Goal: Task Accomplishment & Management: Use online tool/utility

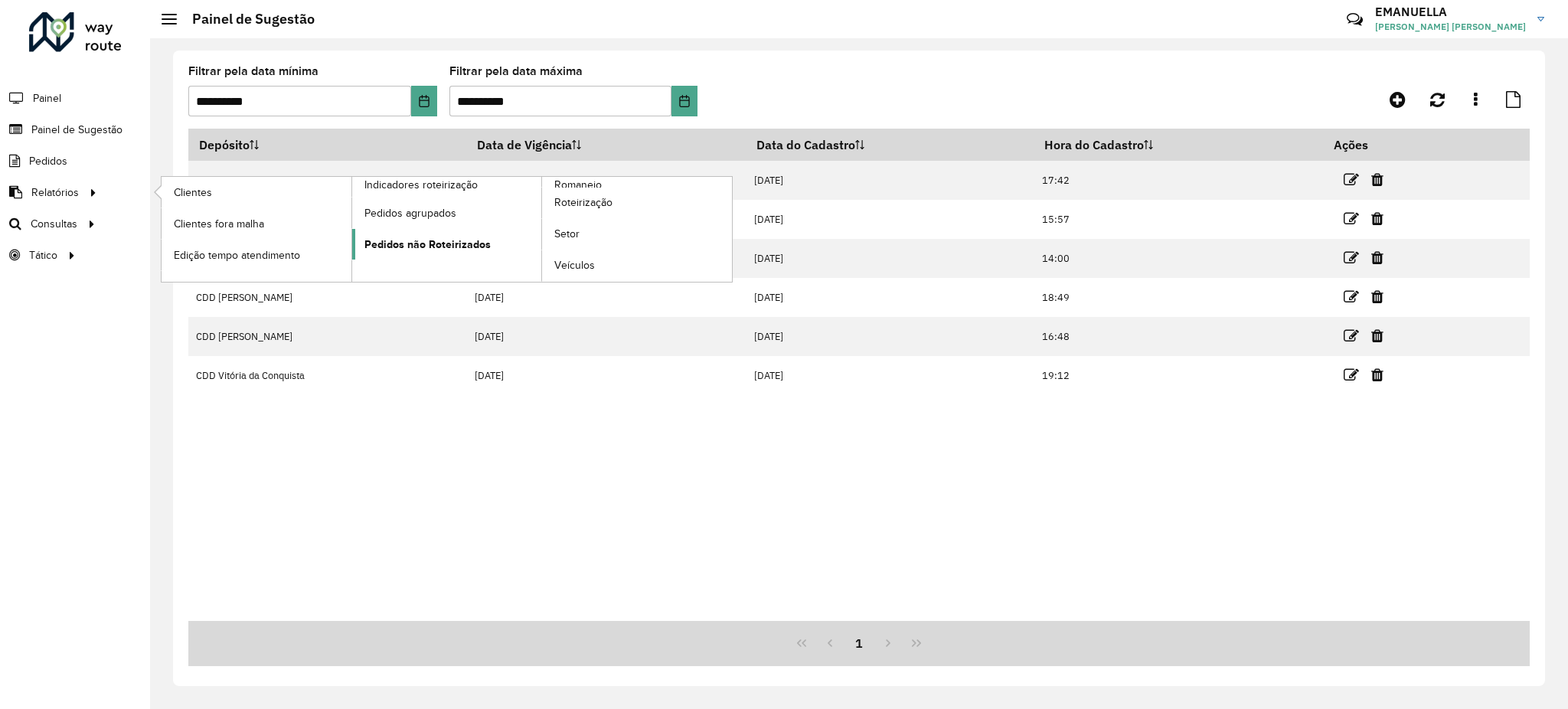
click at [414, 250] on span "Pedidos não Roteirizados" at bounding box center [428, 244] width 127 height 16
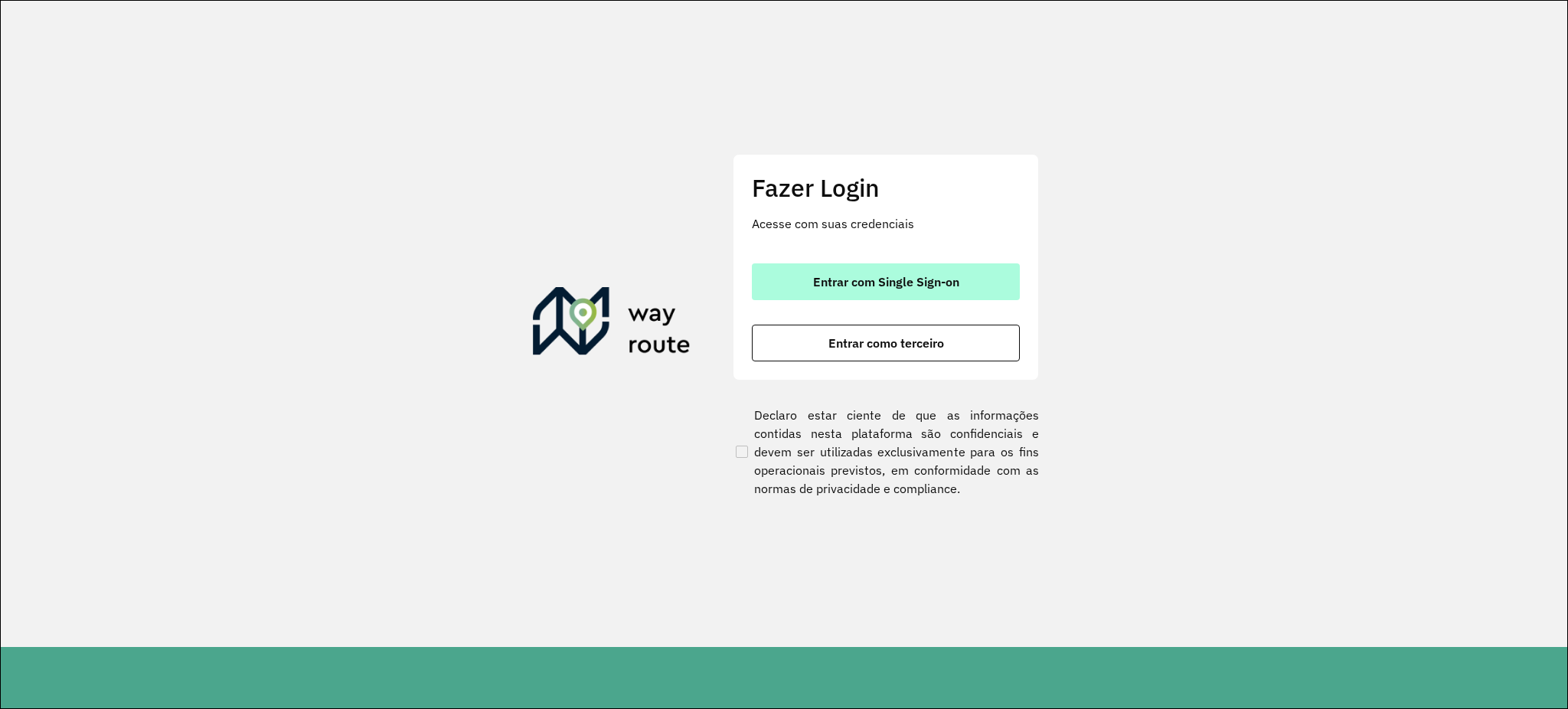
click at [898, 298] on button "Entrar com Single Sign-on" at bounding box center [885, 282] width 268 height 37
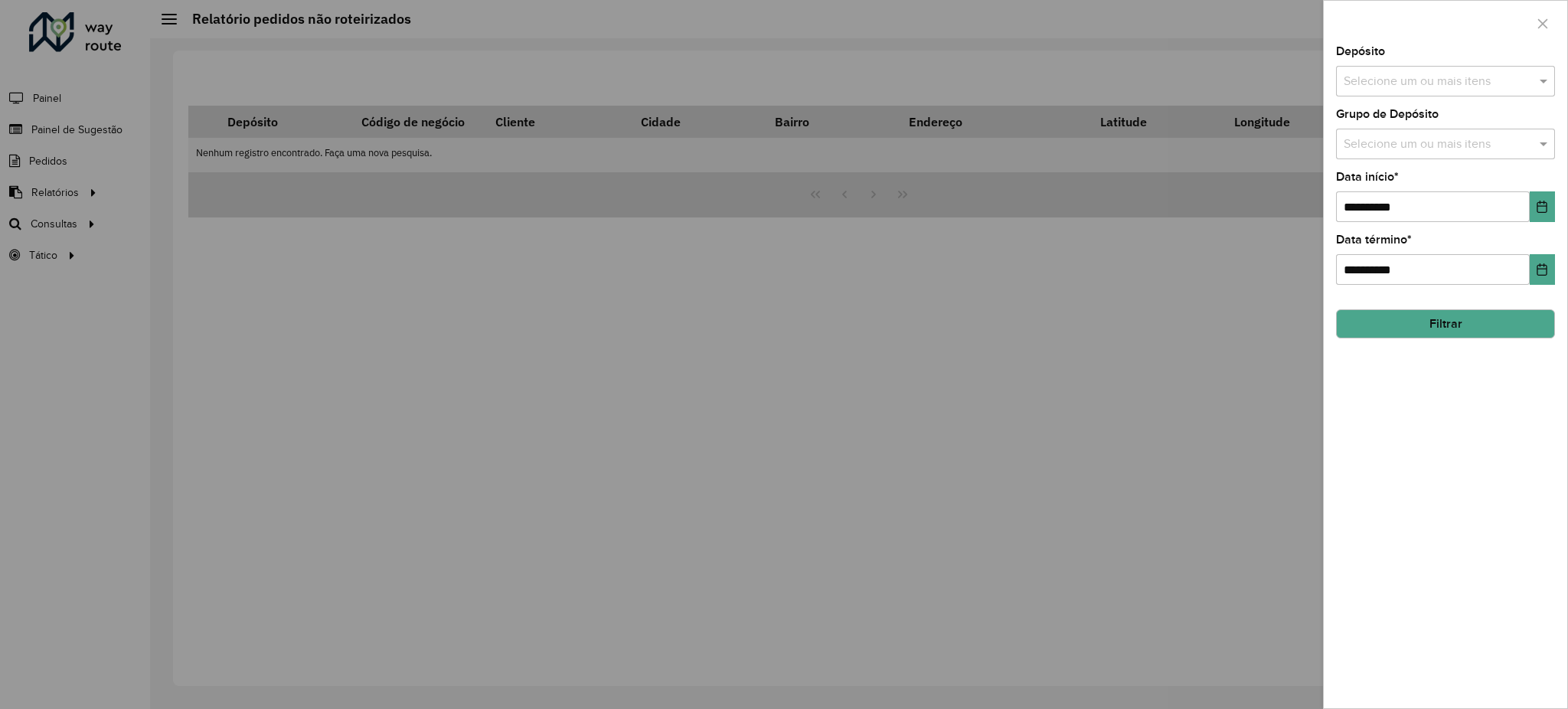
click at [558, 257] on div at bounding box center [784, 354] width 1568 height 709
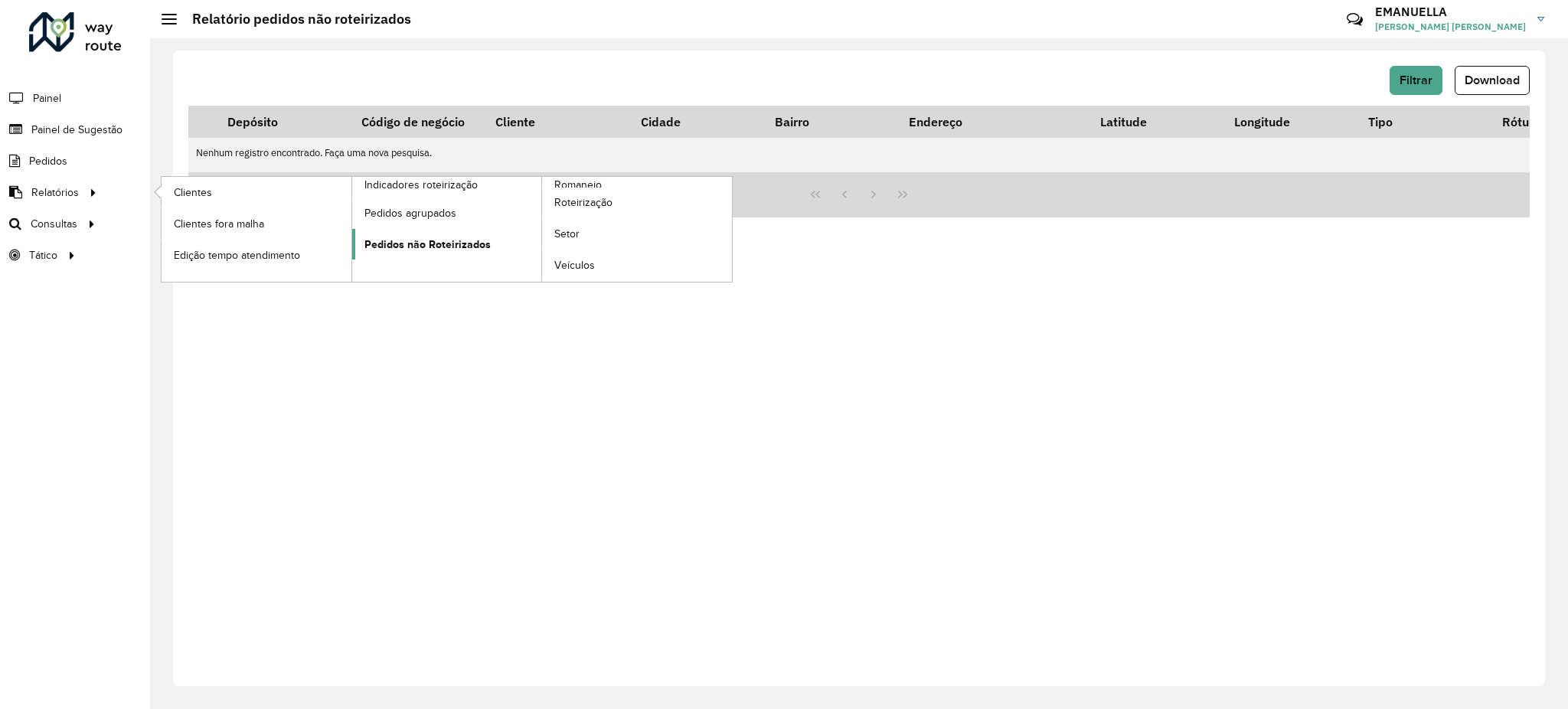
click at [406, 241] on span "Pedidos não Roteirizados" at bounding box center [428, 244] width 127 height 16
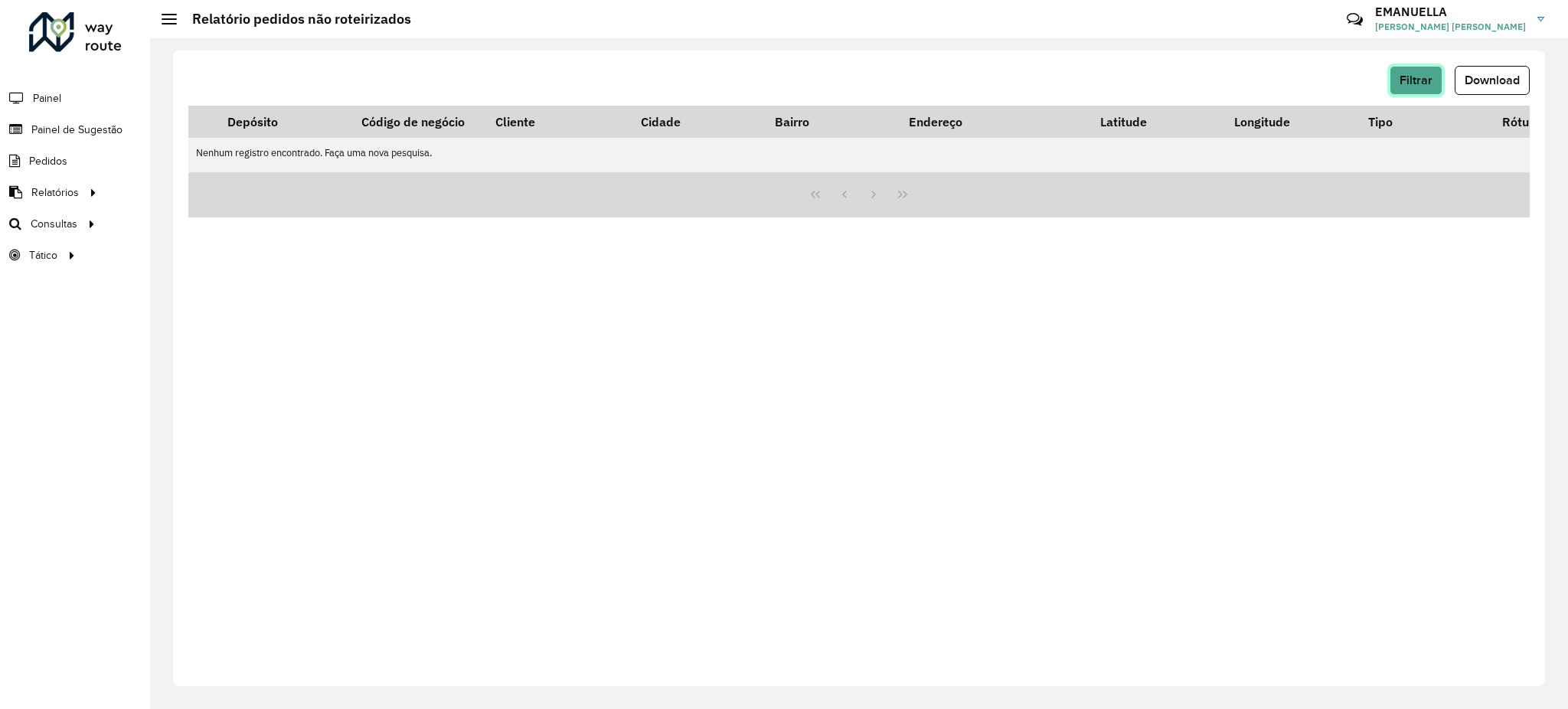
click at [1400, 77] on span "Filtrar" at bounding box center [1415, 80] width 33 height 13
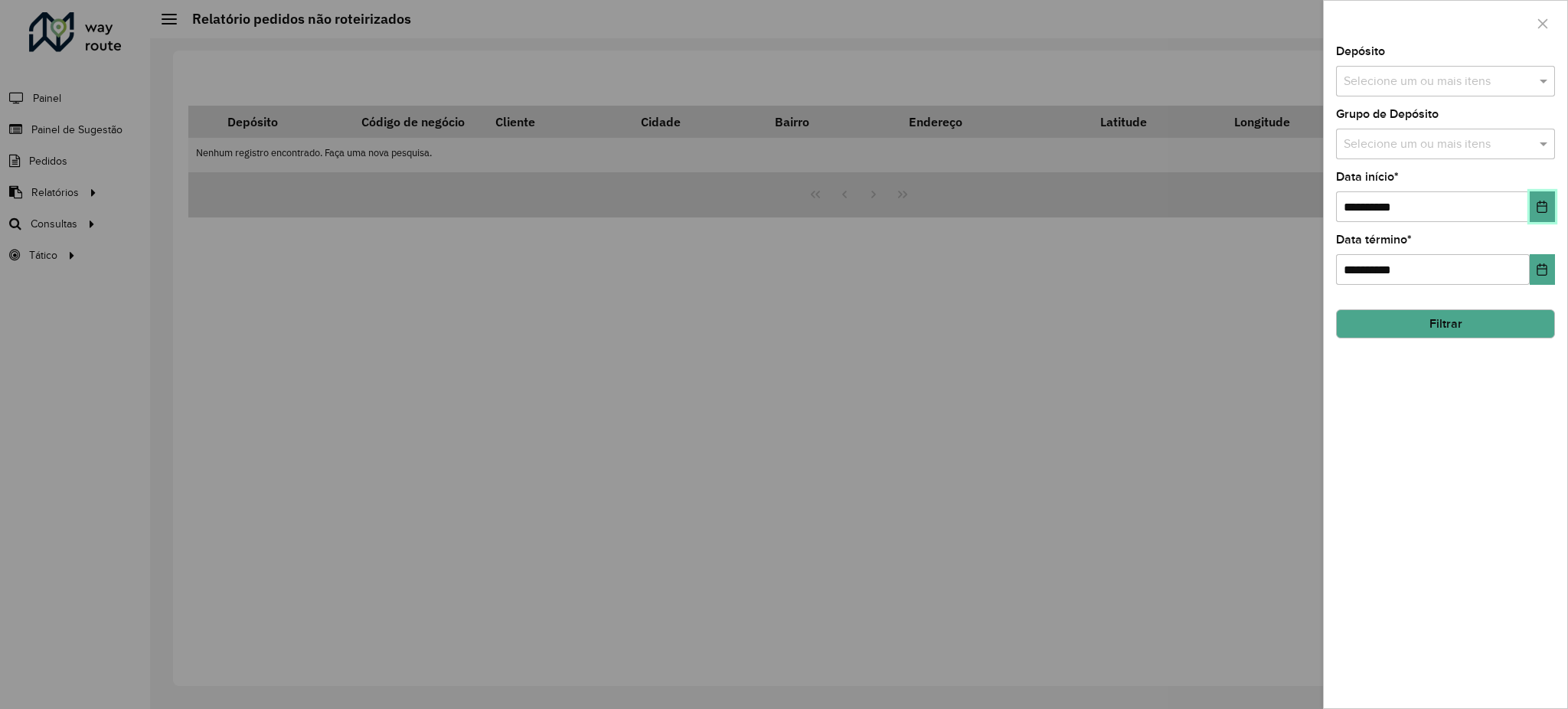
click at [1545, 207] on icon "Choose Date" at bounding box center [1542, 206] width 12 height 12
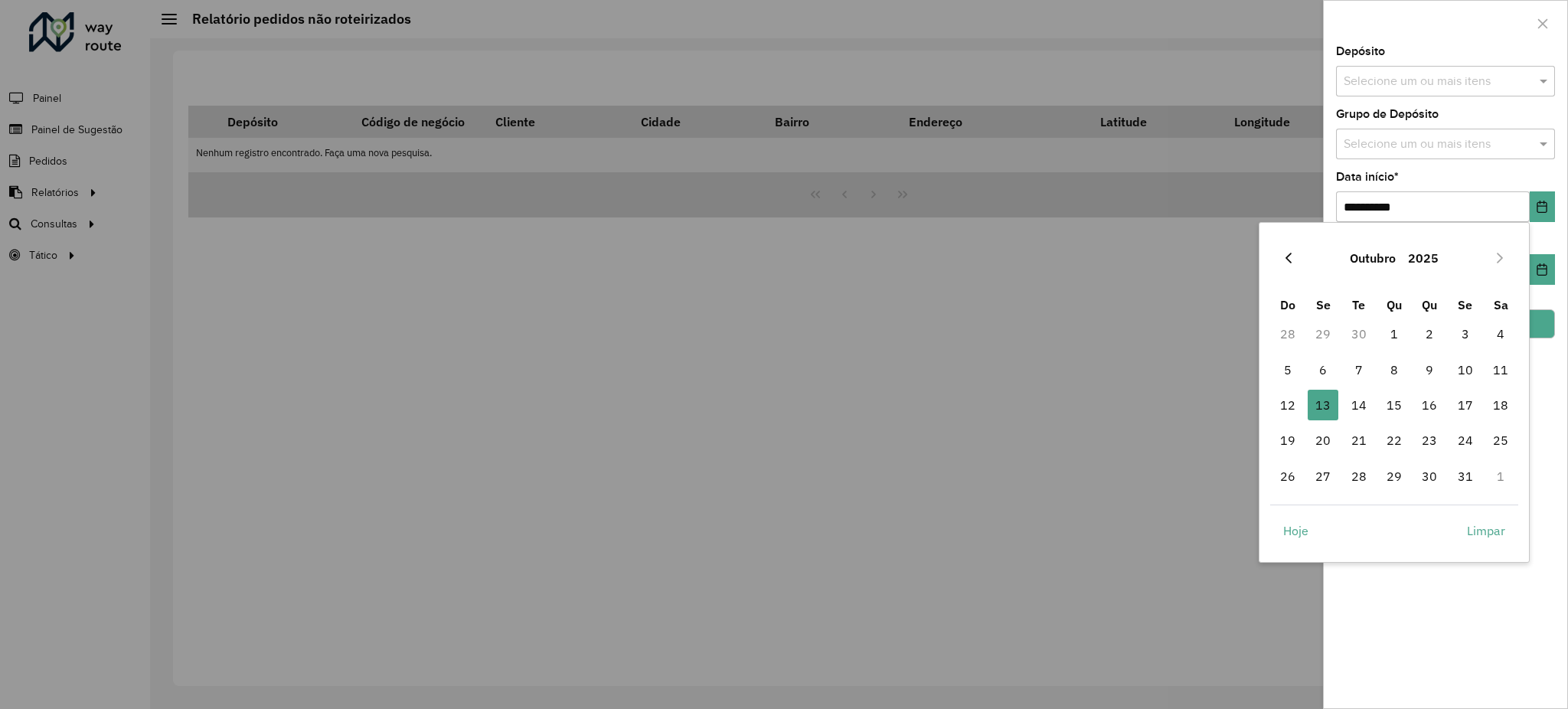
click at [1280, 269] on button "Previous Month" at bounding box center [1289, 258] width 25 height 25
click at [1324, 329] on span "1" at bounding box center [1323, 333] width 31 height 31
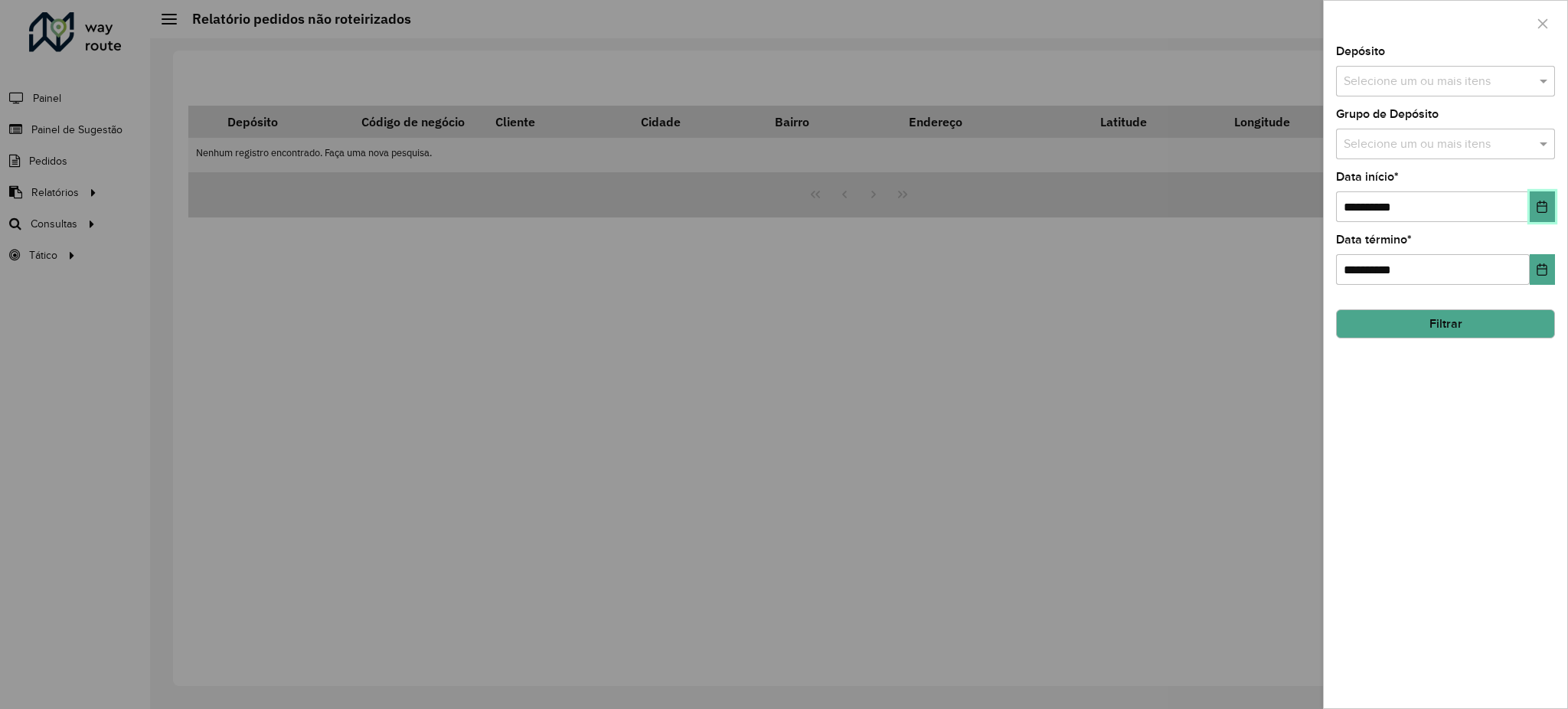
click at [1537, 203] on icon "Choose Date" at bounding box center [1542, 206] width 10 height 12
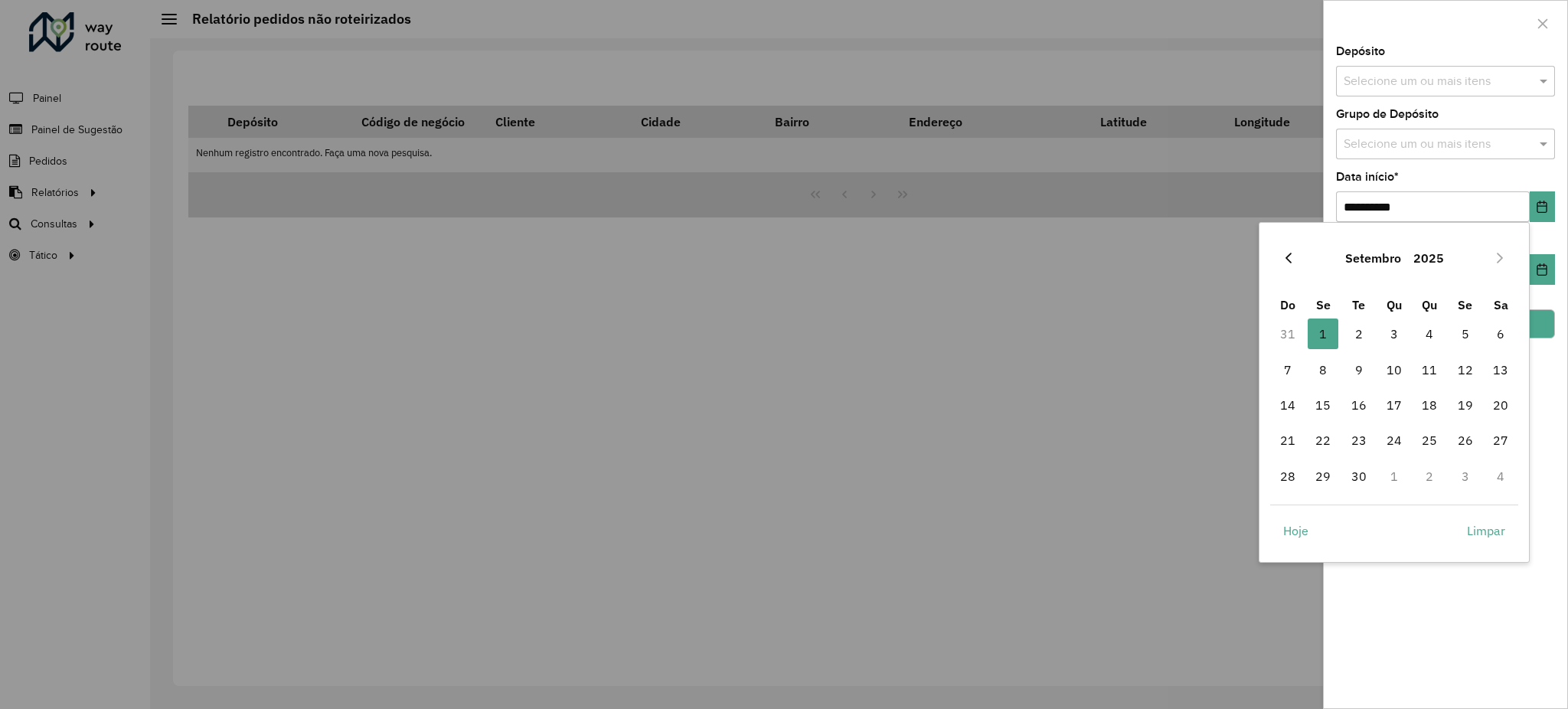
click at [1277, 264] on button "Previous Month" at bounding box center [1289, 258] width 25 height 25
click at [1286, 509] on span "31" at bounding box center [1288, 510] width 31 height 31
type input "**********"
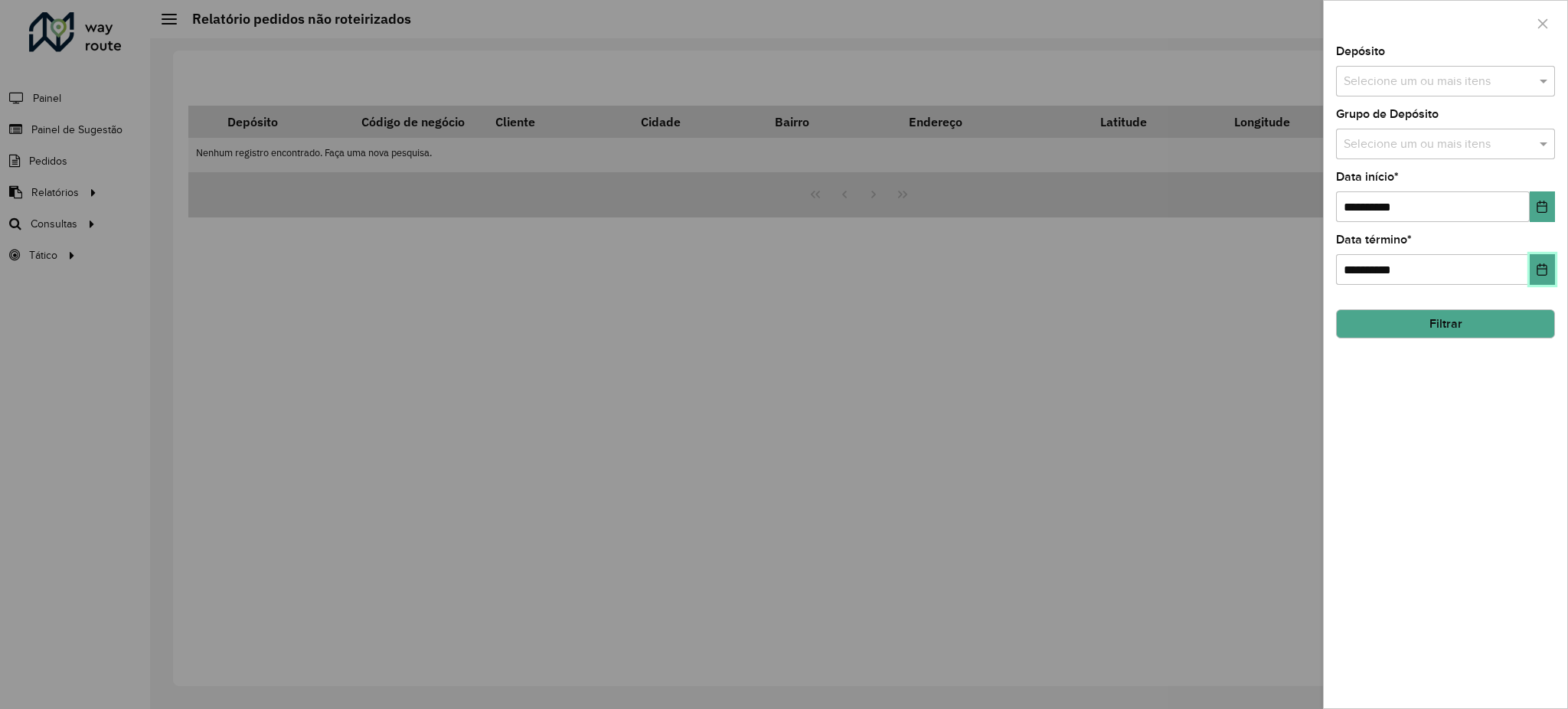
click at [1552, 258] on button "Choose Date" at bounding box center [1542, 269] width 25 height 31
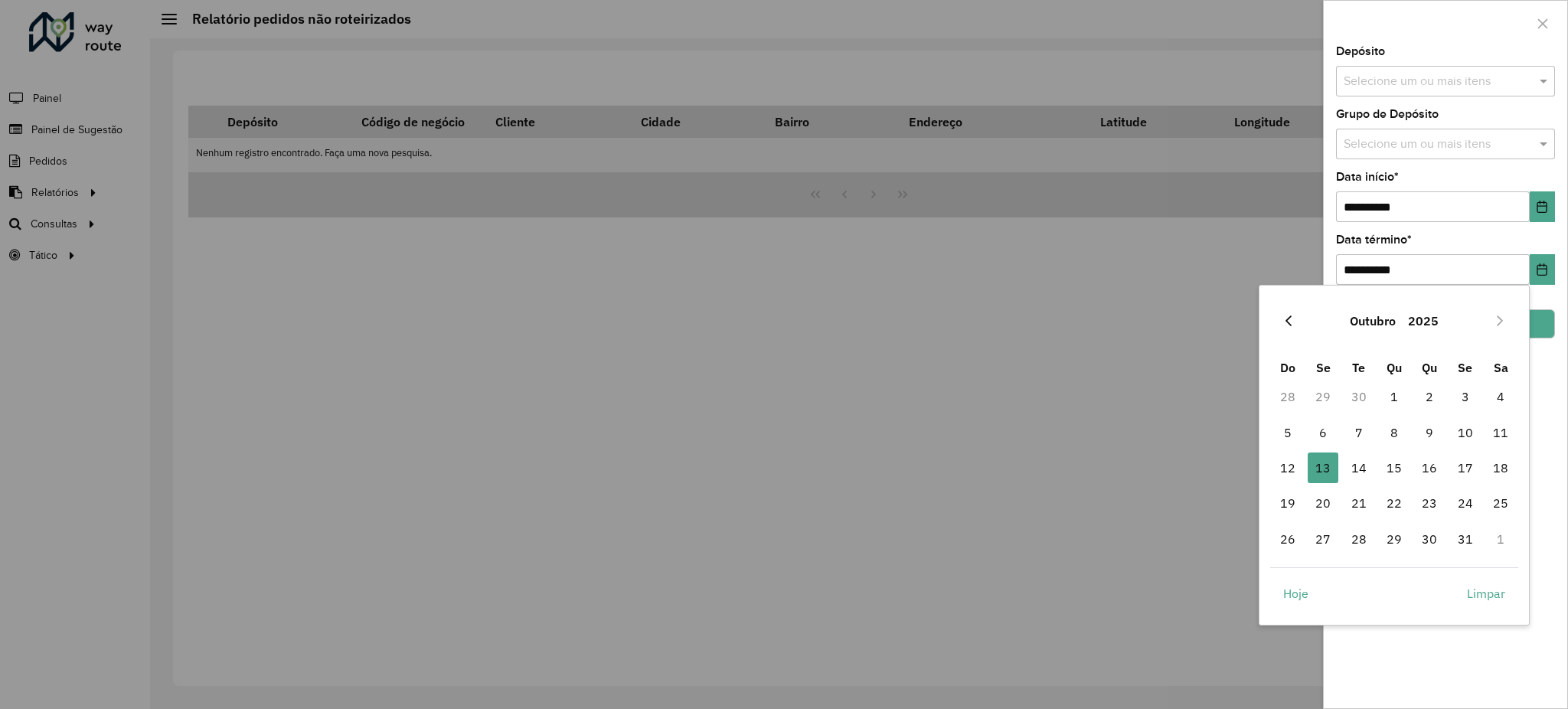
click at [1280, 319] on button "Previous Month" at bounding box center [1289, 321] width 25 height 25
click at [1318, 390] on span "1" at bounding box center [1323, 396] width 31 height 31
type input "**********"
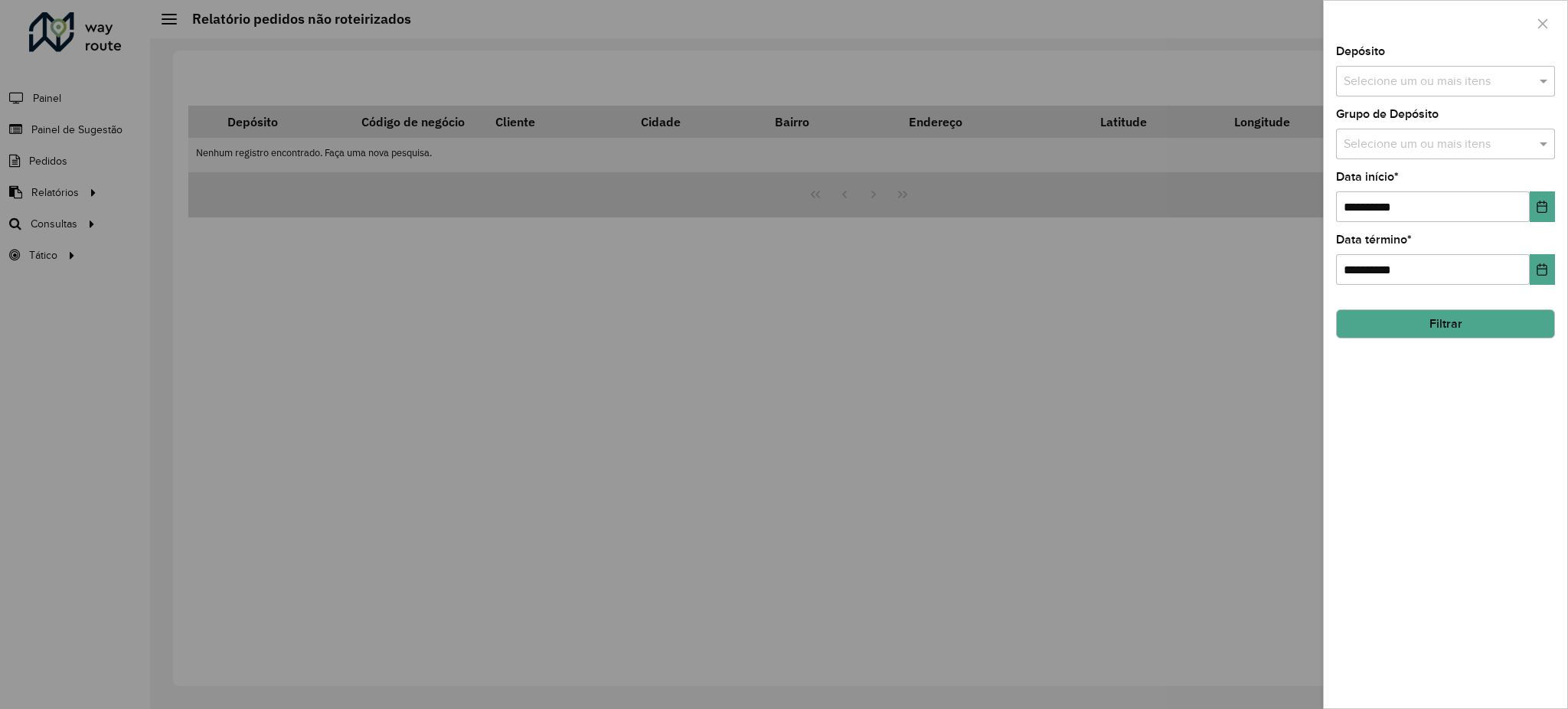
click at [1456, 329] on button "Filtrar" at bounding box center [1445, 323] width 219 height 29
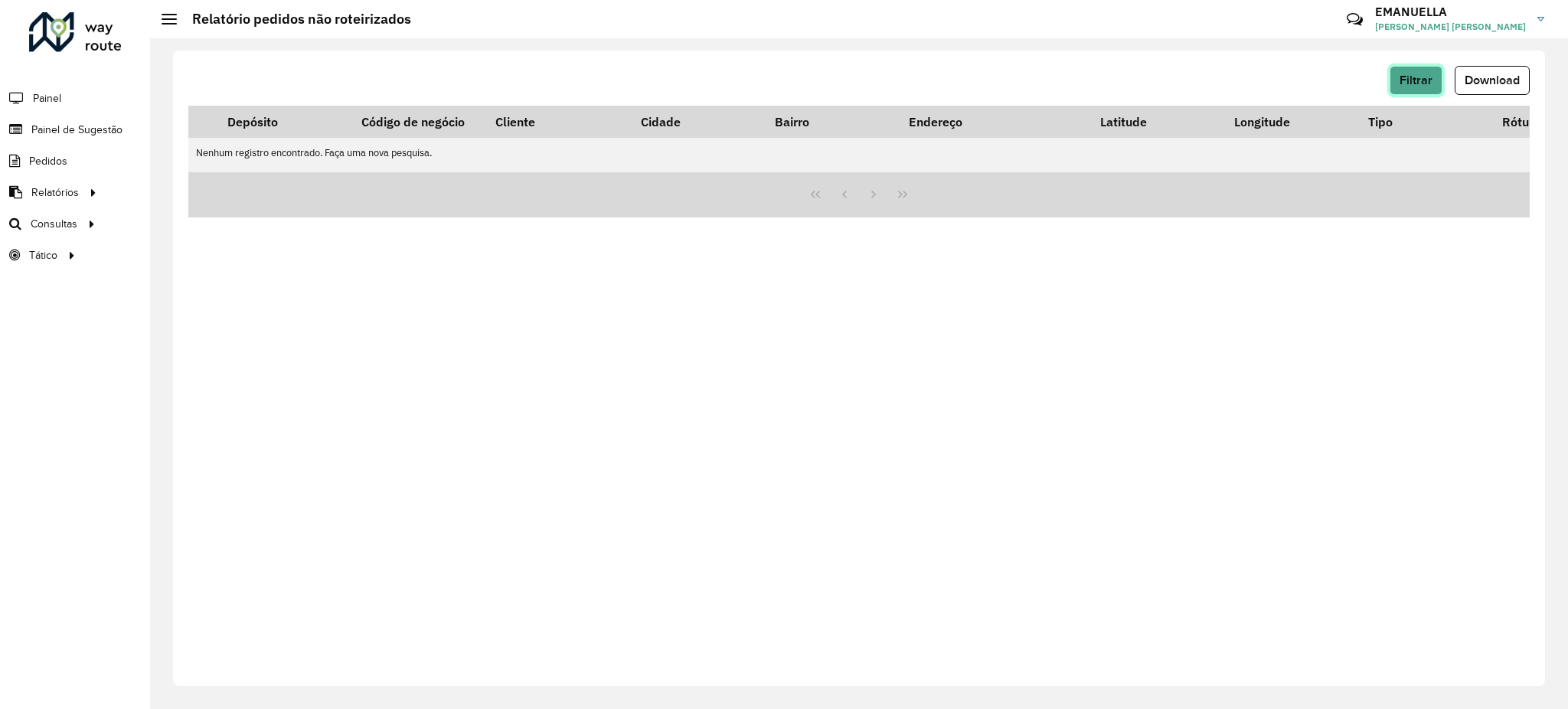
click at [1415, 83] on span "Filtrar" at bounding box center [1415, 80] width 33 height 13
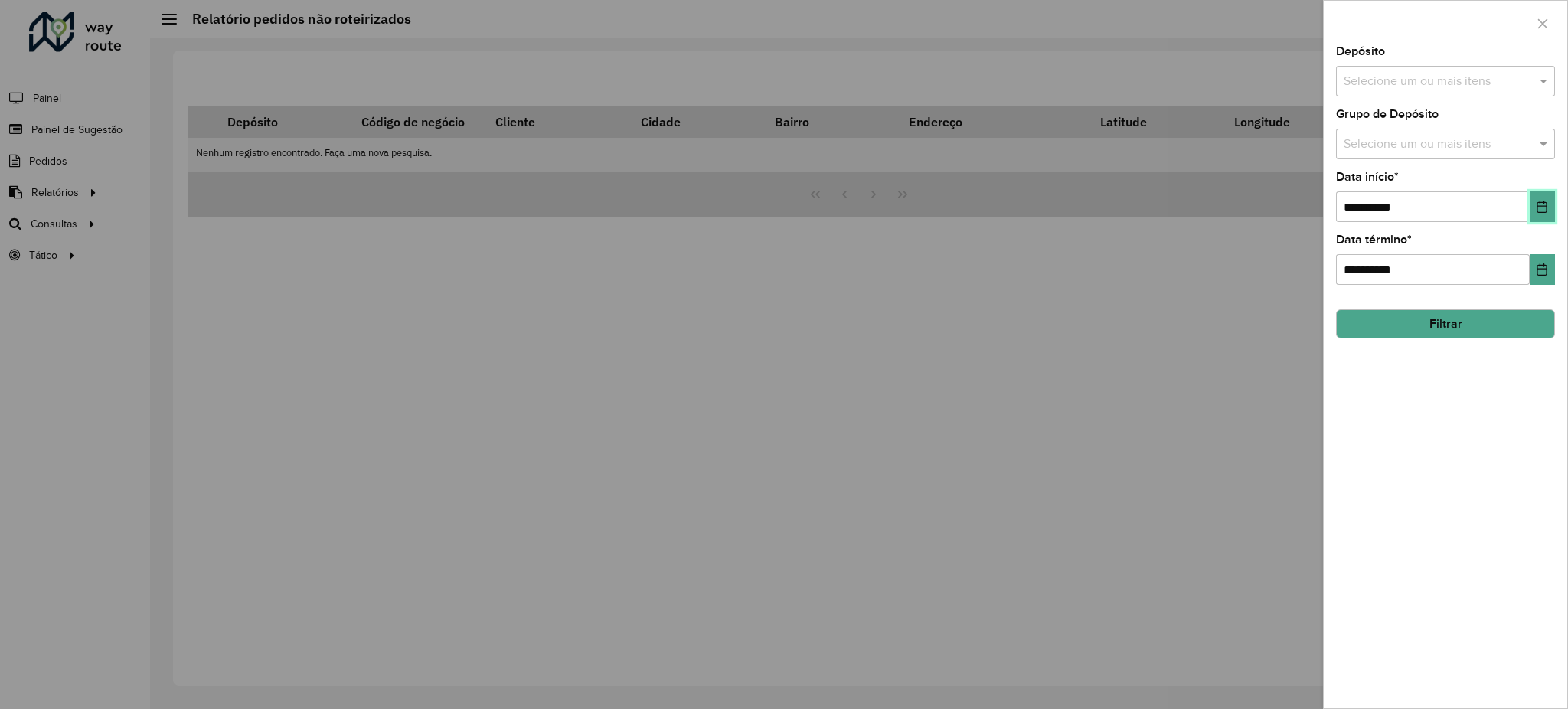
click at [1547, 209] on icon "Choose Date" at bounding box center [1542, 206] width 12 height 12
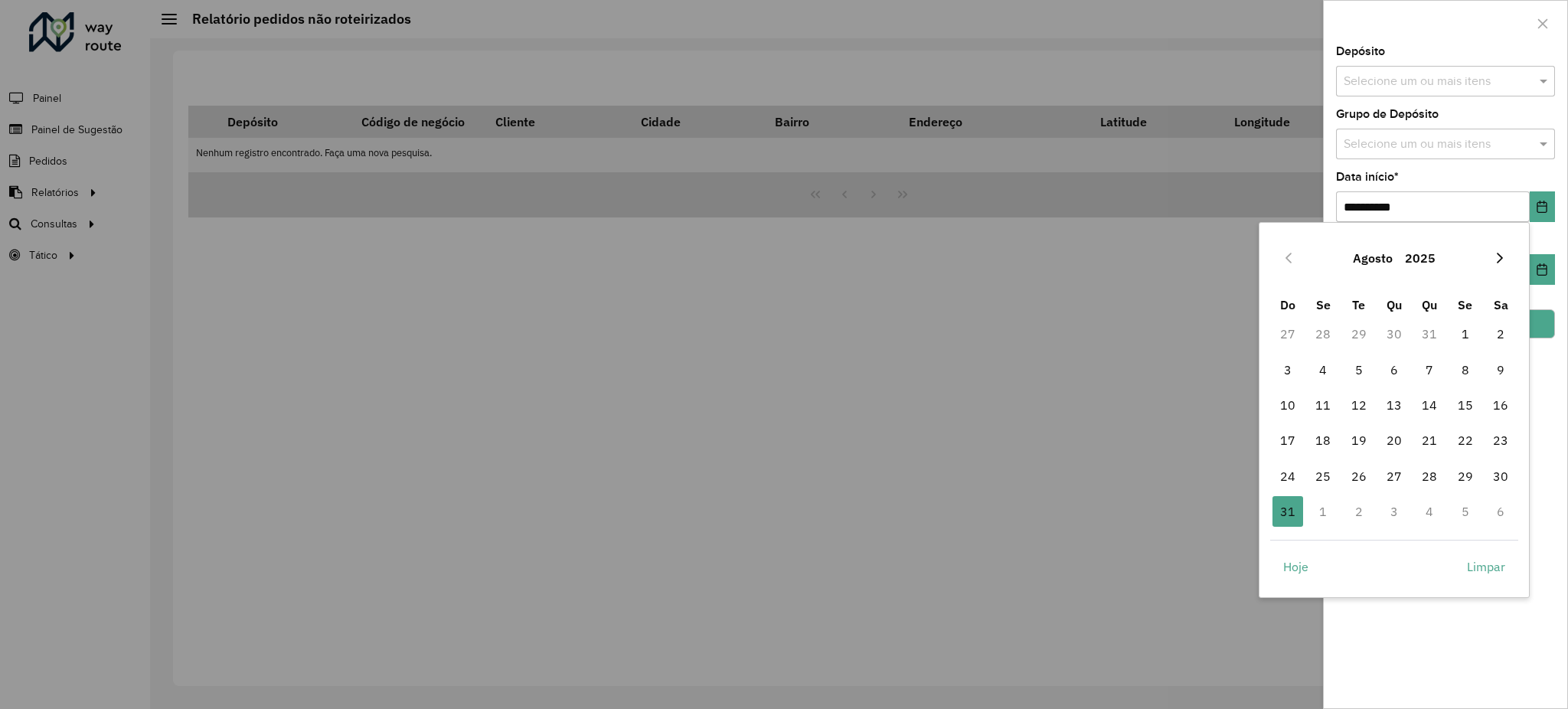
click at [1502, 264] on button "Next Month" at bounding box center [1499, 258] width 25 height 25
click at [1327, 330] on span "1" at bounding box center [1323, 333] width 31 height 31
type input "**********"
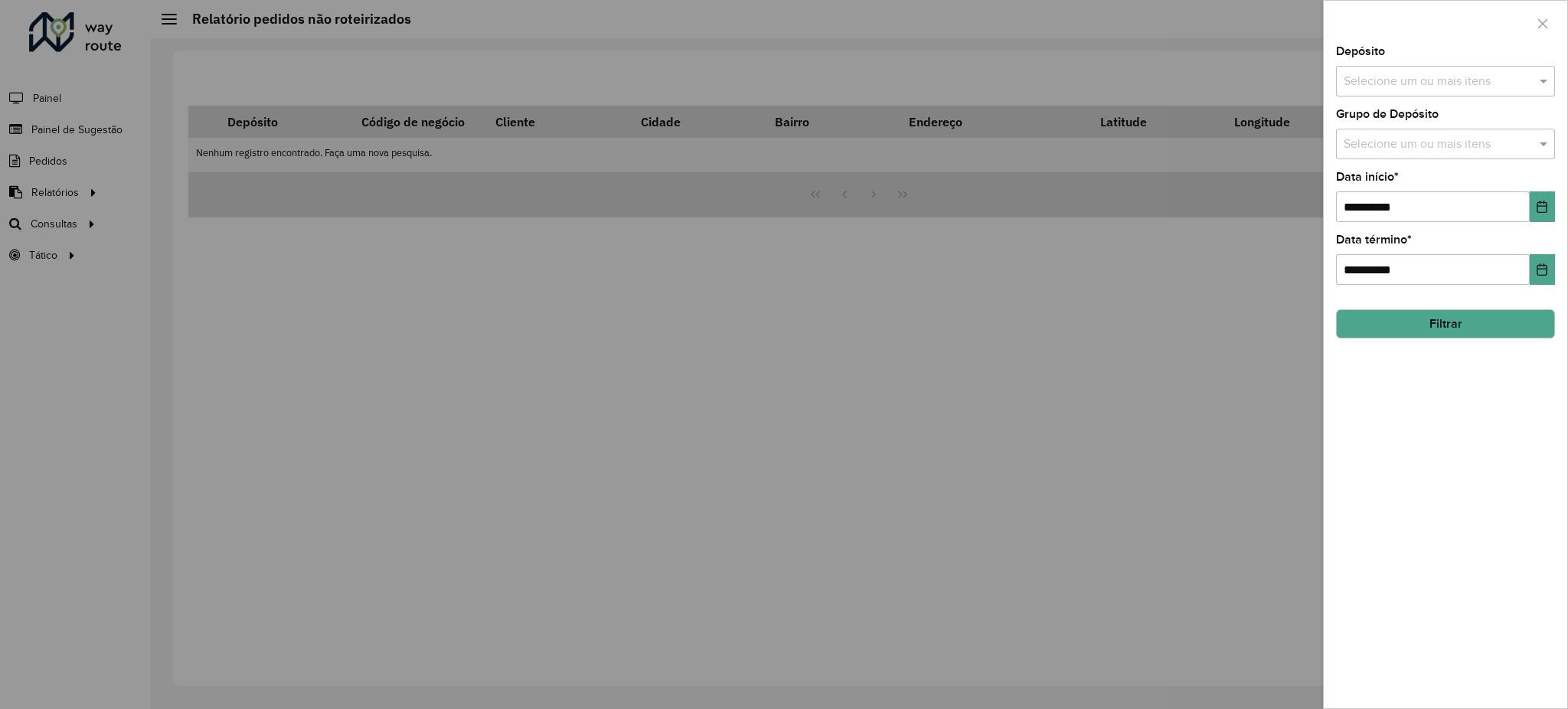
click at [972, 387] on div at bounding box center [784, 354] width 1568 height 709
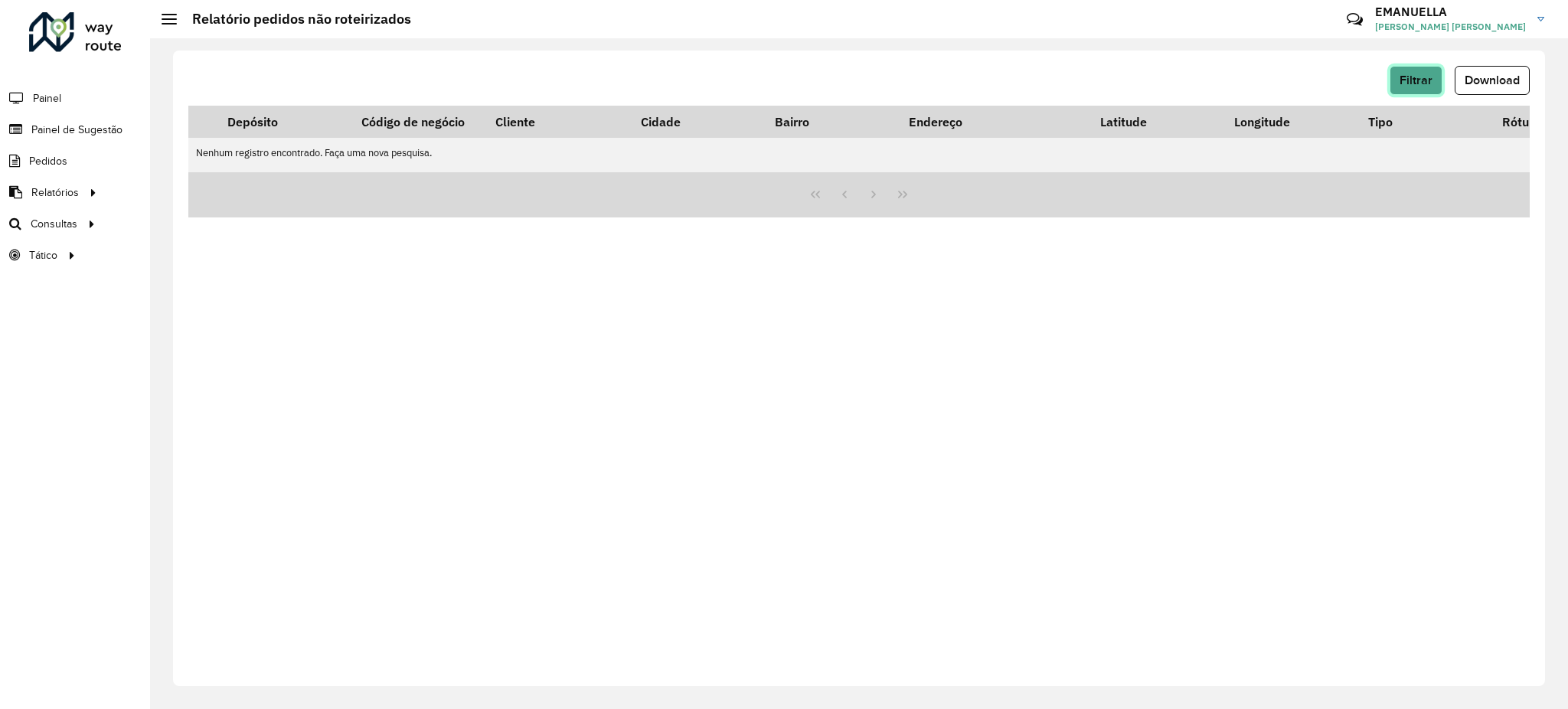
click at [1419, 78] on span "Filtrar" at bounding box center [1415, 80] width 33 height 13
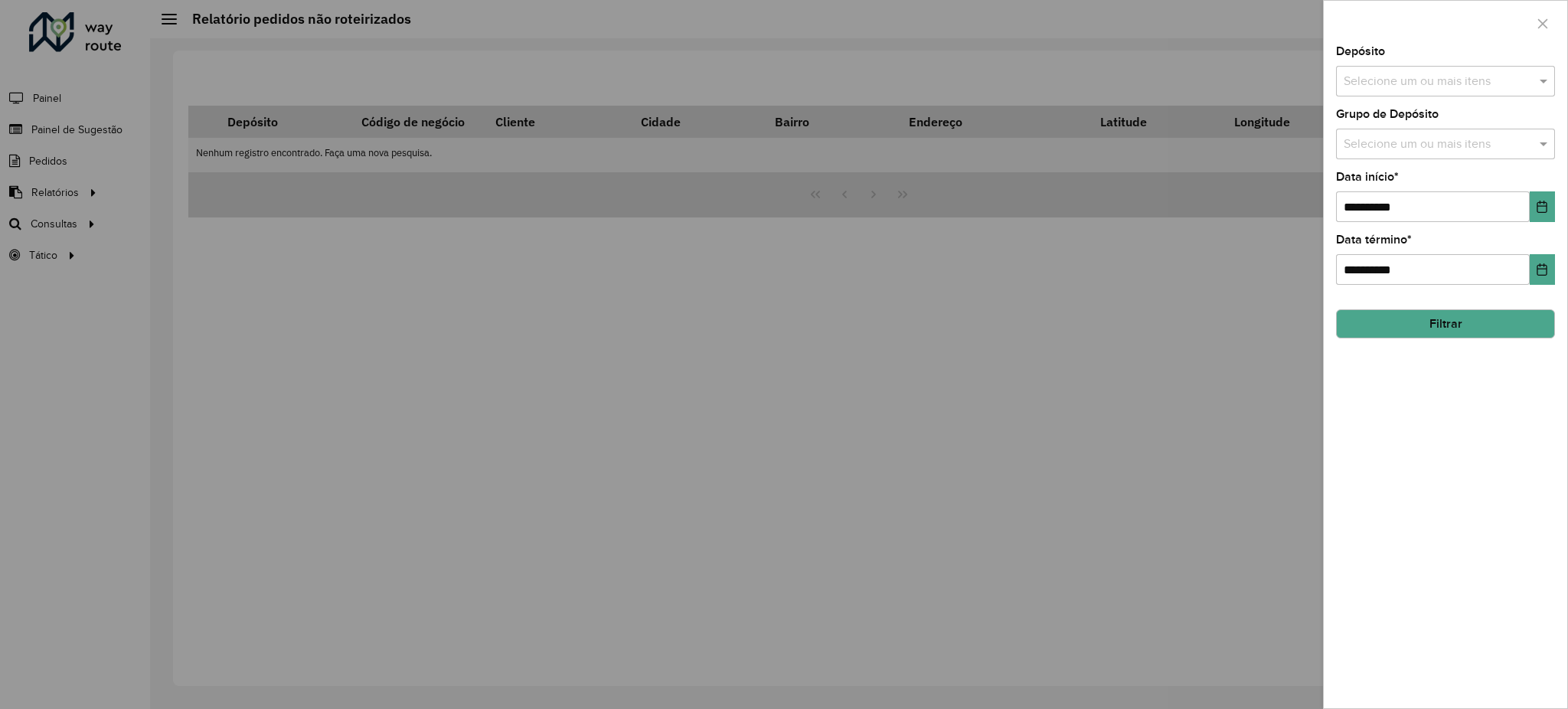
click at [1393, 329] on button "Filtrar" at bounding box center [1445, 323] width 219 height 29
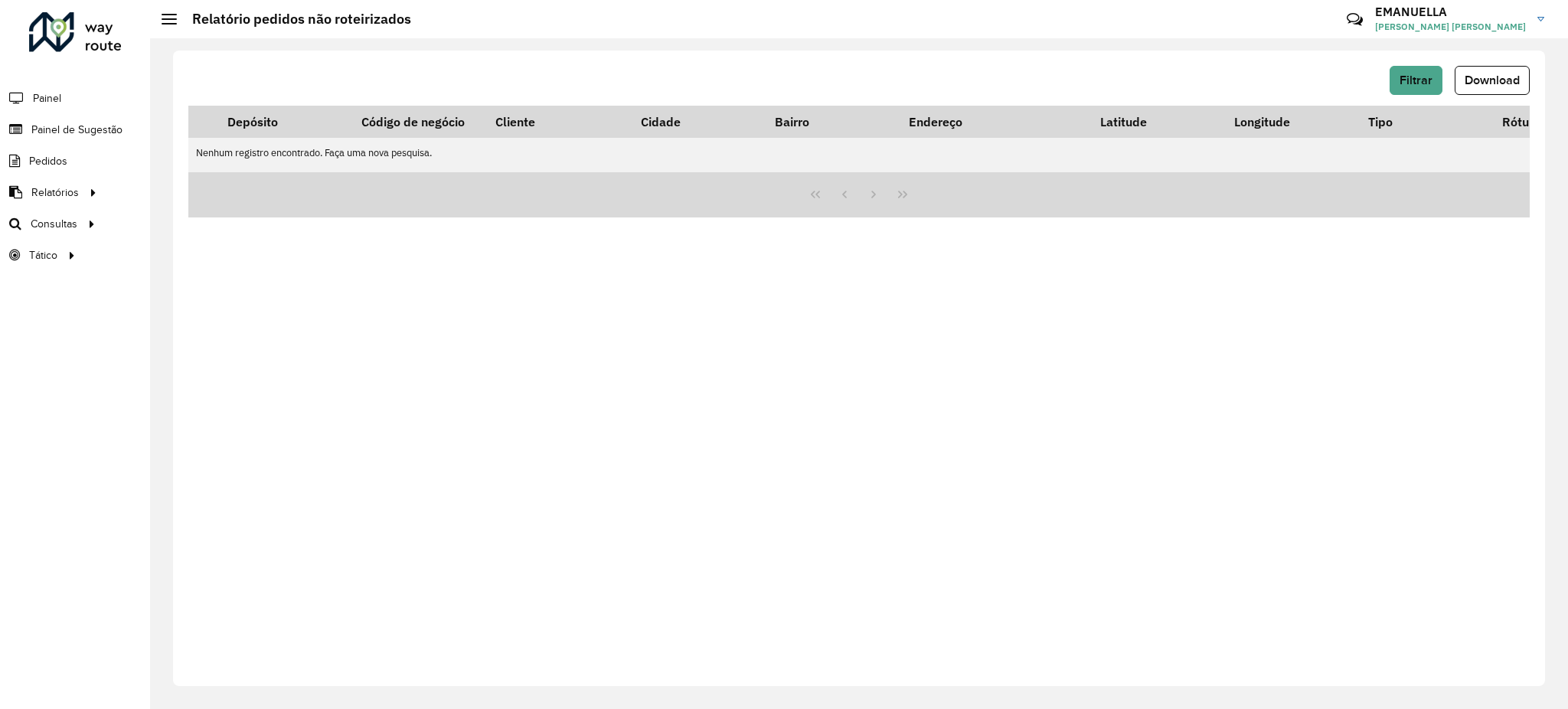
click at [1024, 407] on div "Filtrar Download Depósito Código de negócio Cliente Cidade Bairro Endereço Lati…" at bounding box center [859, 367] width 1372 height 635
click at [1412, 85] on span "Filtrar" at bounding box center [1415, 80] width 33 height 13
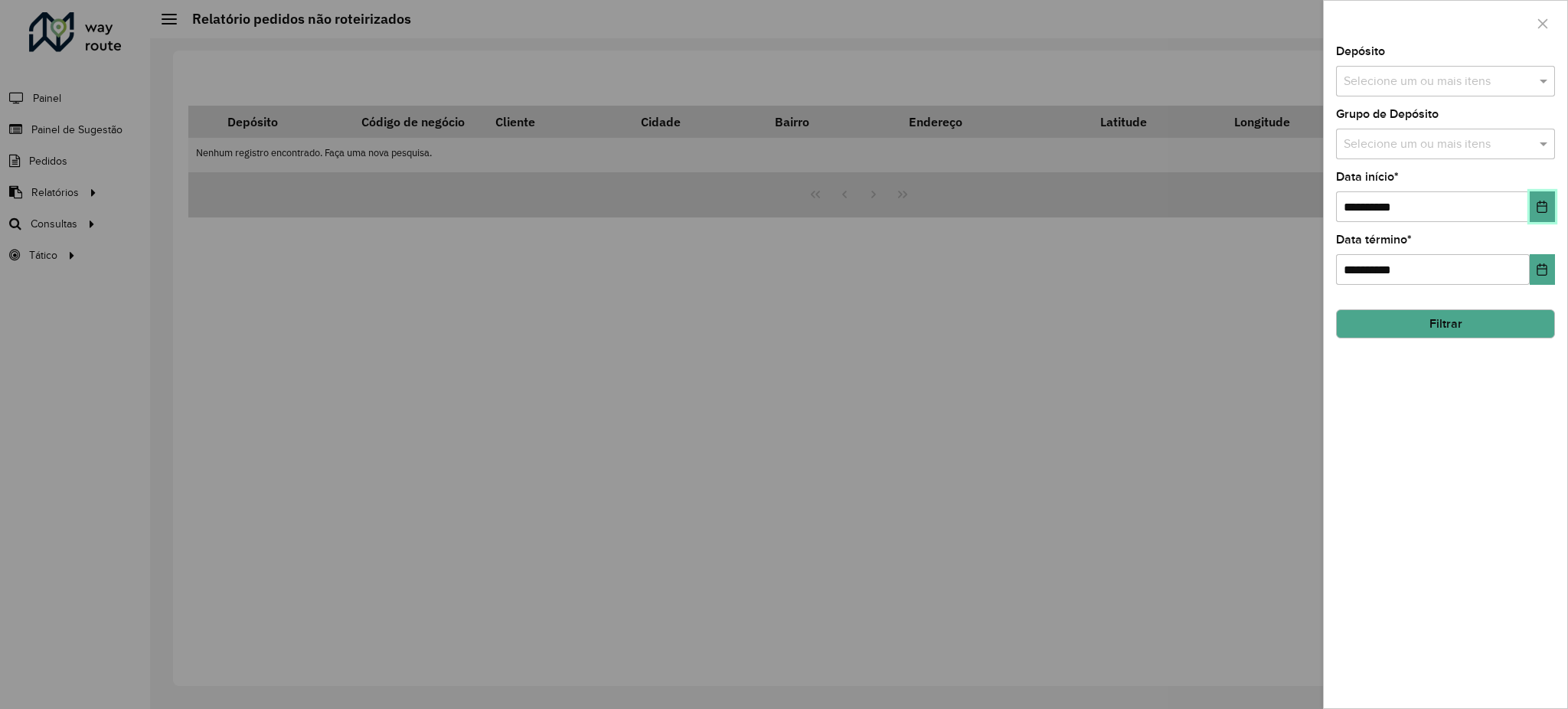
click at [1540, 192] on button "Choose Date" at bounding box center [1542, 206] width 25 height 31
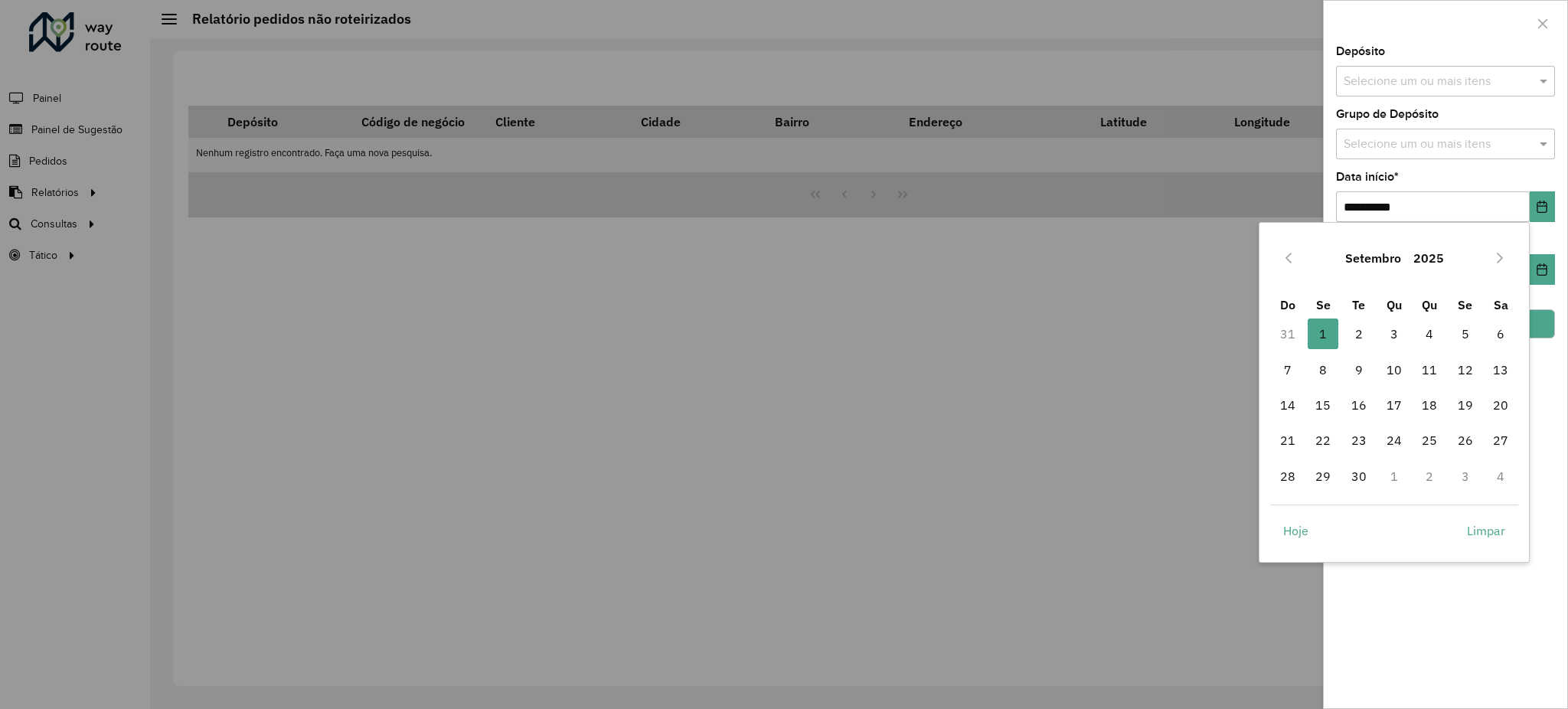
click at [1282, 242] on div "Setembro 2025" at bounding box center [1394, 258] width 249 height 49
click at [1295, 260] on button "Previous Month" at bounding box center [1289, 258] width 25 height 25
click at [1440, 477] on span "28" at bounding box center [1429, 475] width 31 height 31
type input "**********"
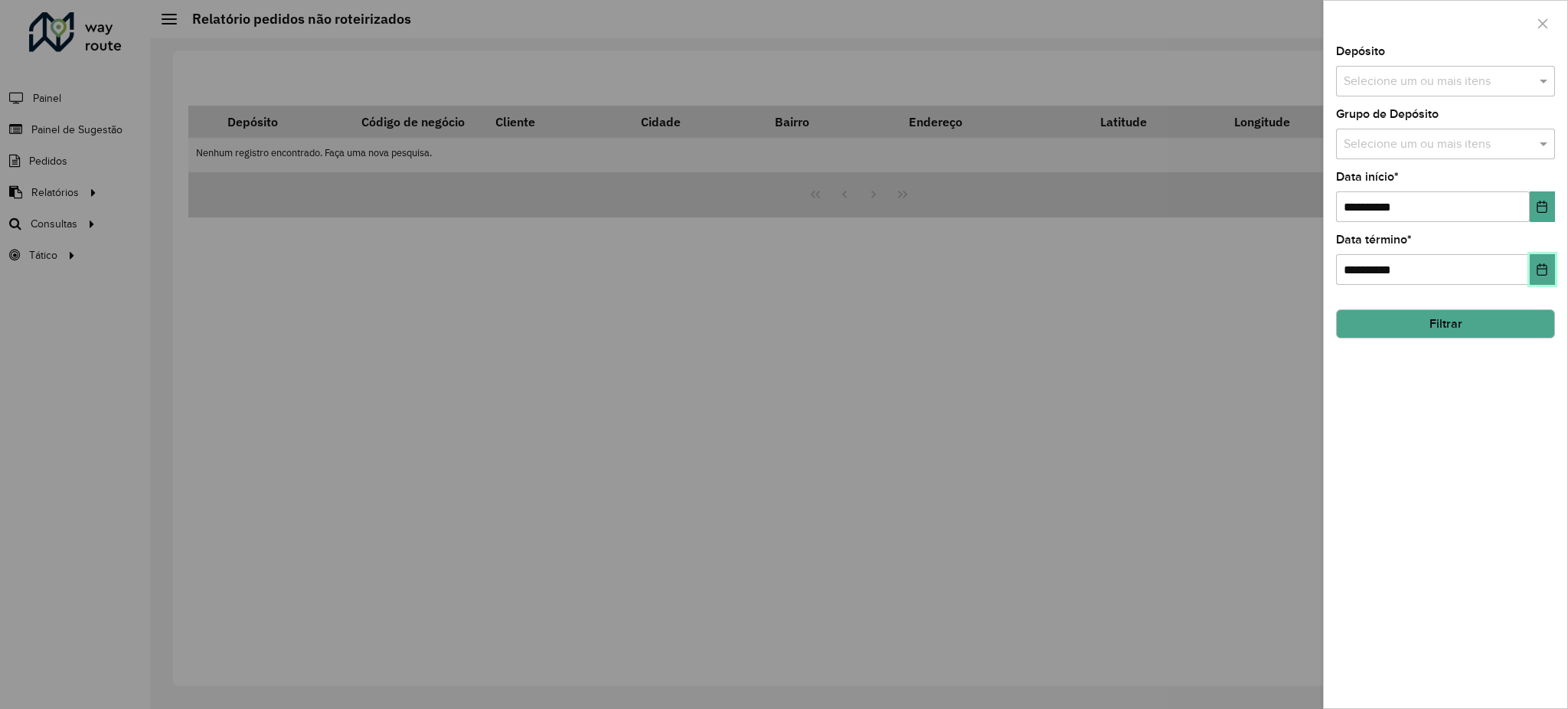
click at [1534, 265] on button "Choose Date" at bounding box center [1542, 269] width 25 height 31
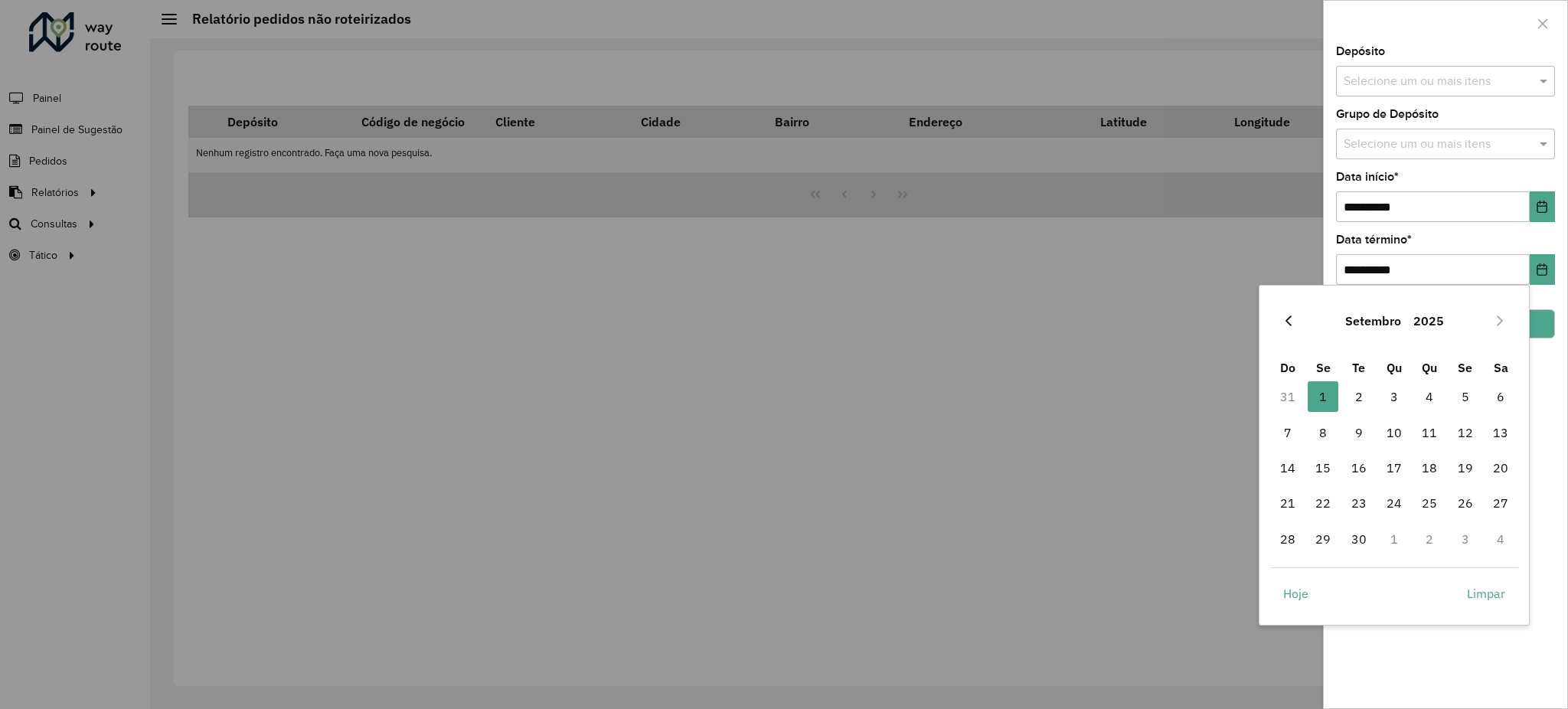
click at [1284, 317] on icon "Previous Month" at bounding box center [1289, 321] width 12 height 12
click at [1462, 537] on span "29" at bounding box center [1465, 539] width 31 height 31
type input "**********"
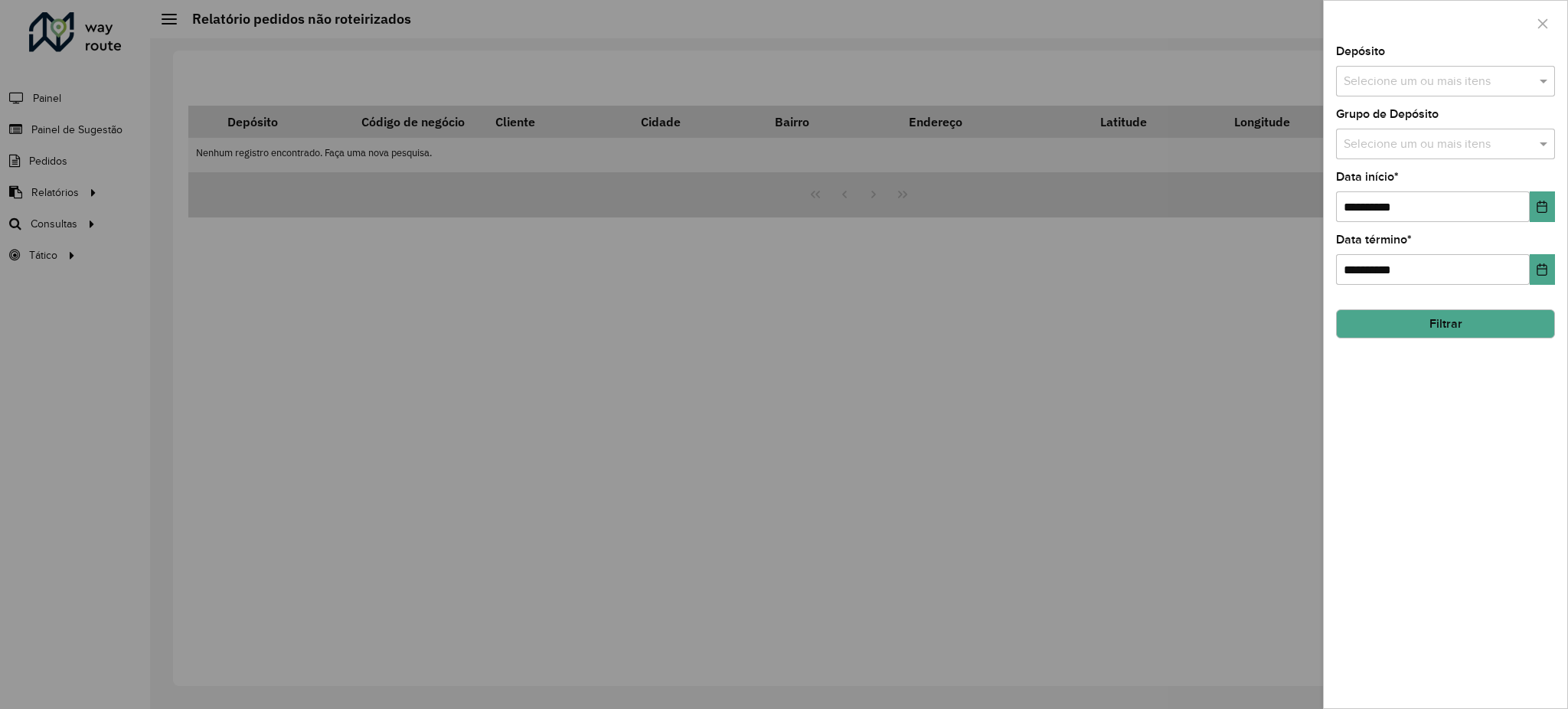
click at [1511, 325] on button "Filtrar" at bounding box center [1445, 323] width 219 height 29
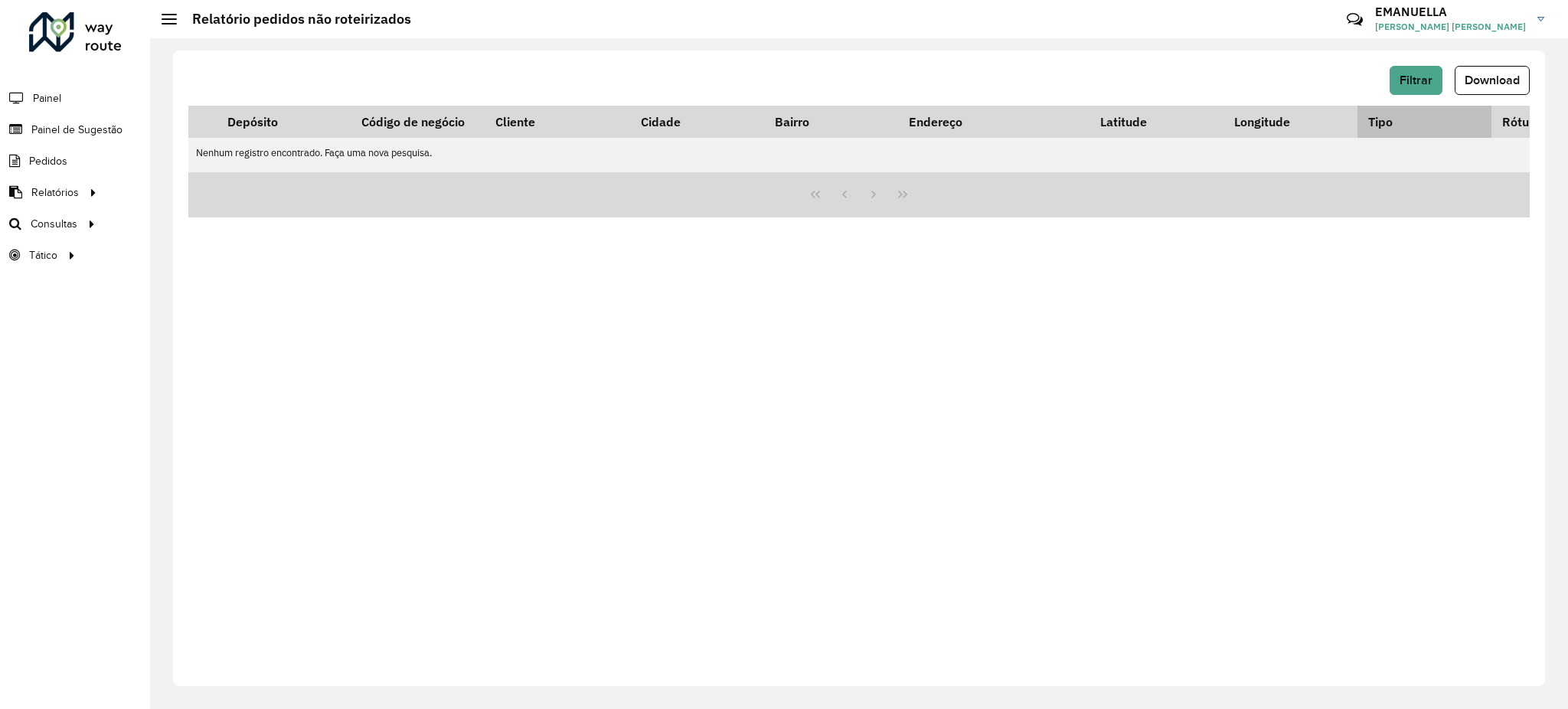
click at [1417, 105] on th "Tipo" at bounding box center [1424, 121] width 134 height 33
click at [1419, 90] on button "Filtrar" at bounding box center [1416, 80] width 53 height 29
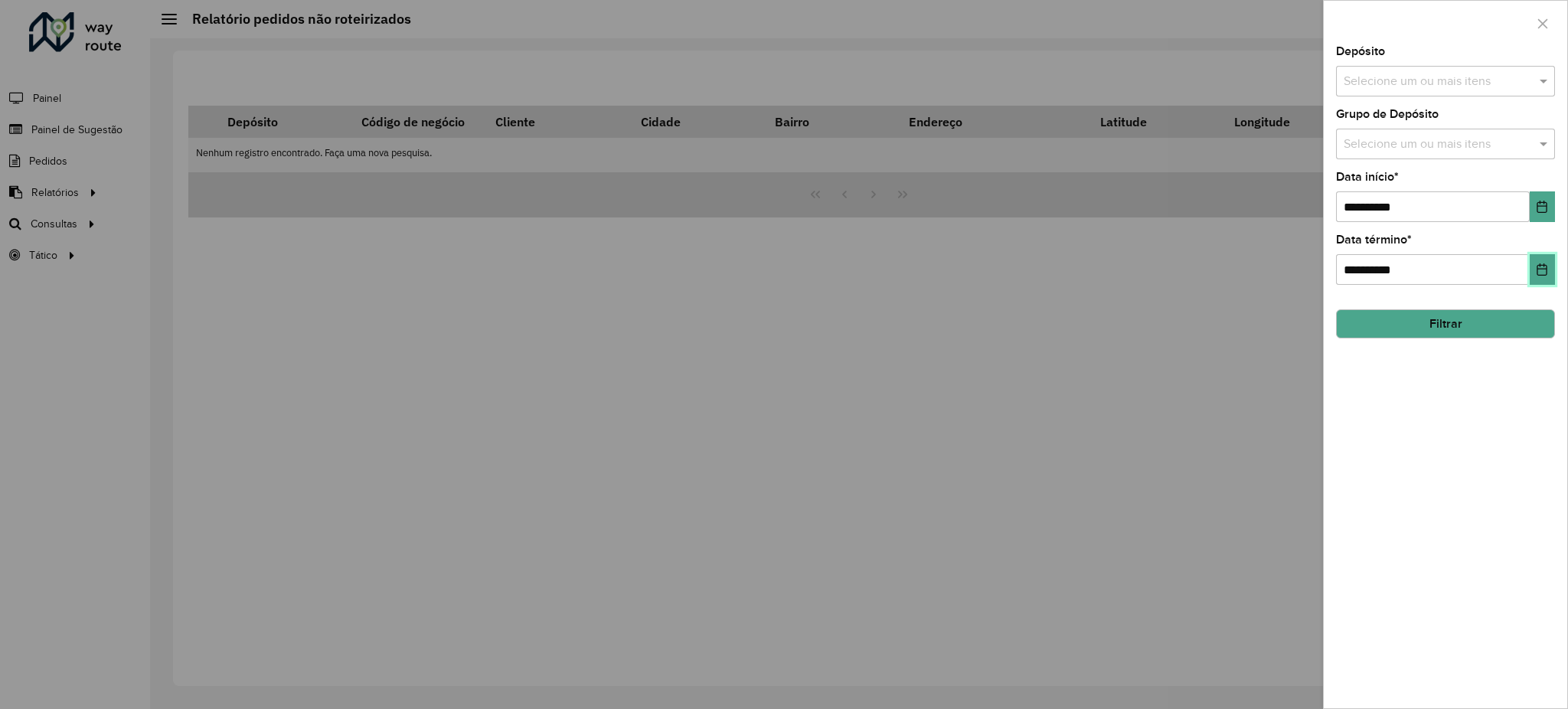
click at [1539, 274] on icon "Choose Date" at bounding box center [1542, 270] width 12 height 12
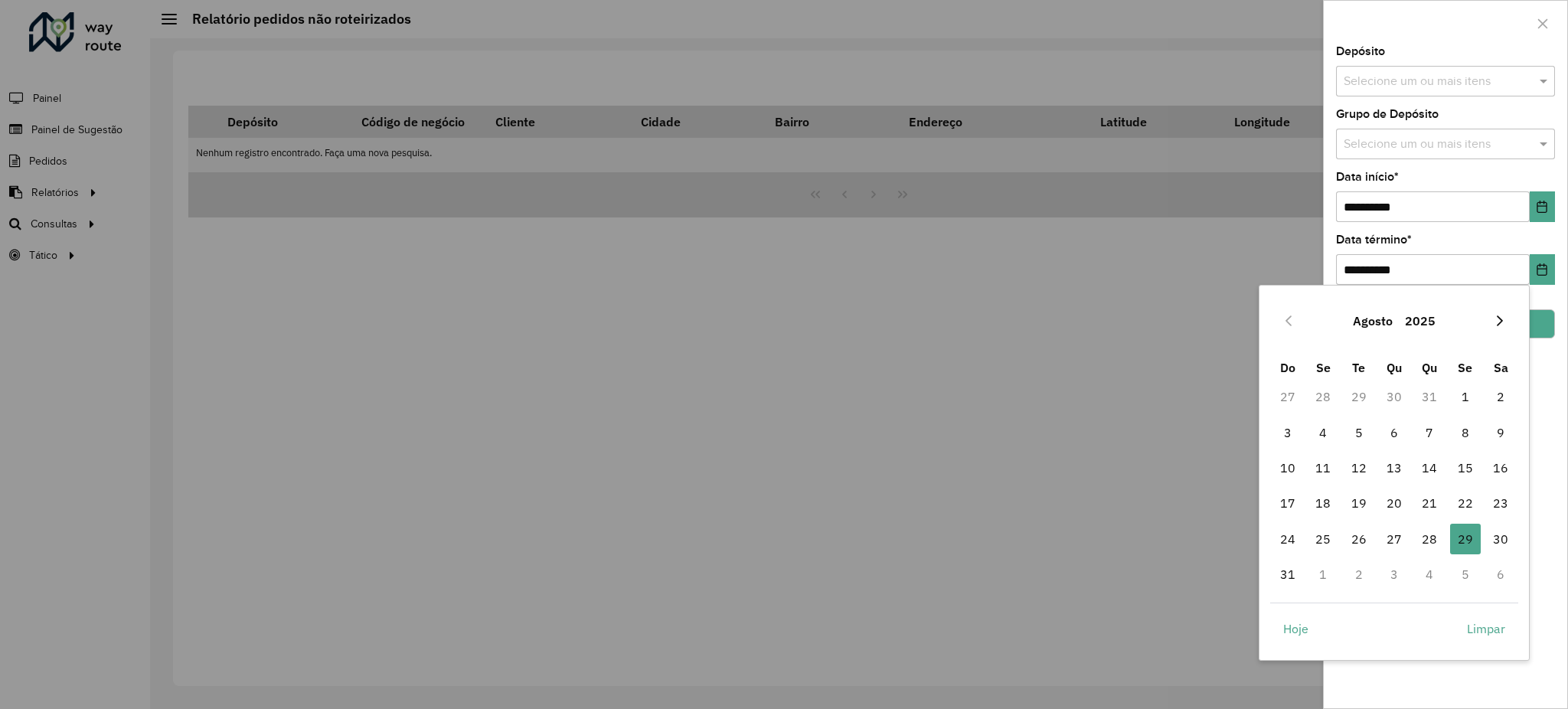
click at [1506, 324] on button "Next Month" at bounding box center [1499, 321] width 25 height 25
click at [1361, 533] on span "30" at bounding box center [1359, 539] width 31 height 31
type input "**********"
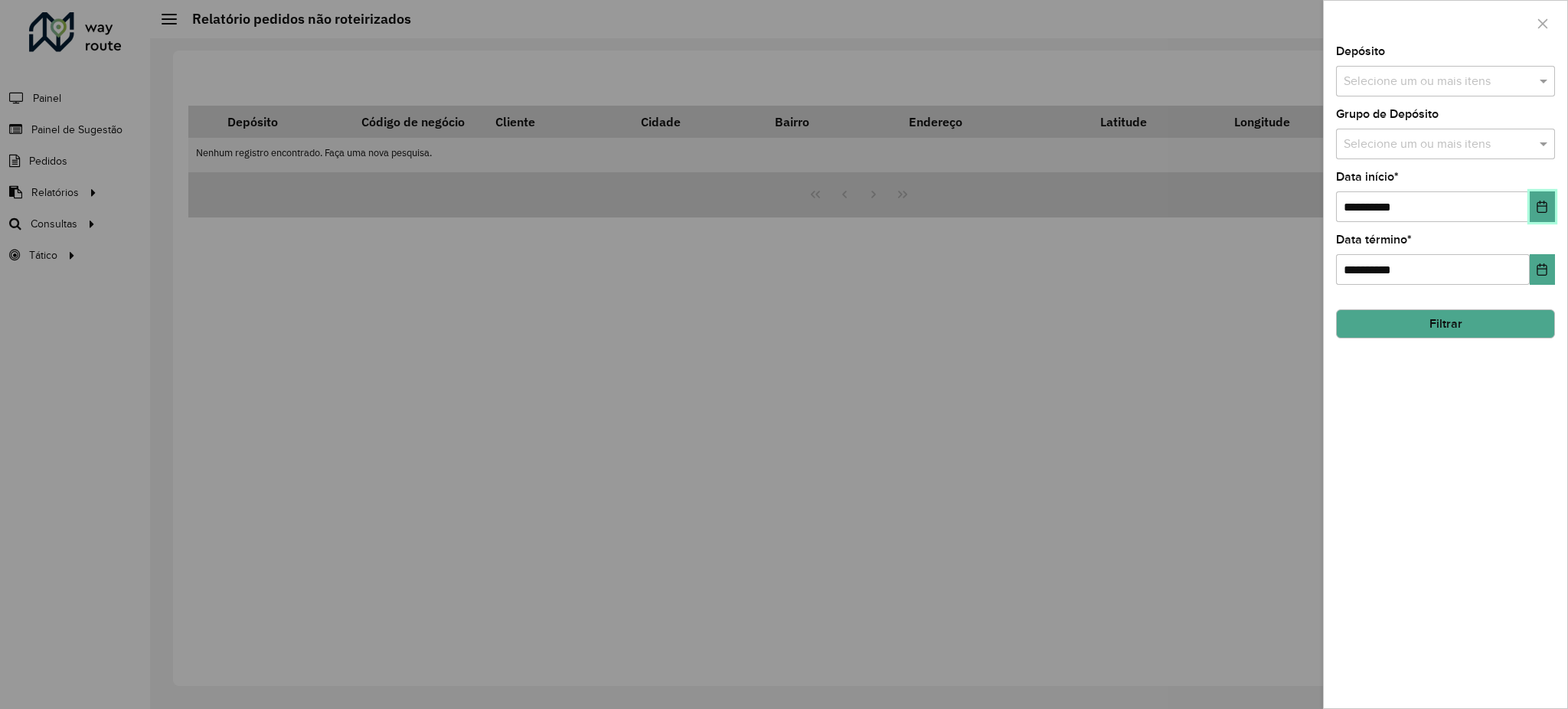
click at [1549, 206] on button "Choose Date" at bounding box center [1542, 206] width 25 height 31
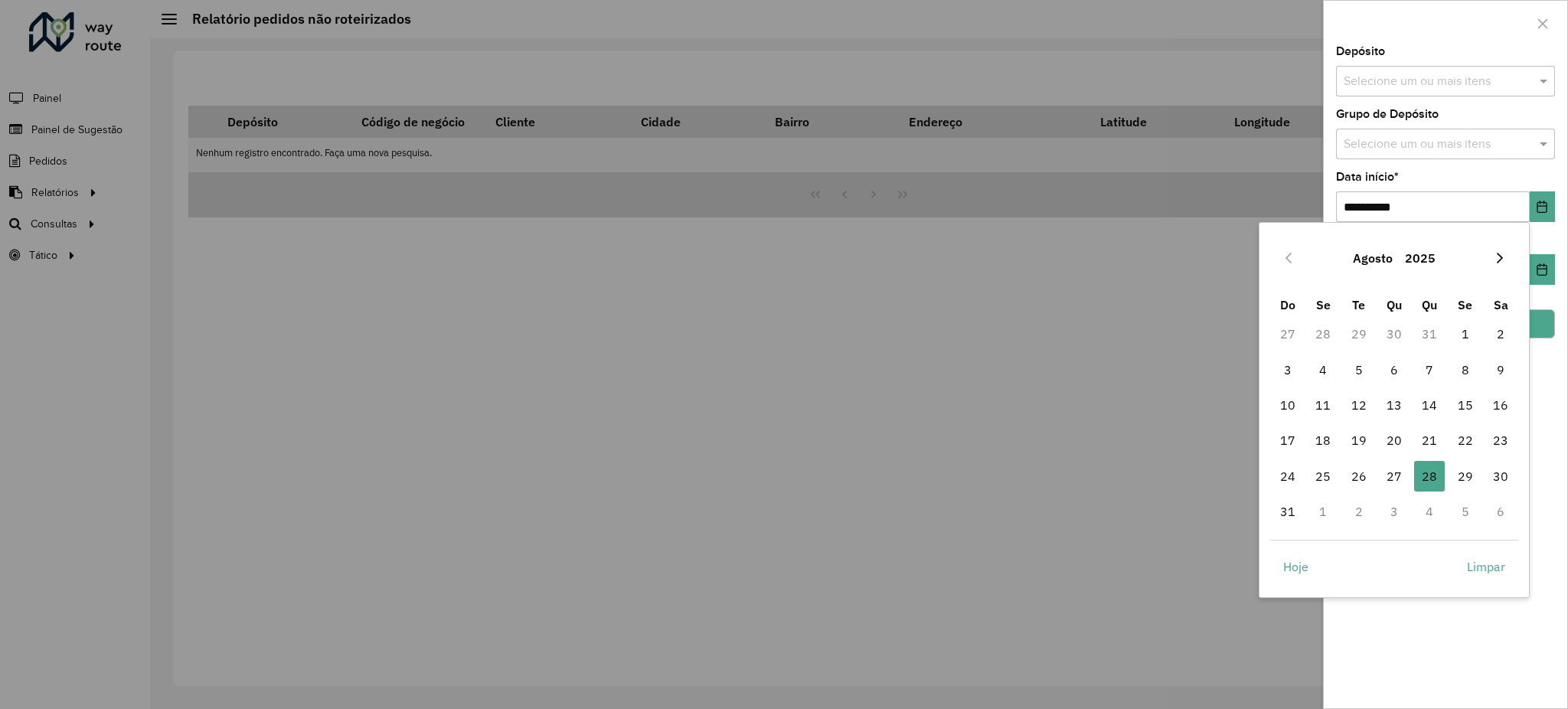
click at [1501, 250] on button "Next Month" at bounding box center [1499, 258] width 25 height 25
click at [1315, 320] on span "1" at bounding box center [1323, 333] width 31 height 31
type input "**********"
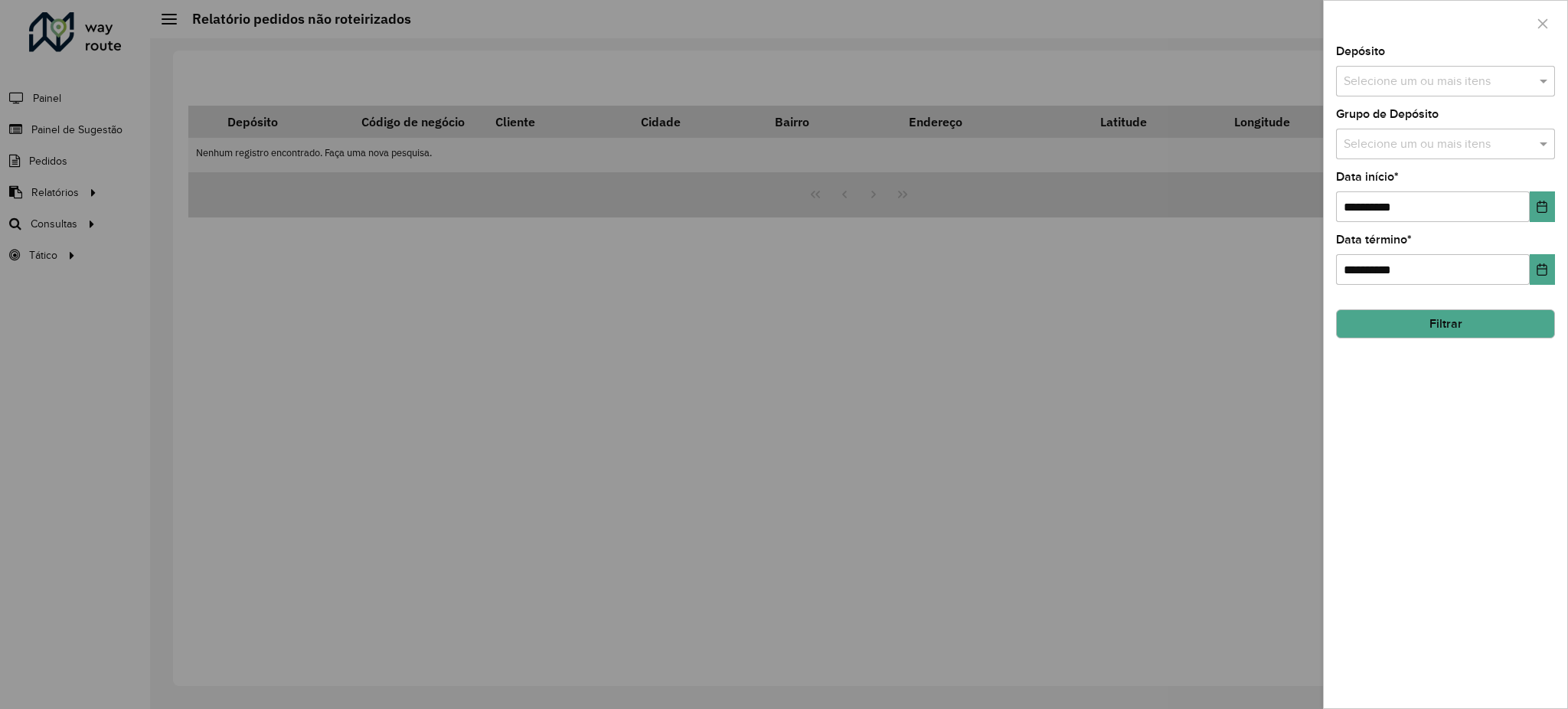
click at [1489, 329] on button "Filtrar" at bounding box center [1445, 323] width 219 height 29
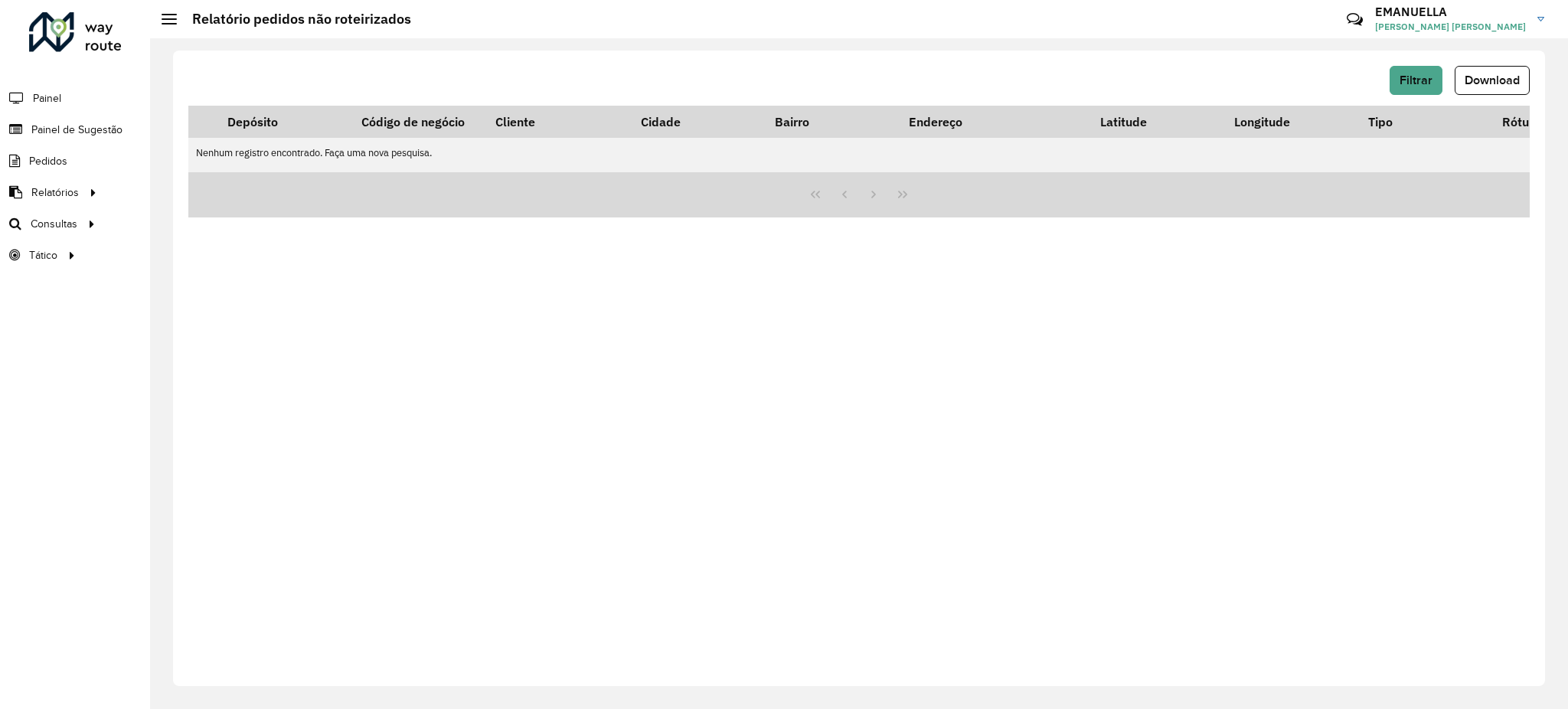
click at [1426, 56] on div "Filtrar Download Depósito Código de negócio Cliente Cidade Bairro Endereço Lati…" at bounding box center [859, 367] width 1372 height 635
click at [1426, 66] on hb-button "Filtrar" at bounding box center [1419, 80] width 59 height 29
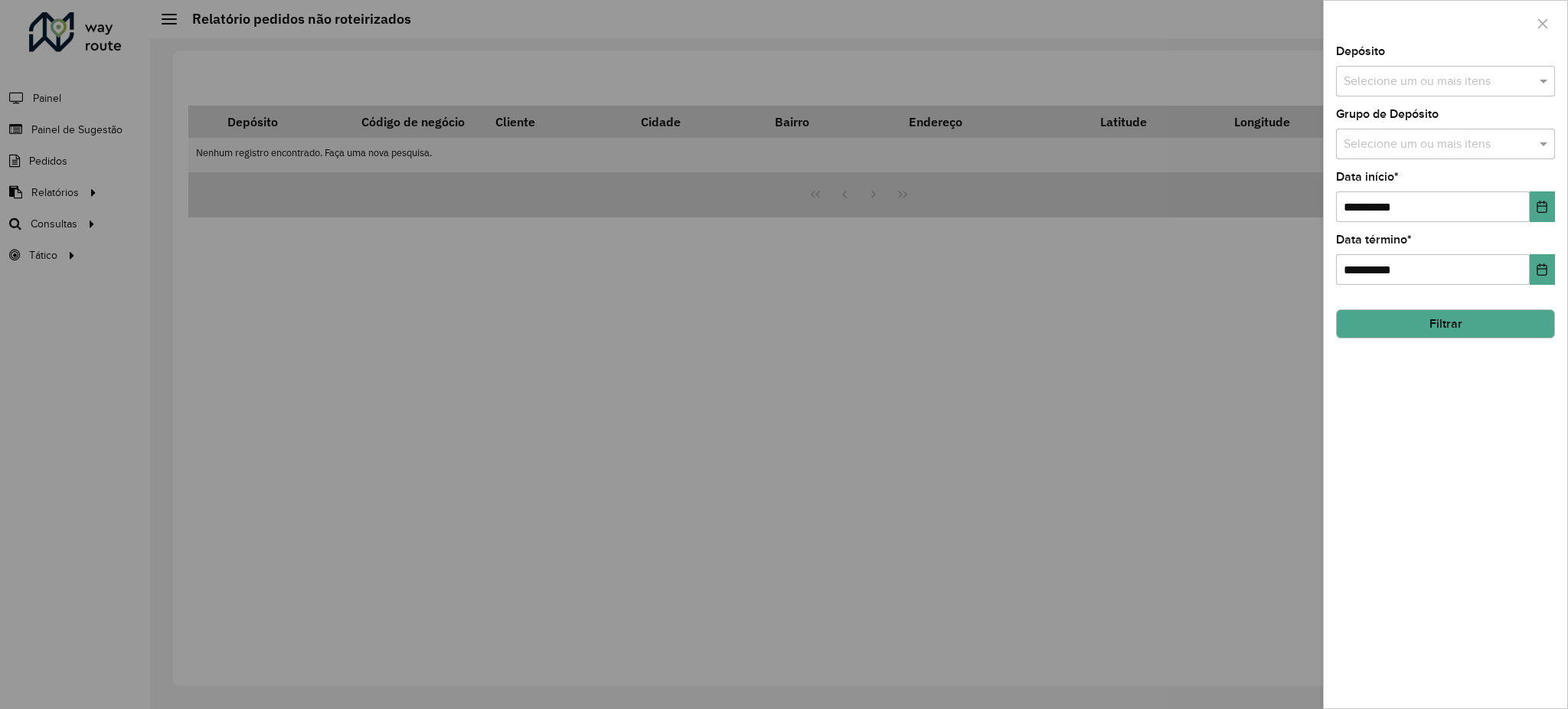
click at [1137, 456] on div at bounding box center [784, 354] width 1568 height 709
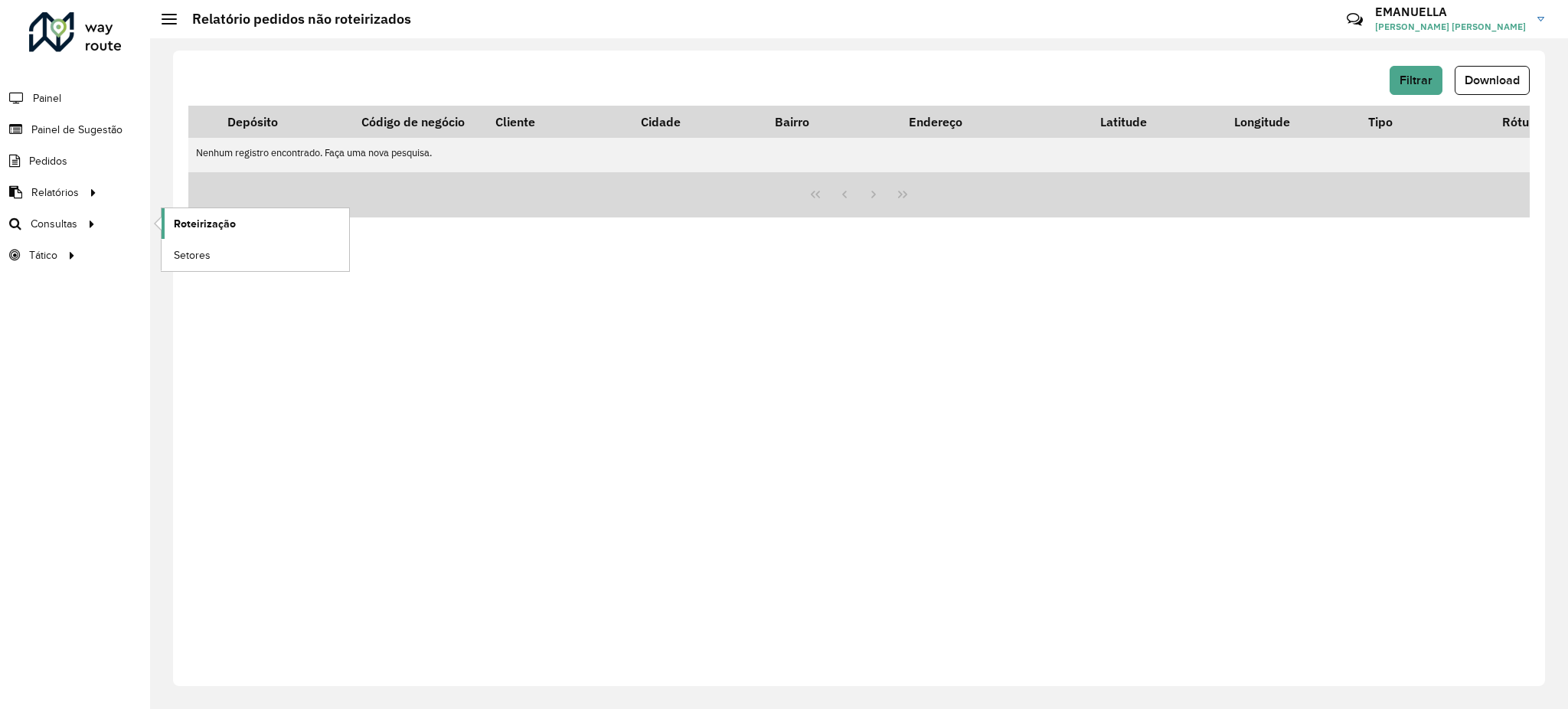
click at [168, 219] on link "Roteirização" at bounding box center [255, 223] width 187 height 31
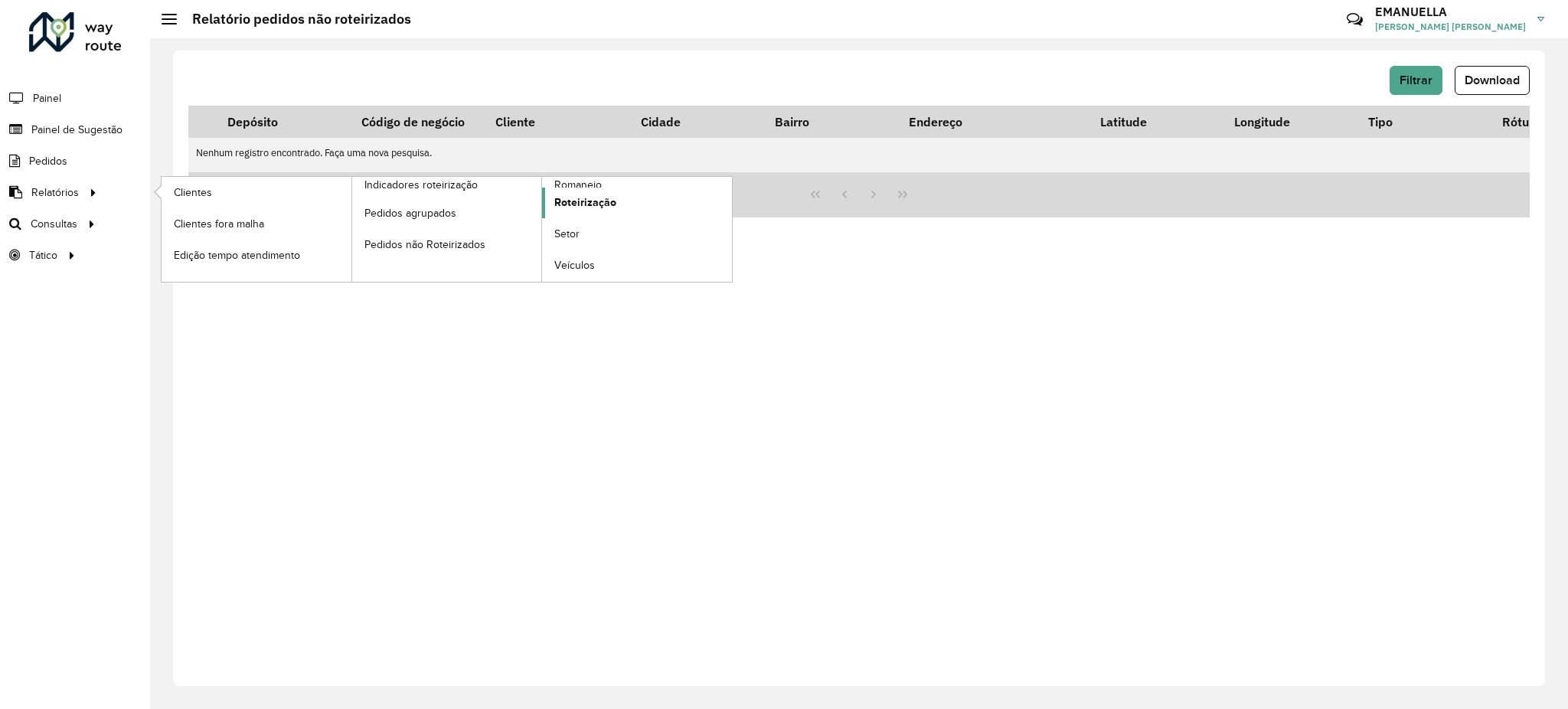
click at [580, 204] on span "Roteirização" at bounding box center [585, 202] width 62 height 16
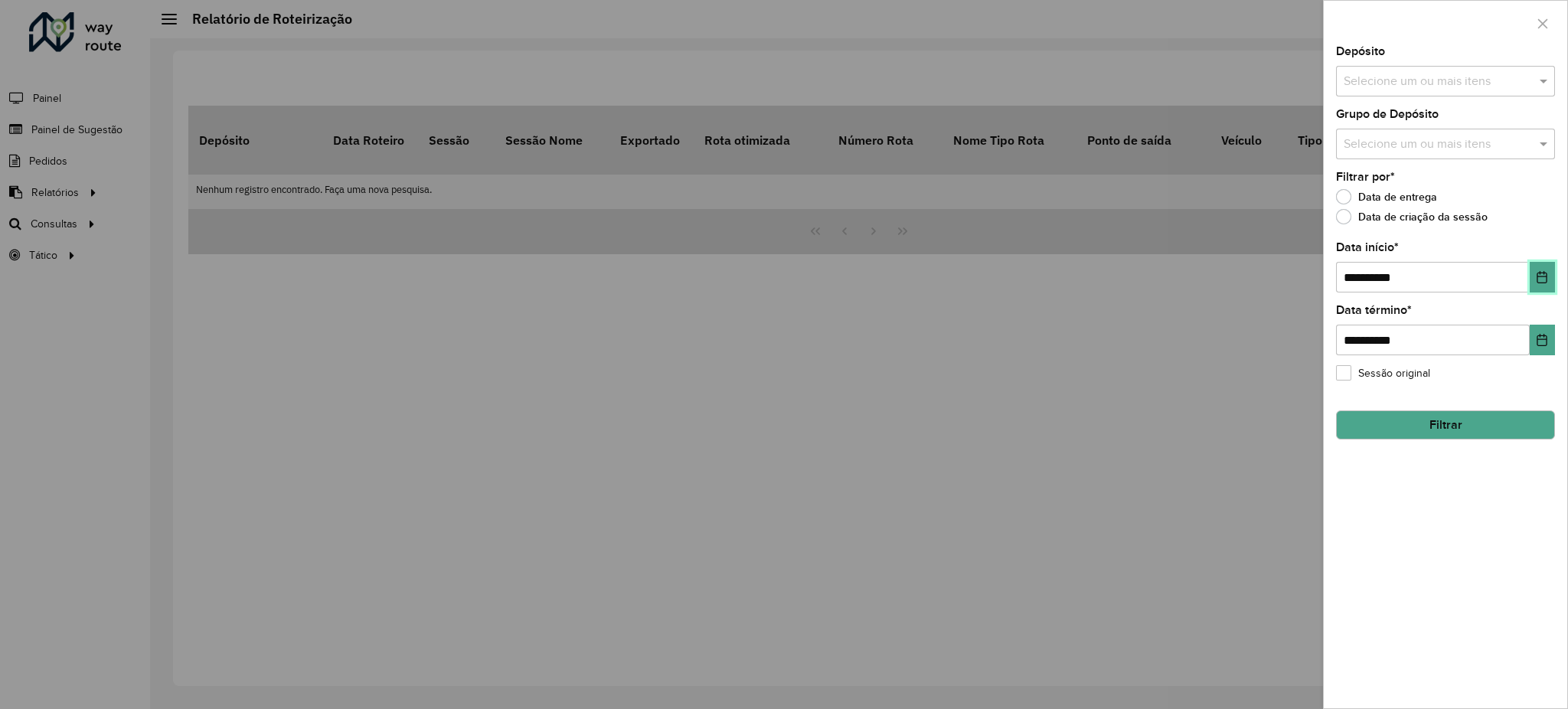
click at [1548, 275] on icon "Choose Date" at bounding box center [1542, 277] width 12 height 12
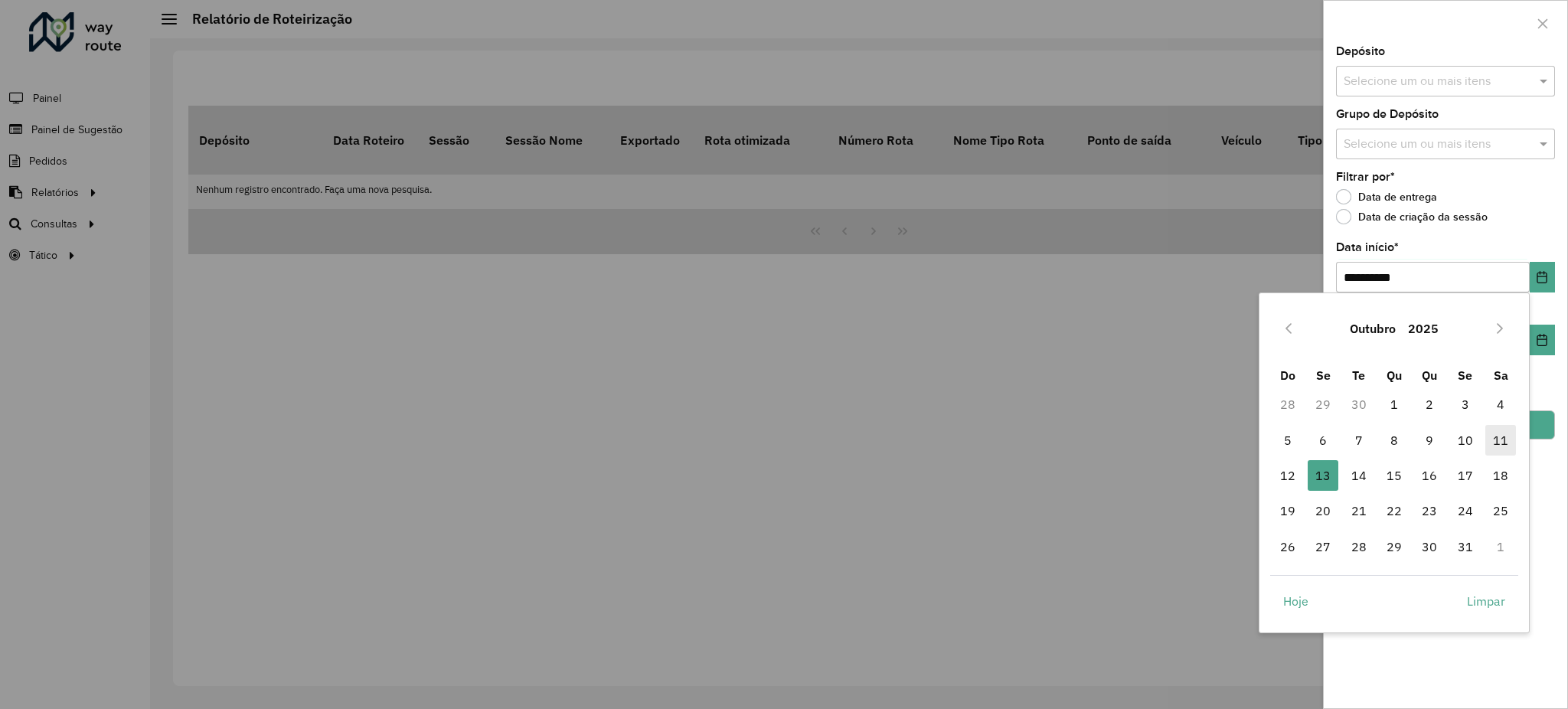
click at [1498, 428] on span "11" at bounding box center [1500, 439] width 31 height 31
type input "**********"
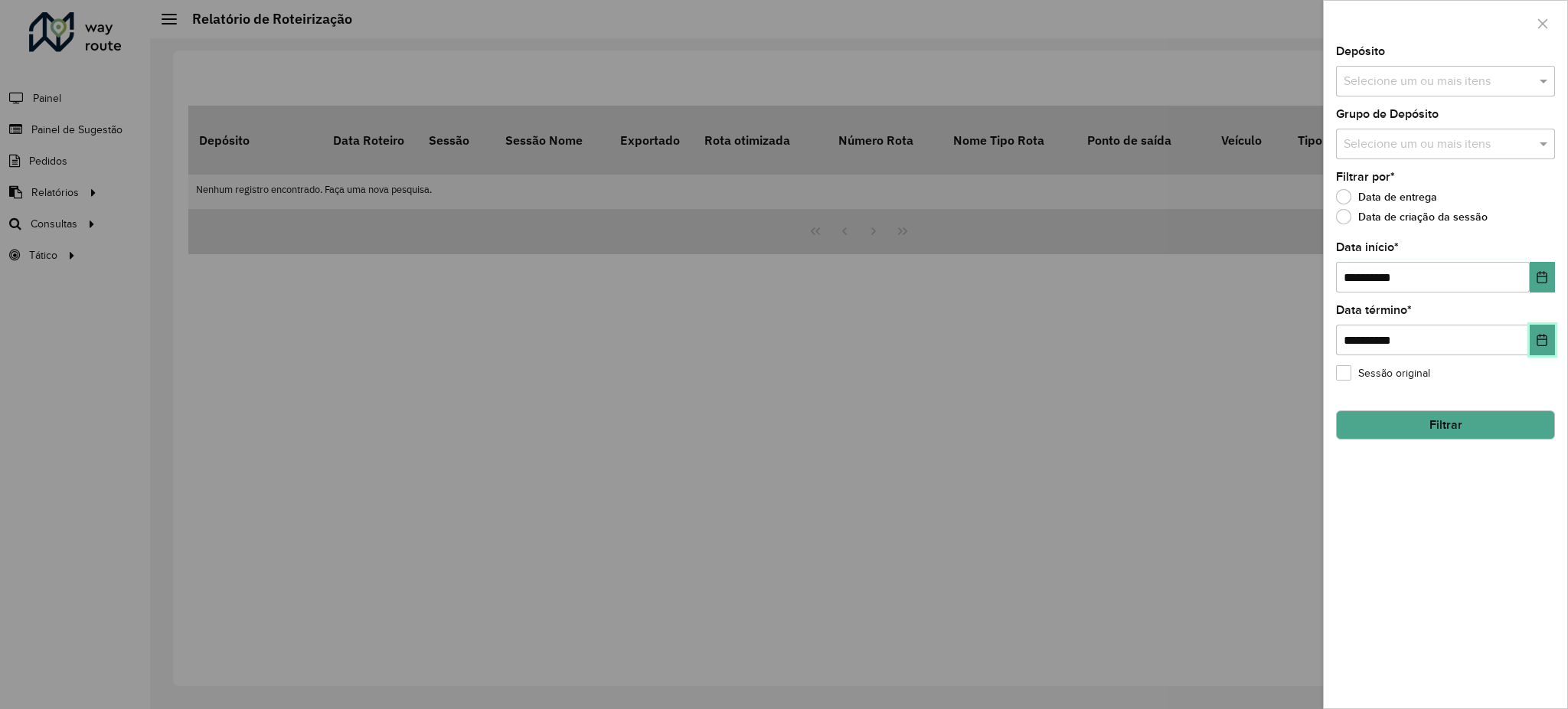
click at [1550, 336] on button "Choose Date" at bounding box center [1542, 339] width 25 height 31
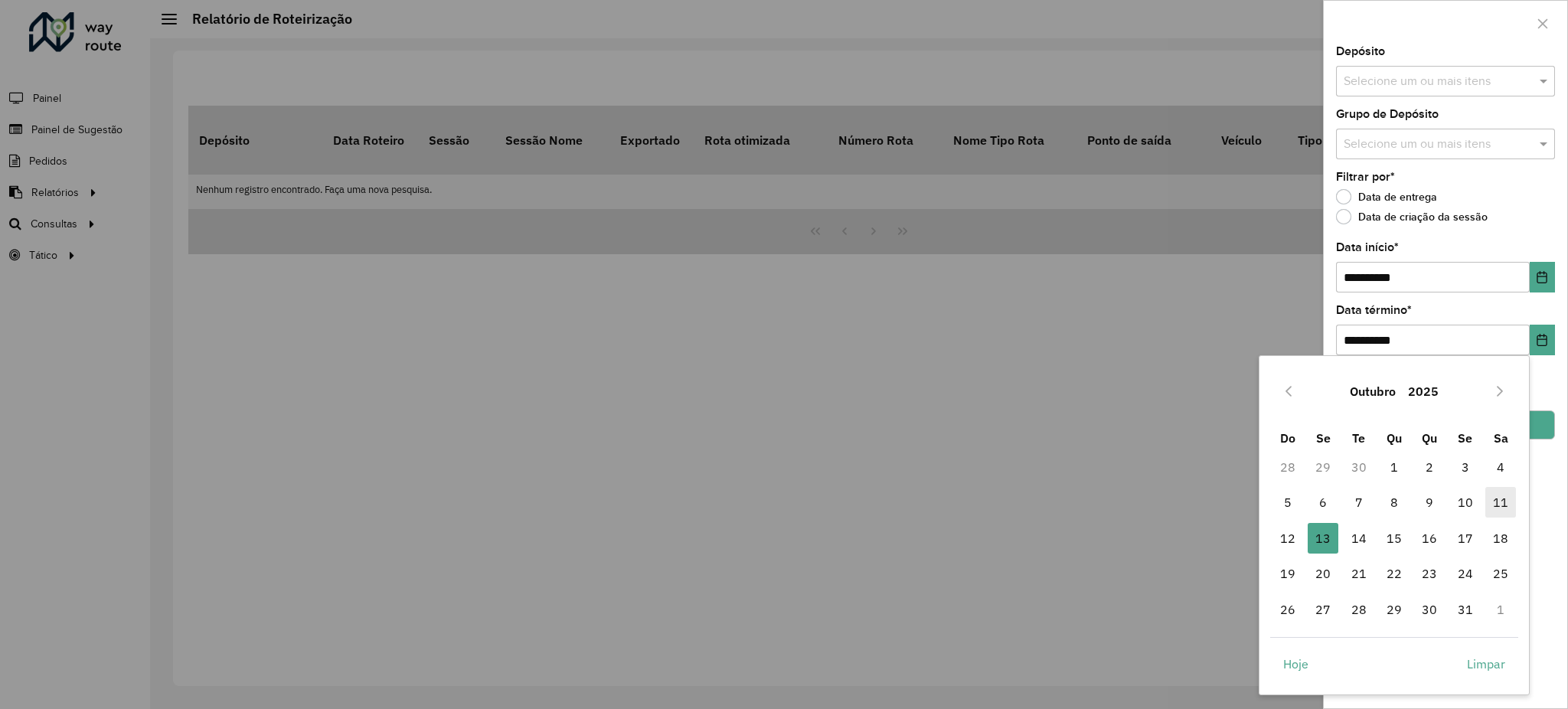
click at [1498, 498] on span "11" at bounding box center [1500, 502] width 31 height 31
type input "**********"
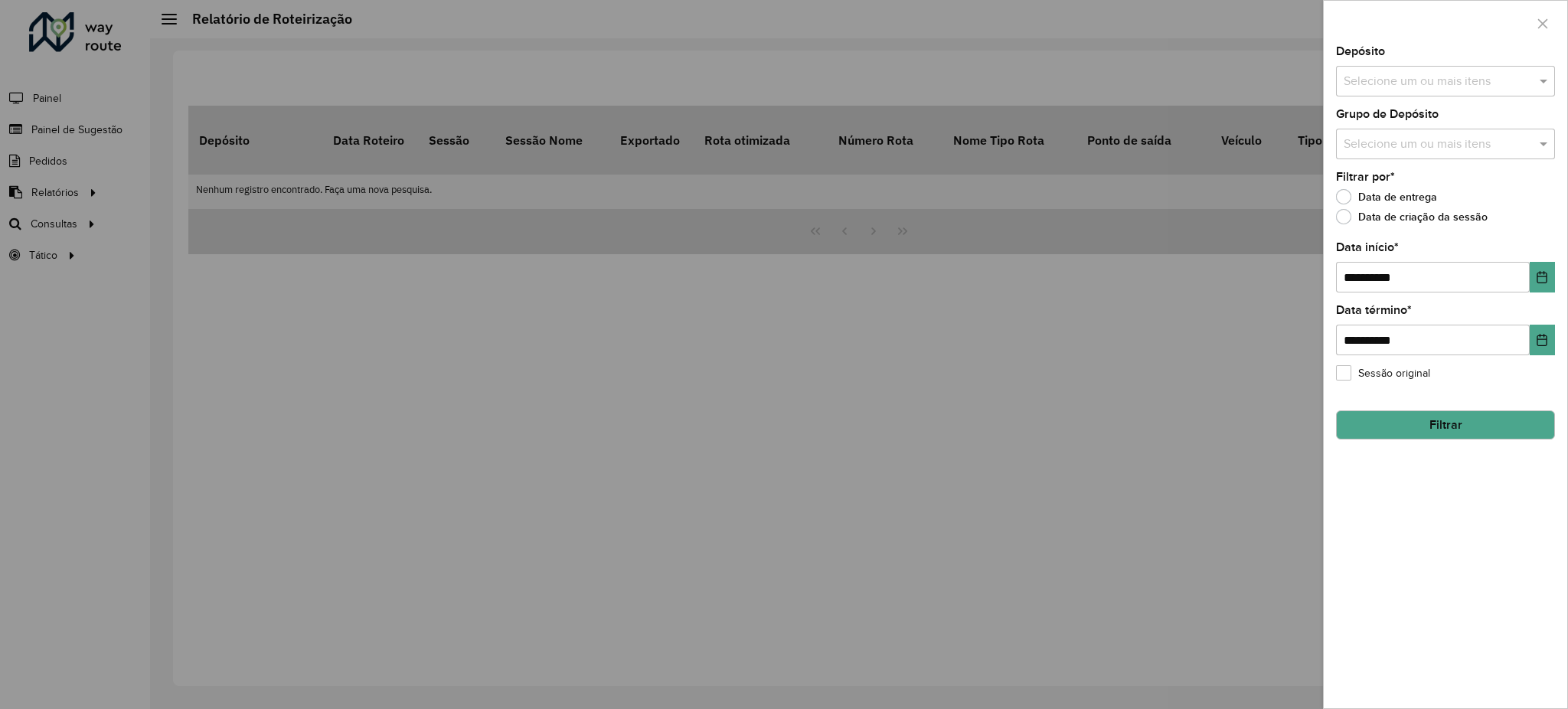
click at [1525, 438] on button "Filtrar" at bounding box center [1445, 424] width 219 height 29
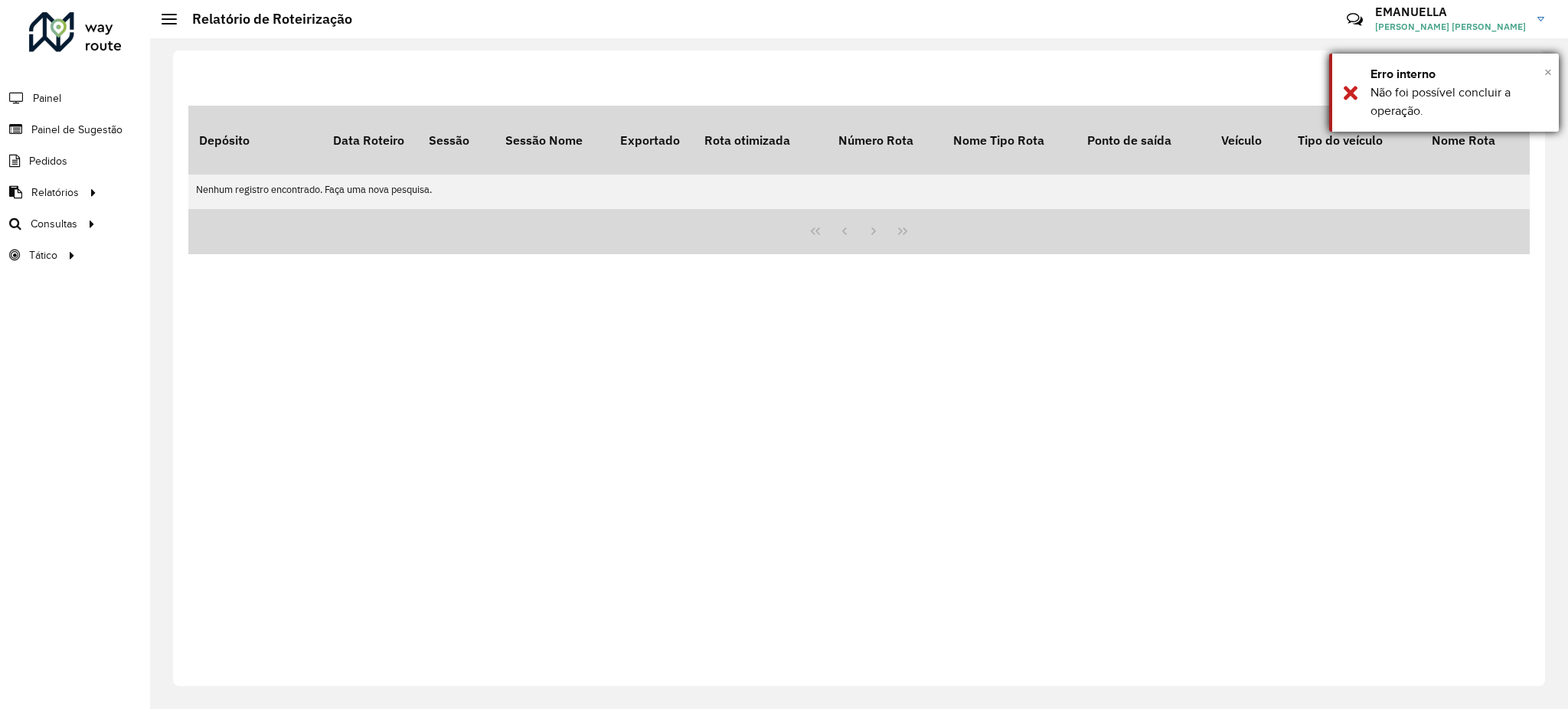
click at [1544, 61] on button "×" at bounding box center [1548, 72] width 8 height 23
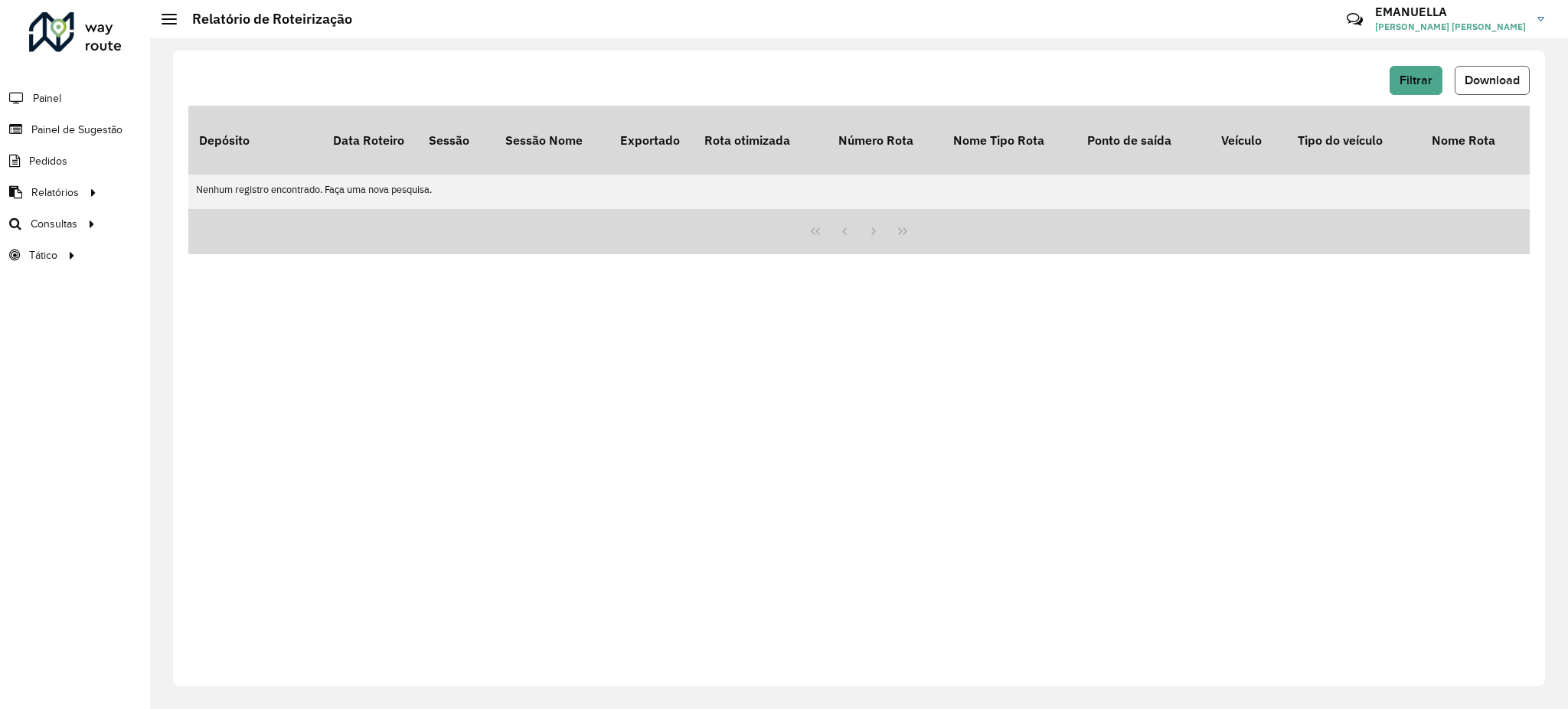
click at [1510, 74] on span "Download" at bounding box center [1492, 80] width 55 height 13
click at [1415, 84] on span "Filtrar" at bounding box center [1415, 80] width 33 height 13
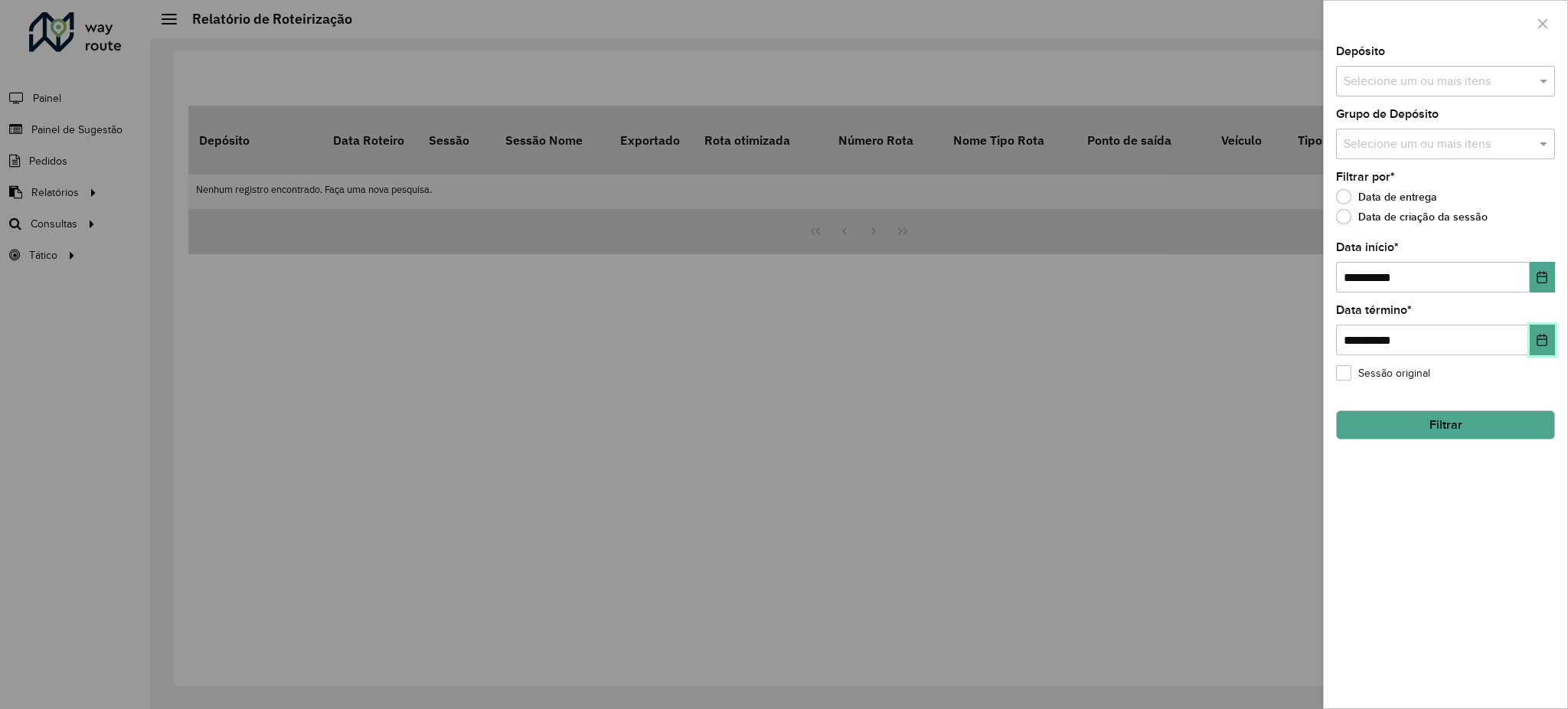
click at [1533, 341] on button "Choose Date" at bounding box center [1542, 339] width 25 height 31
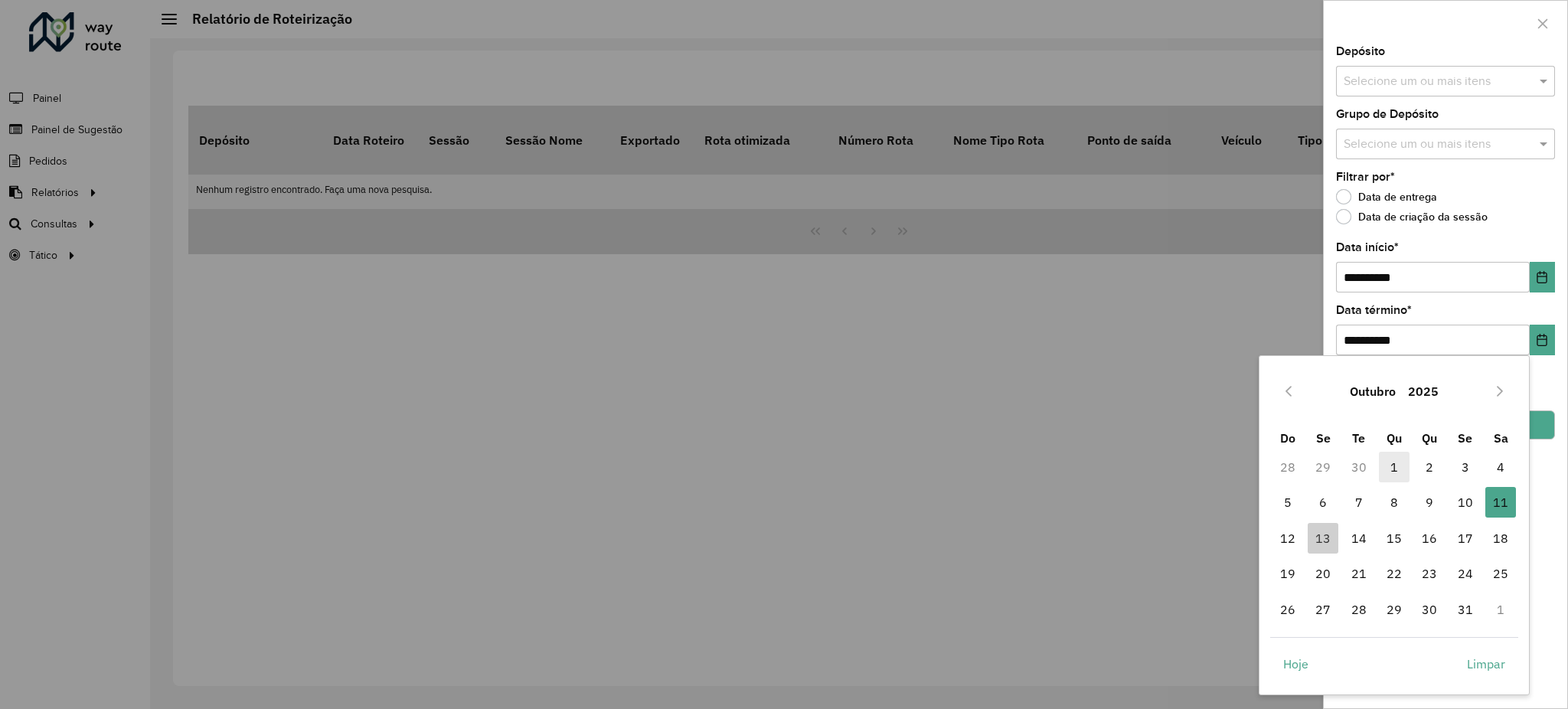
click at [1388, 463] on span "1" at bounding box center [1394, 467] width 31 height 31
type input "**********"
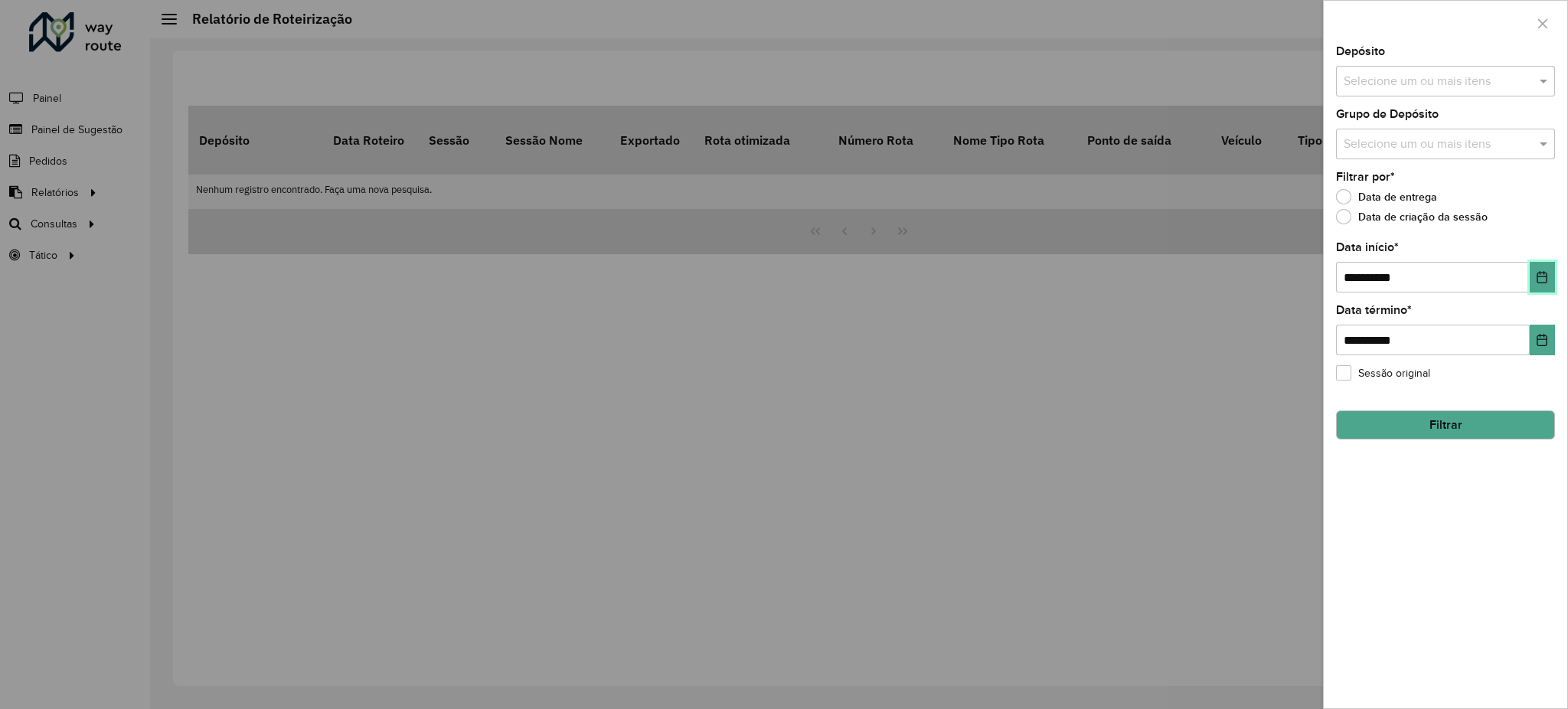
click at [1538, 281] on icon "Choose Date" at bounding box center [1542, 277] width 12 height 12
click at [1552, 406] on hb-field-button "Filtrar" at bounding box center [1445, 418] width 219 height 41
click at [1541, 341] on icon "Choose Date" at bounding box center [1542, 340] width 12 height 12
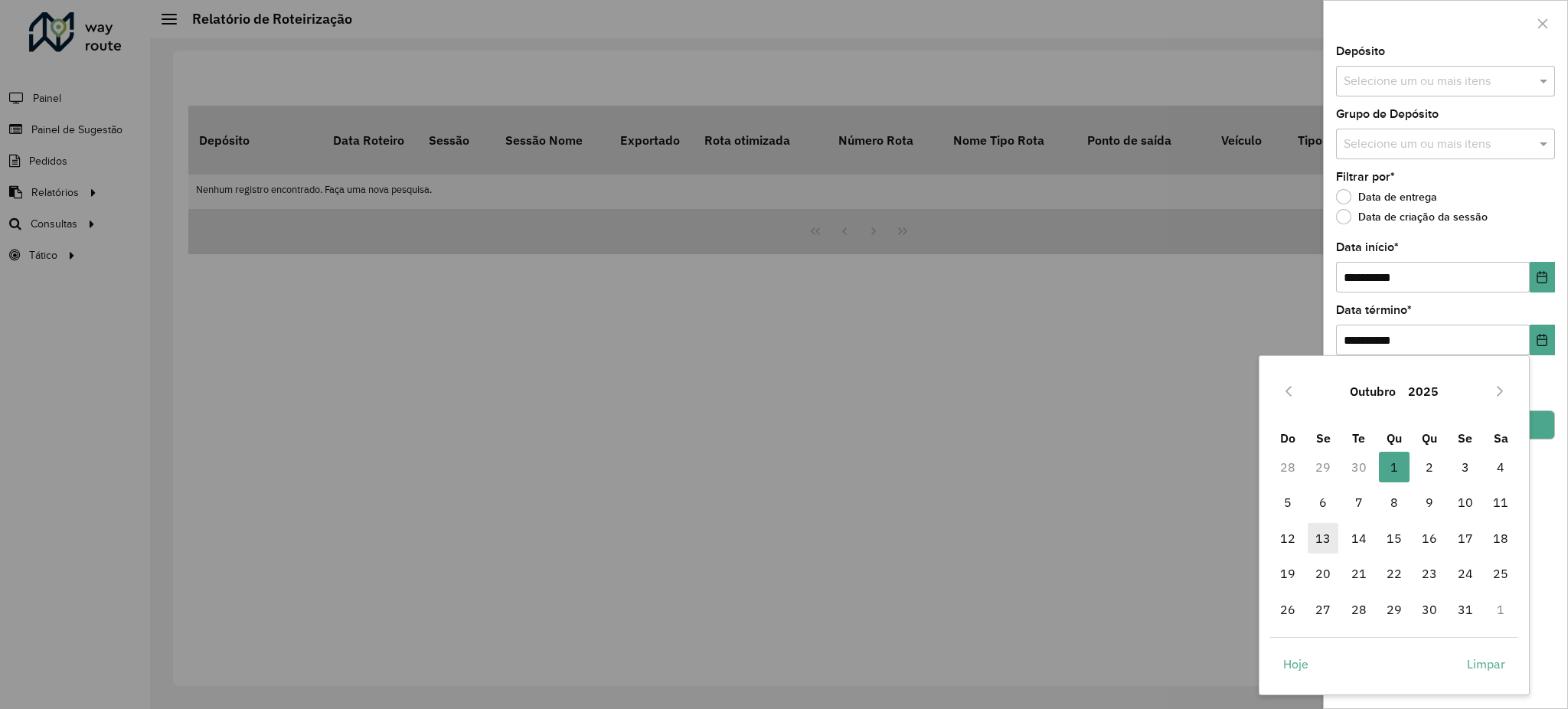
click at [1314, 537] on span "13" at bounding box center [1323, 538] width 31 height 31
type input "**********"
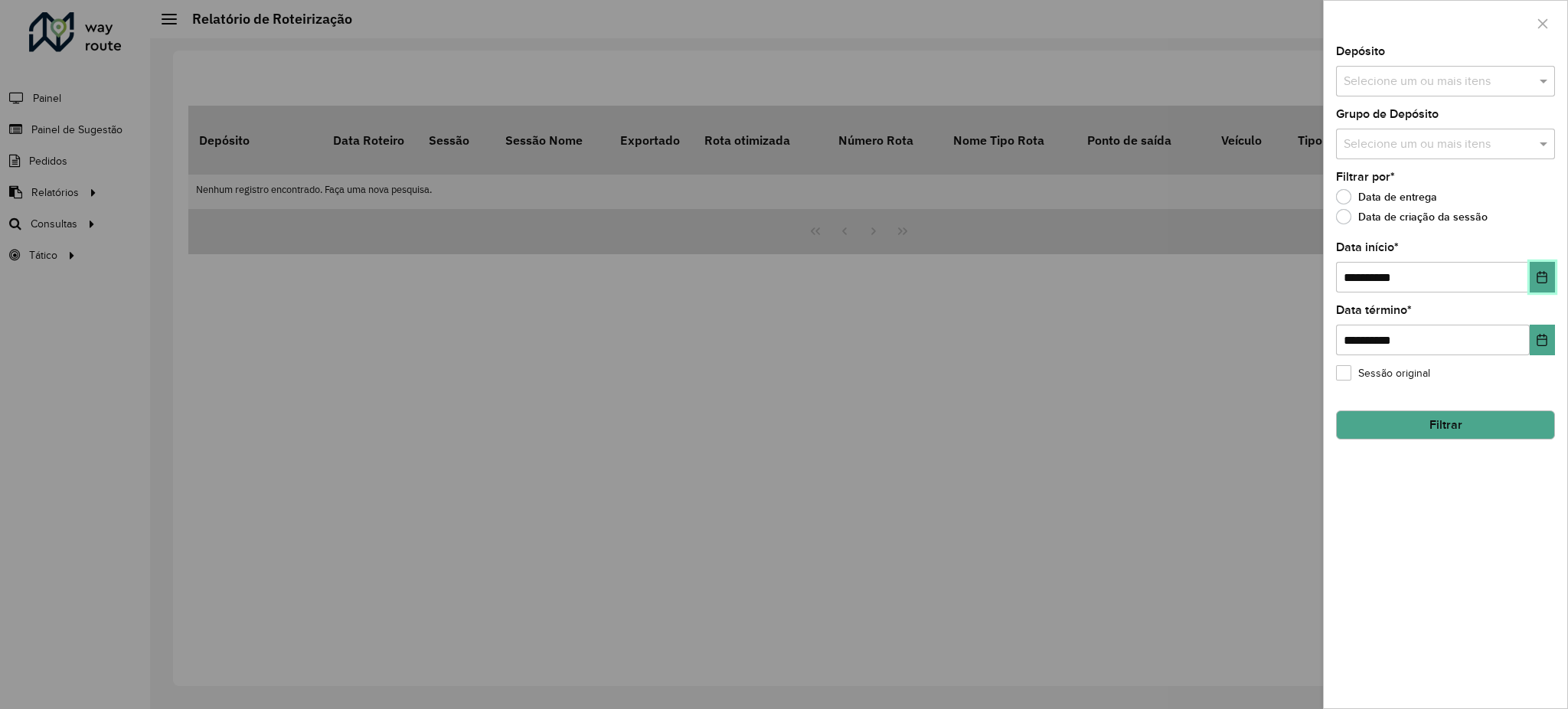
click at [1539, 288] on button "Choose Date" at bounding box center [1542, 277] width 25 height 31
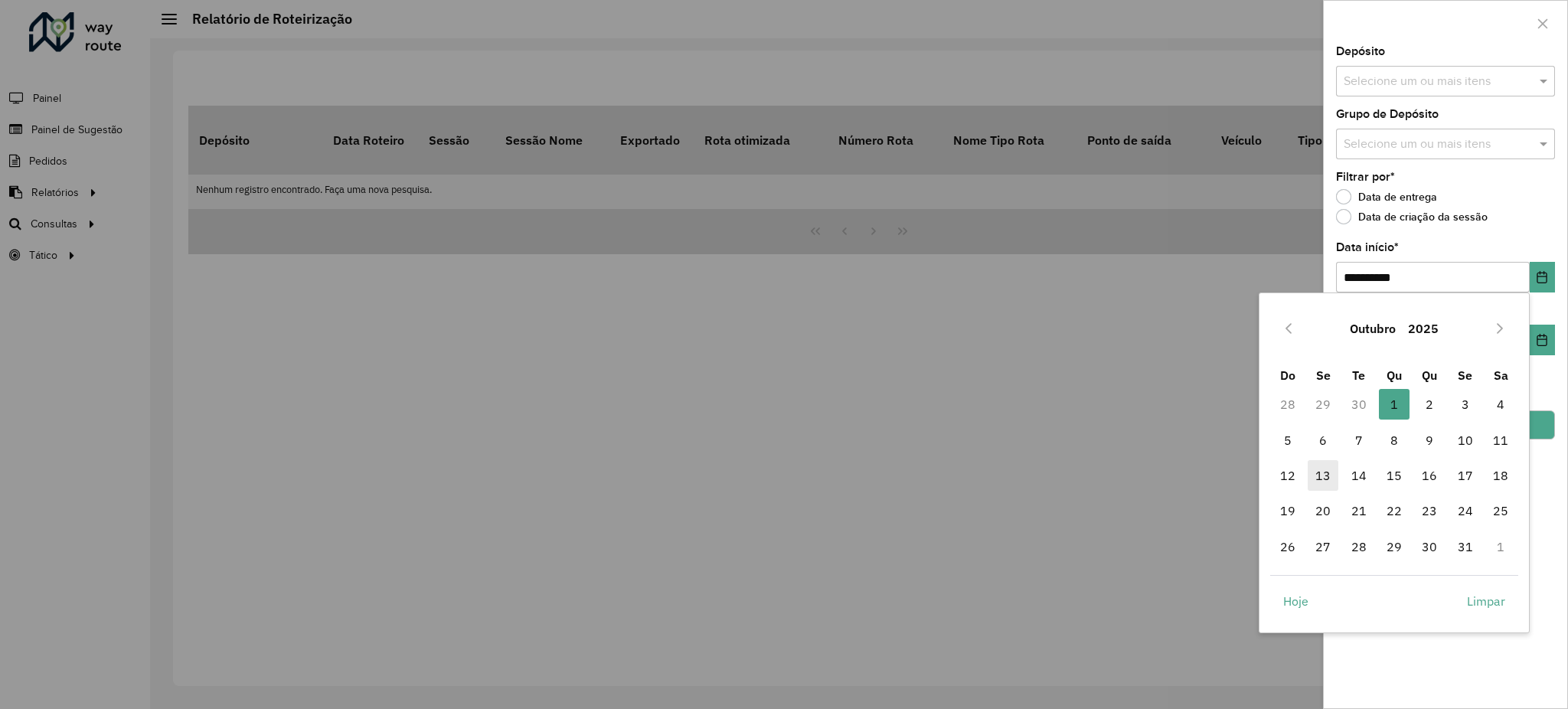
click at [1319, 488] on span "13" at bounding box center [1323, 474] width 31 height 31
type input "**********"
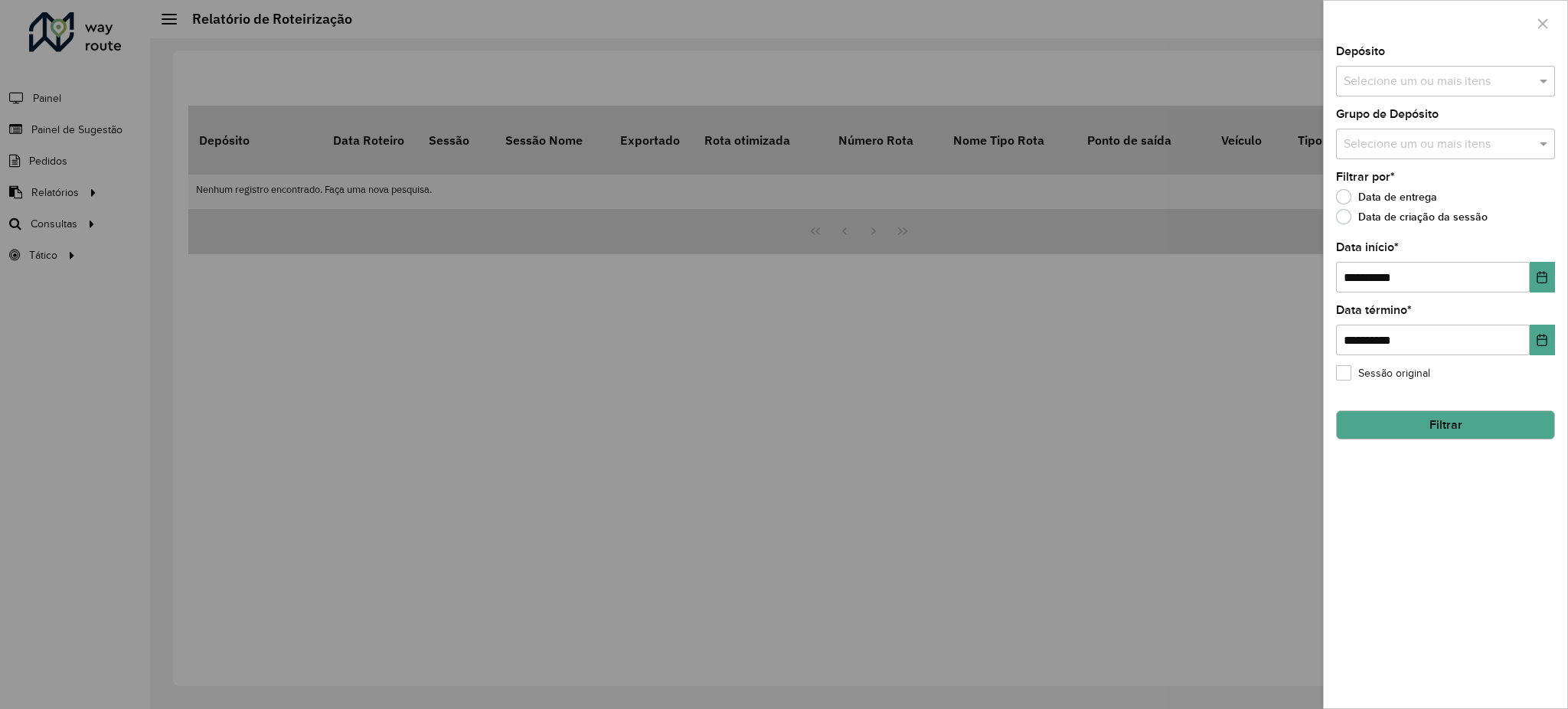
click at [1479, 411] on button "Filtrar" at bounding box center [1445, 424] width 219 height 29
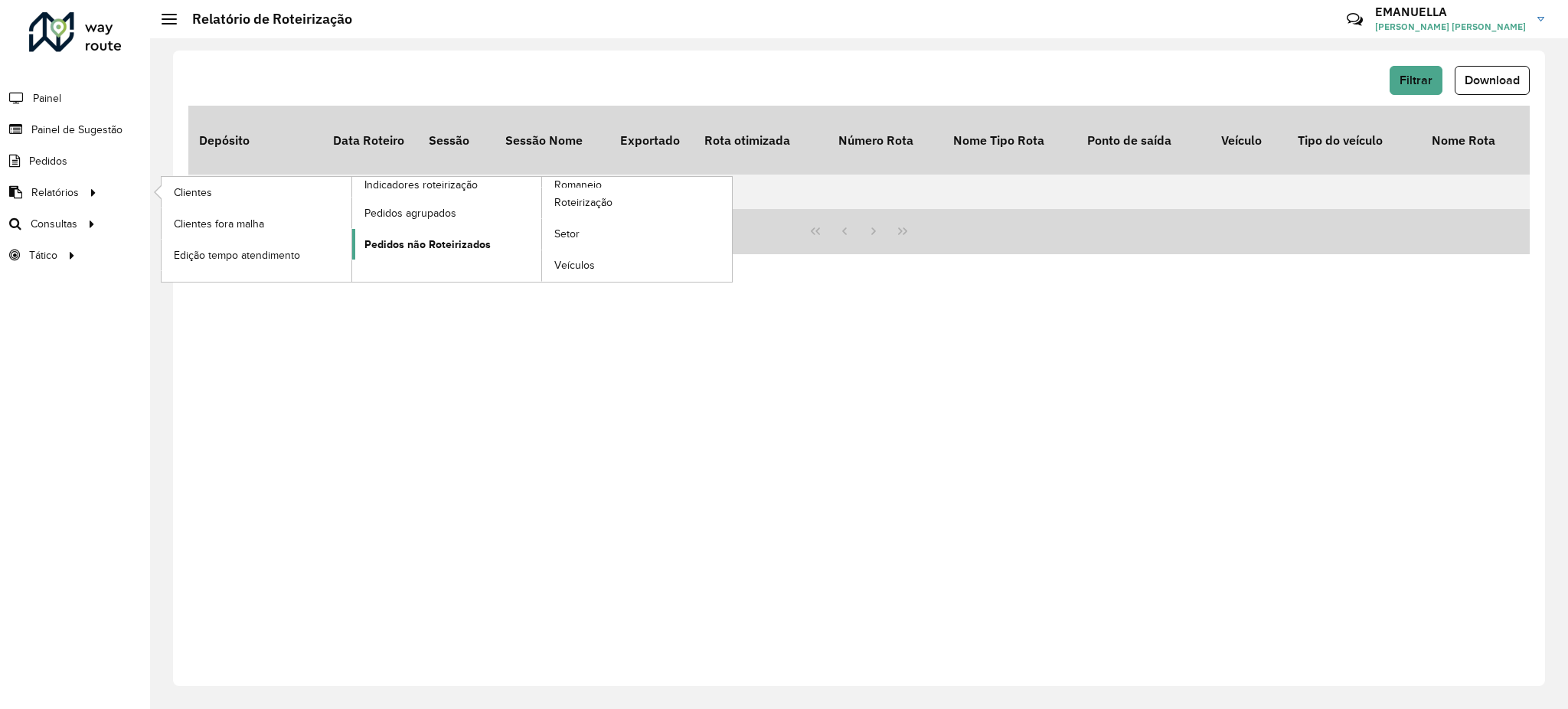
click at [444, 237] on span "Pedidos não Roteirizados" at bounding box center [428, 244] width 127 height 16
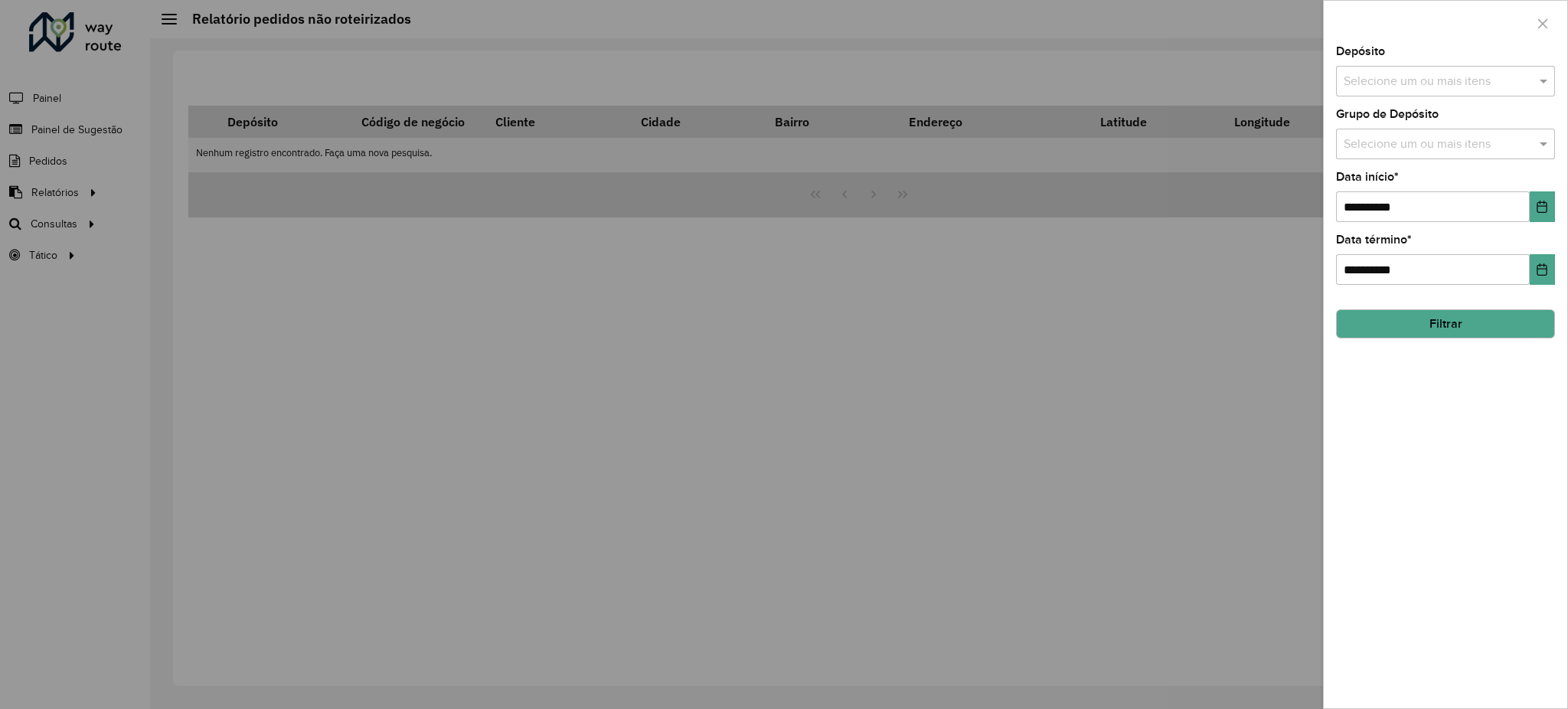
click at [1432, 322] on button "Filtrar" at bounding box center [1445, 323] width 219 height 29
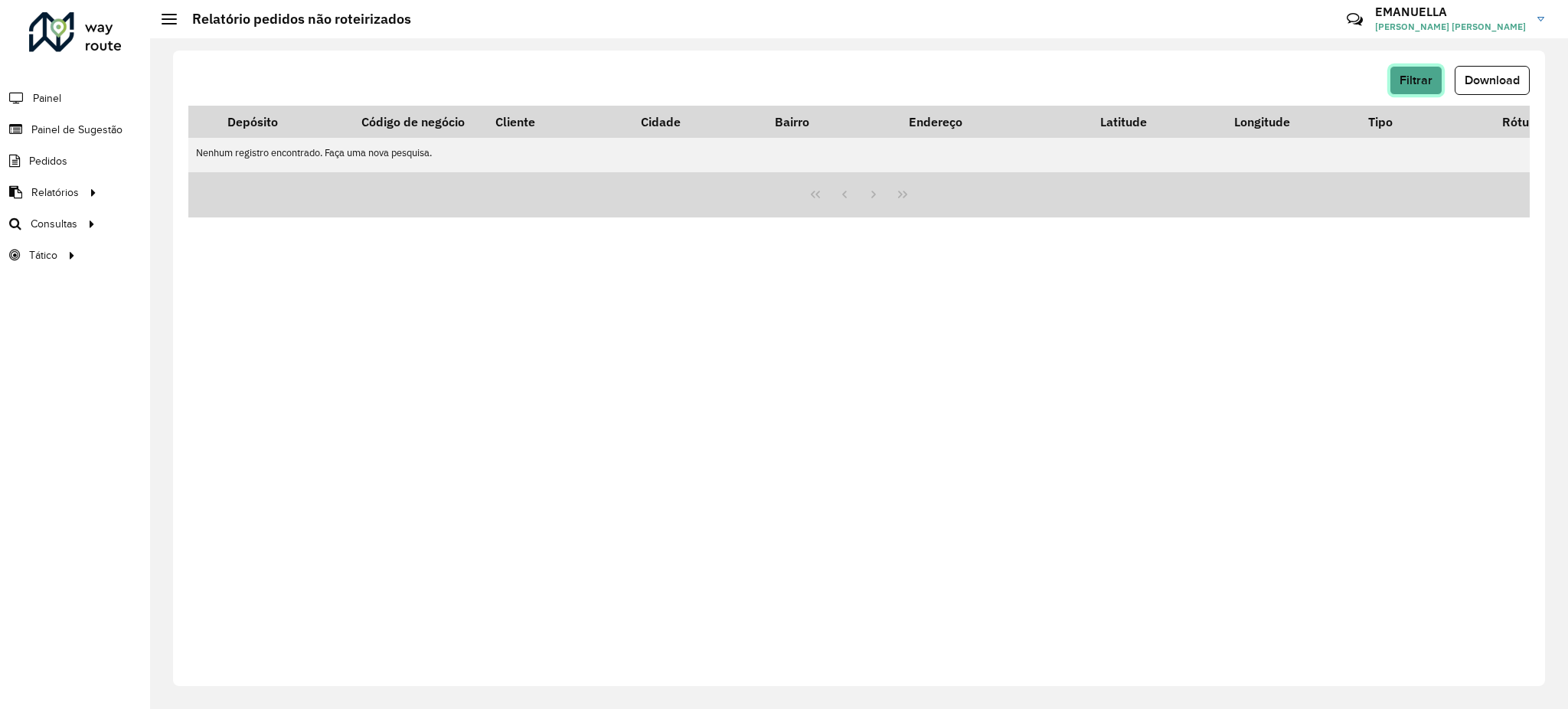
click at [1401, 76] on span "Filtrar" at bounding box center [1415, 80] width 33 height 13
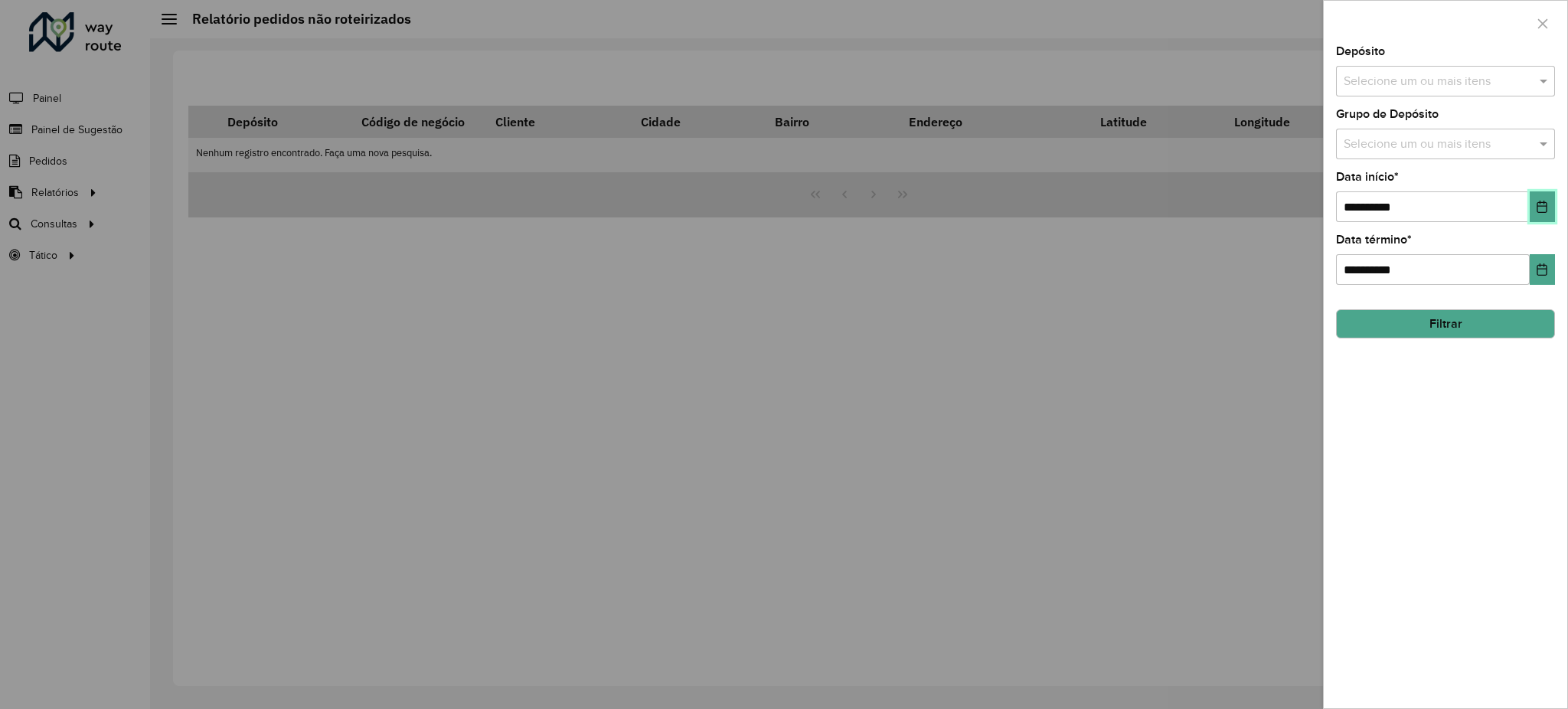
click at [1539, 209] on icon "Choose Date" at bounding box center [1542, 206] width 12 height 12
drag, startPoint x: 712, startPoint y: 435, endPoint x: 0, endPoint y: 176, distance: 757.6
click at [706, 435] on div at bounding box center [784, 354] width 1568 height 709
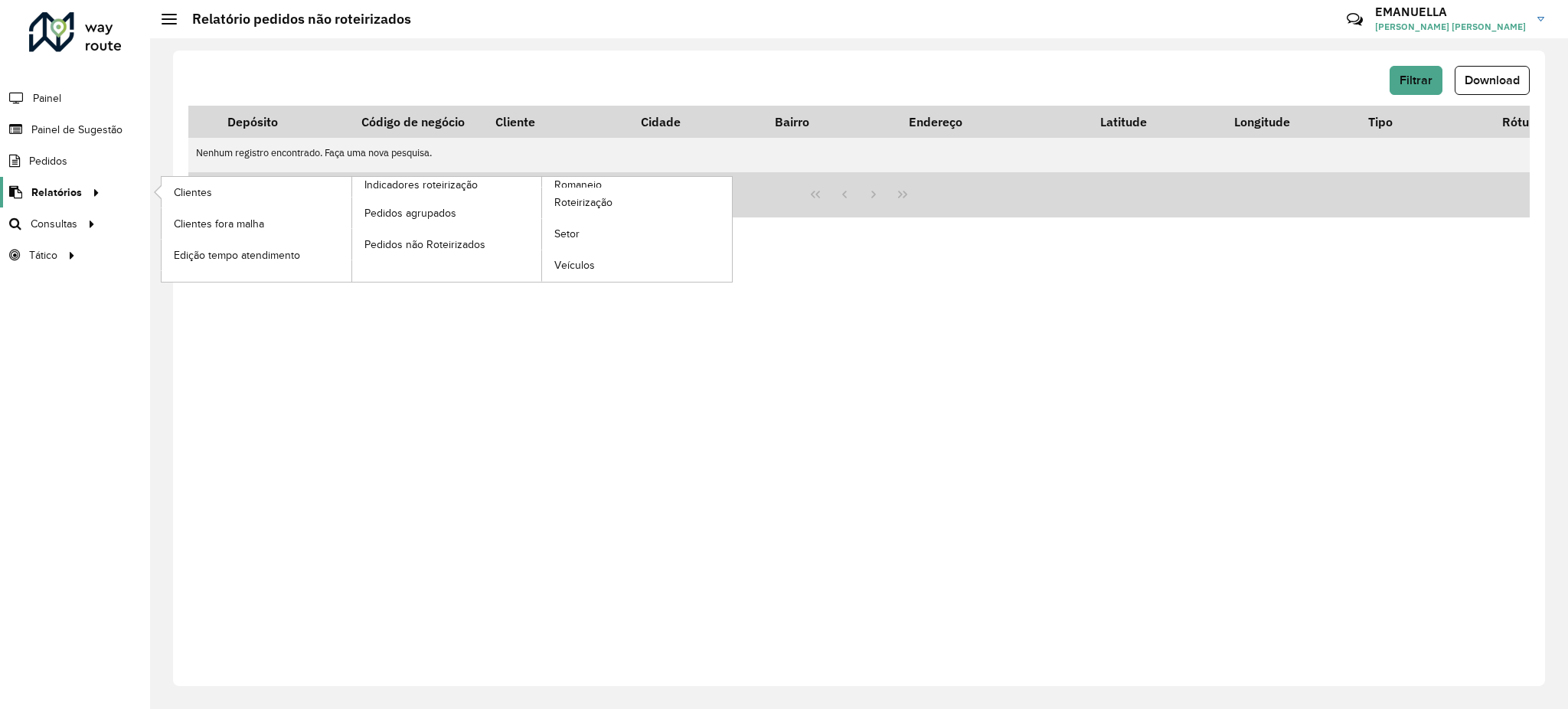
click at [50, 184] on span "Relatórios" at bounding box center [56, 192] width 50 height 16
click at [571, 203] on span "Roteirização" at bounding box center [585, 202] width 62 height 16
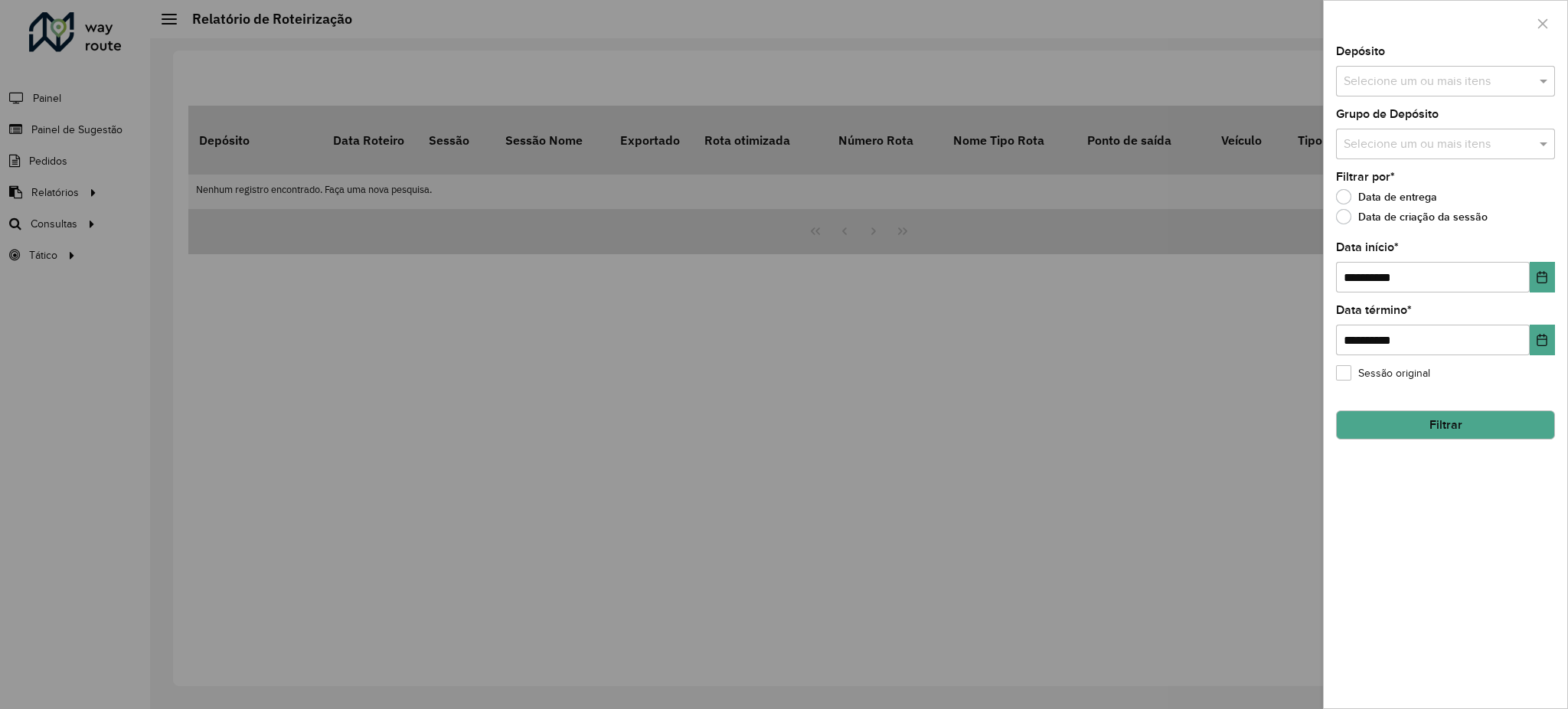
click at [1556, 268] on div "**********" at bounding box center [1445, 376] width 243 height 662
click at [1549, 279] on button "Choose Date" at bounding box center [1542, 277] width 25 height 31
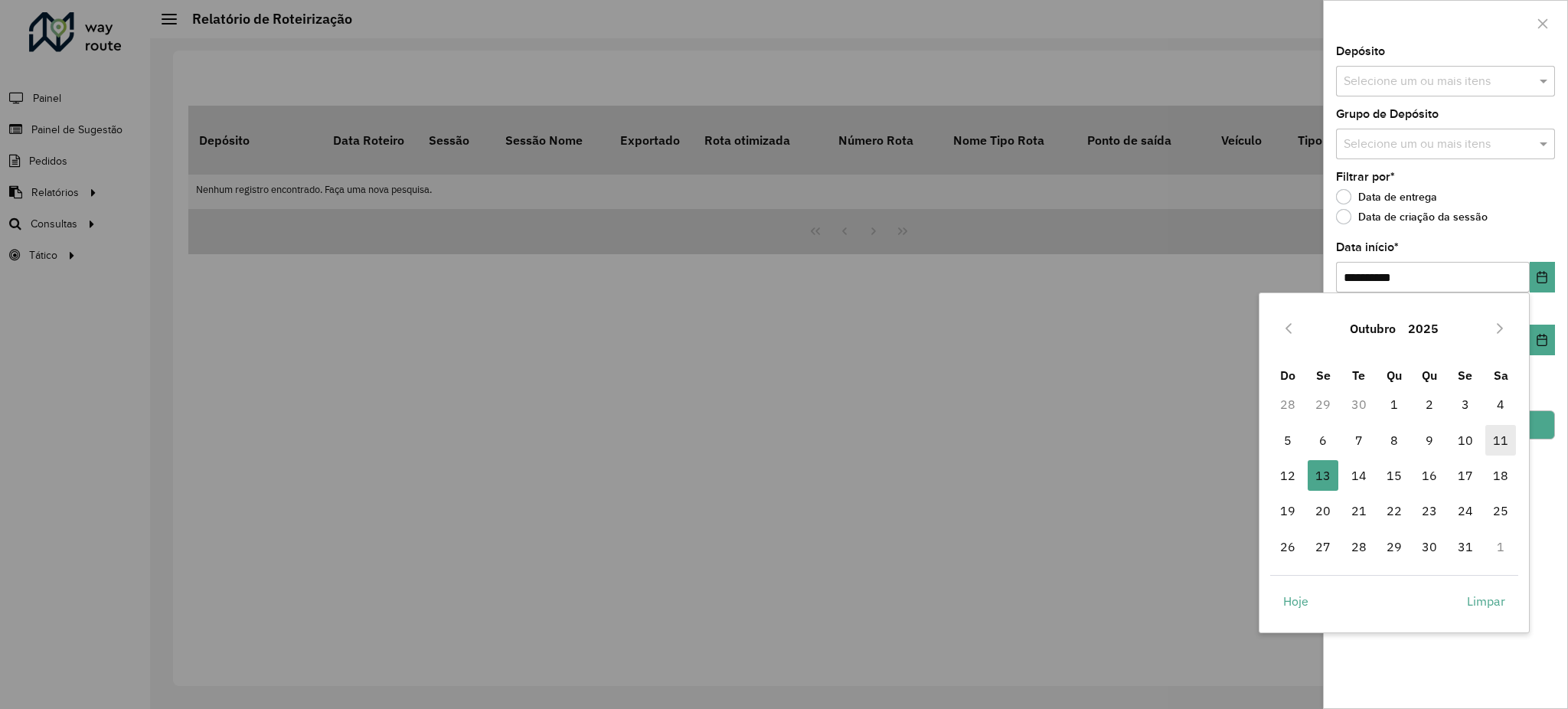
click at [1497, 438] on span "11" at bounding box center [1500, 439] width 31 height 31
type input "**********"
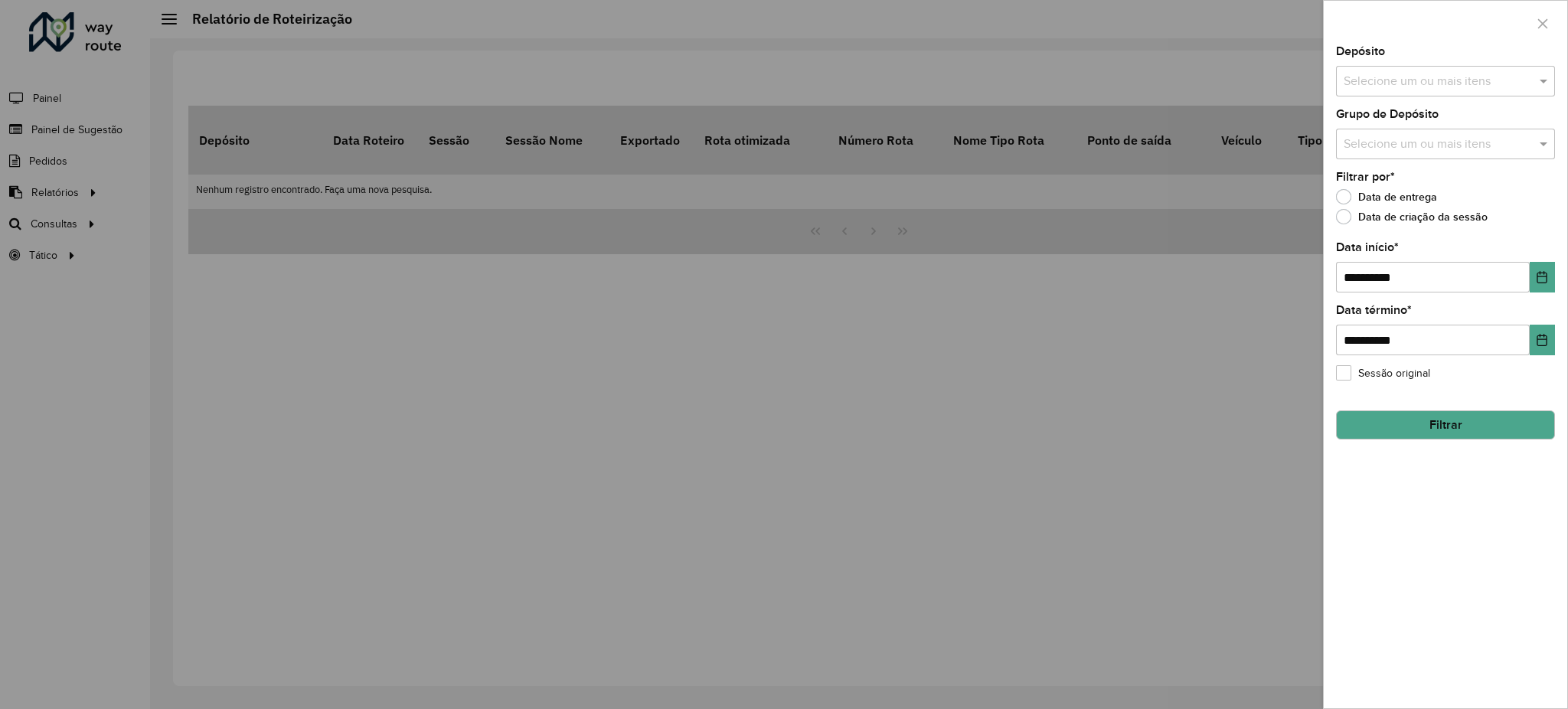
click at [1492, 432] on button "Filtrar" at bounding box center [1445, 424] width 219 height 29
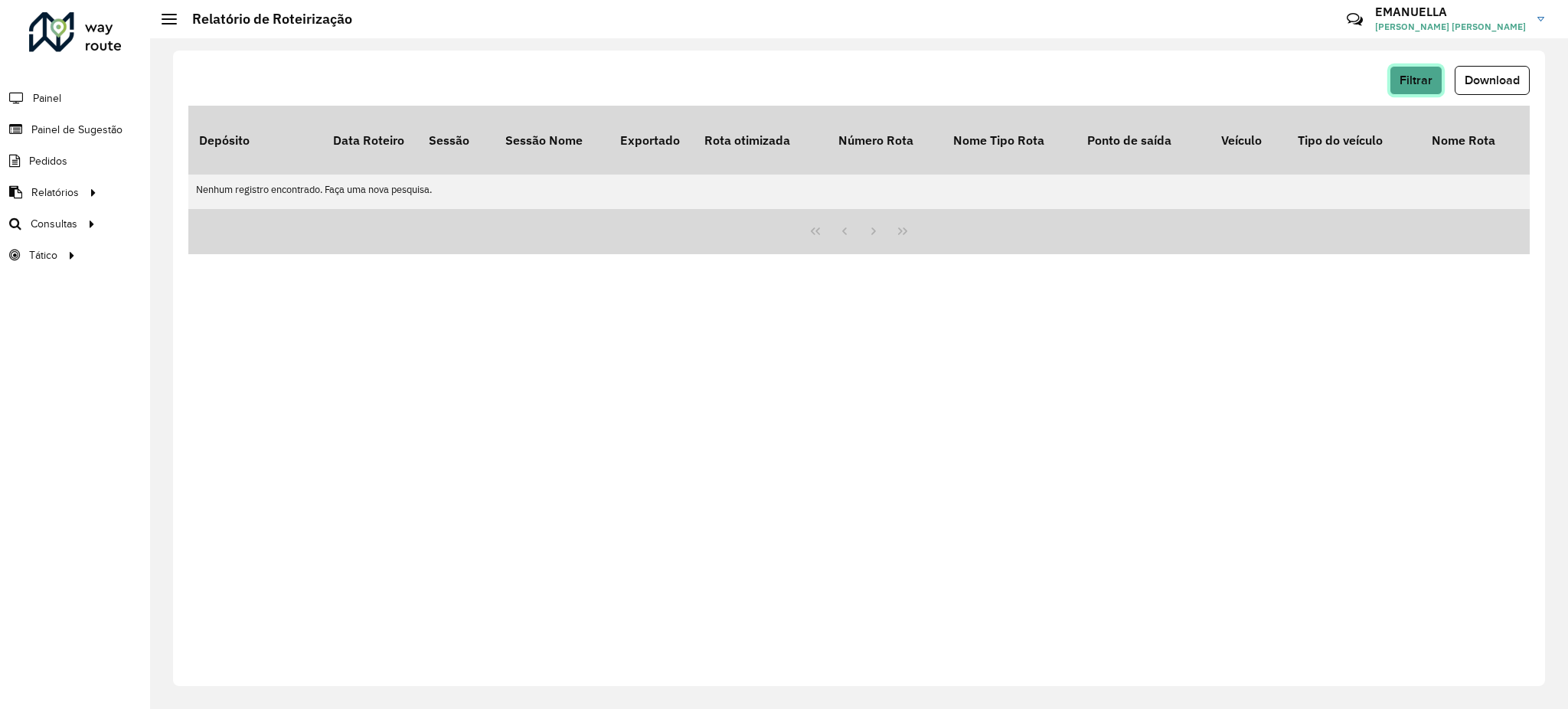
click at [1413, 83] on span "Filtrar" at bounding box center [1415, 80] width 33 height 13
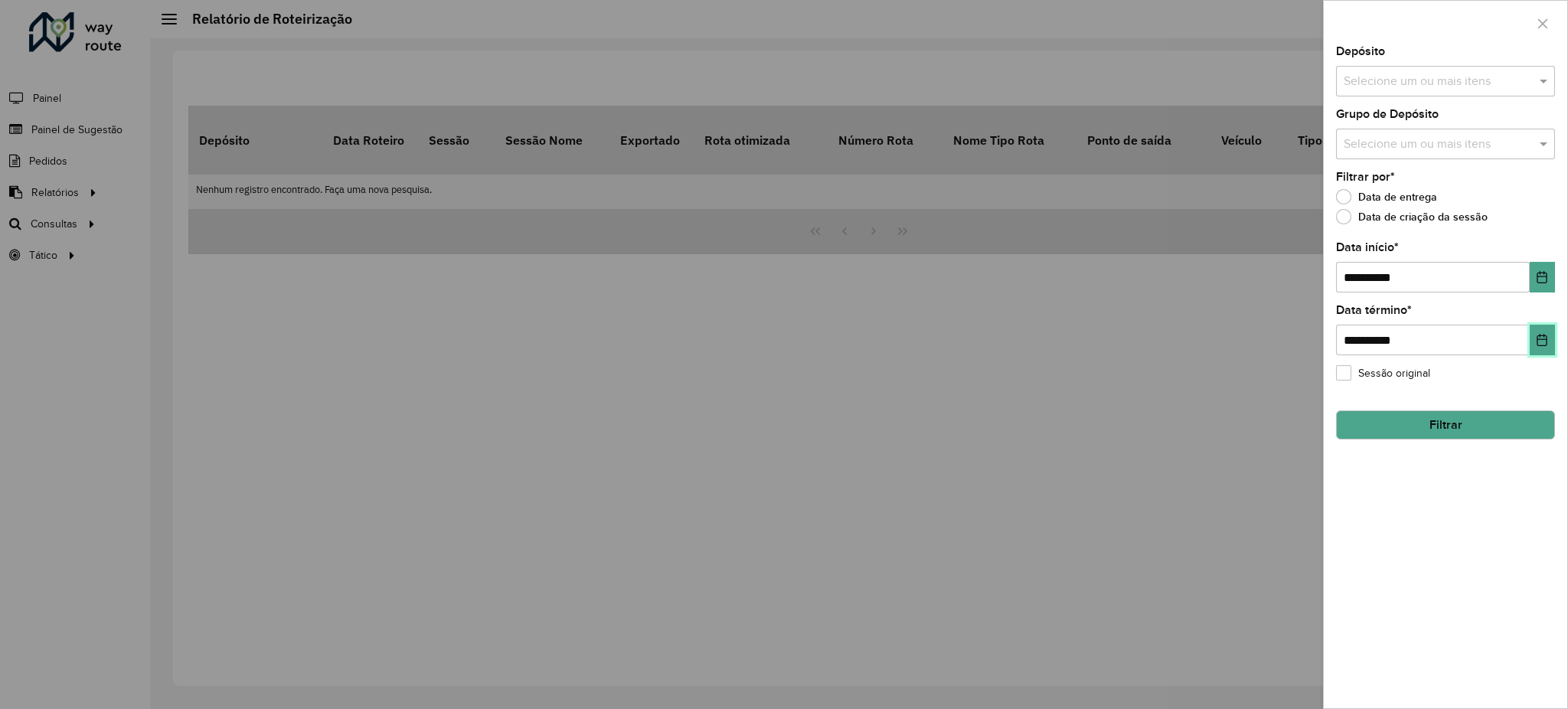
click at [1534, 340] on button "Choose Date" at bounding box center [1542, 339] width 25 height 31
click at [1536, 272] on icon "Choose Date" at bounding box center [1542, 277] width 12 height 12
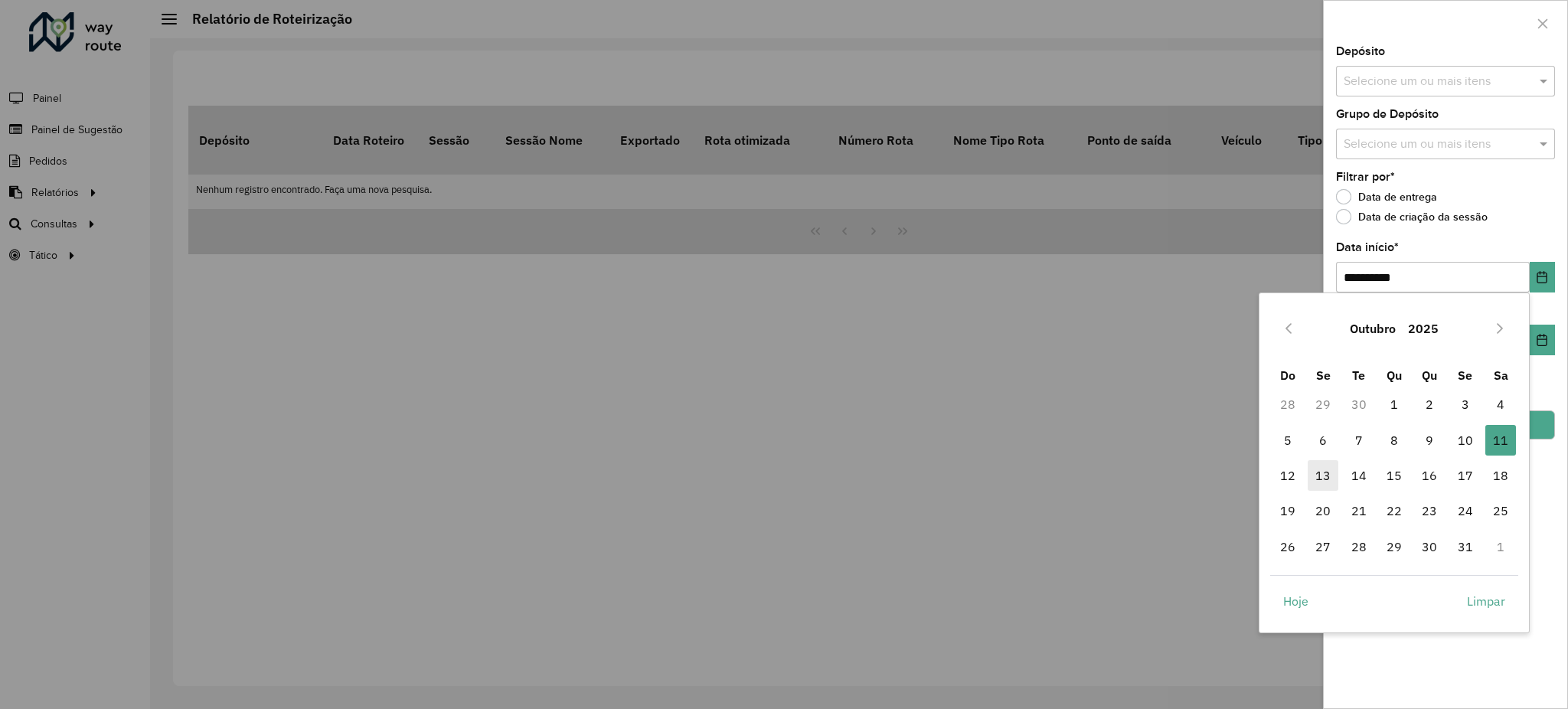
click at [1319, 474] on span "13" at bounding box center [1323, 474] width 31 height 31
type input "**********"
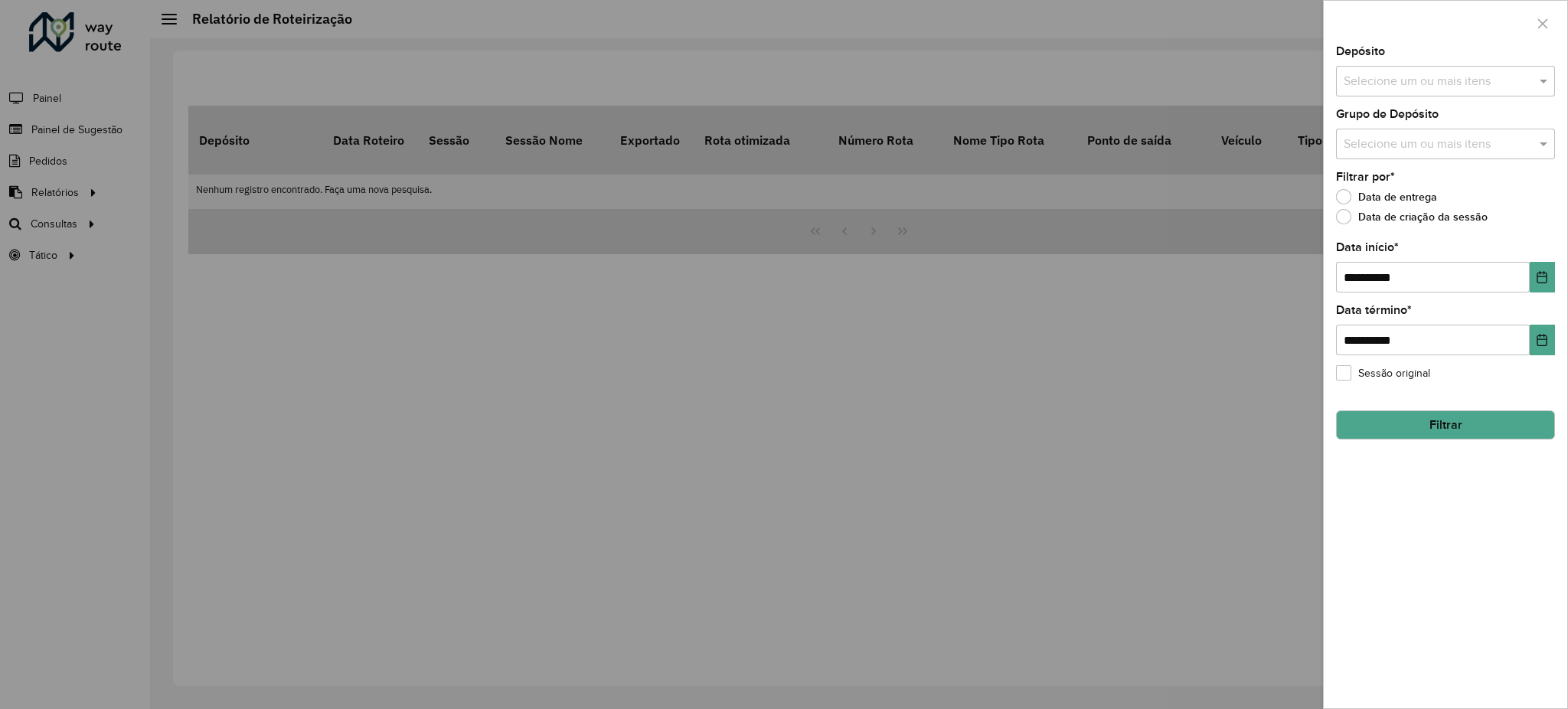
click at [1470, 428] on button "Filtrar" at bounding box center [1445, 424] width 219 height 29
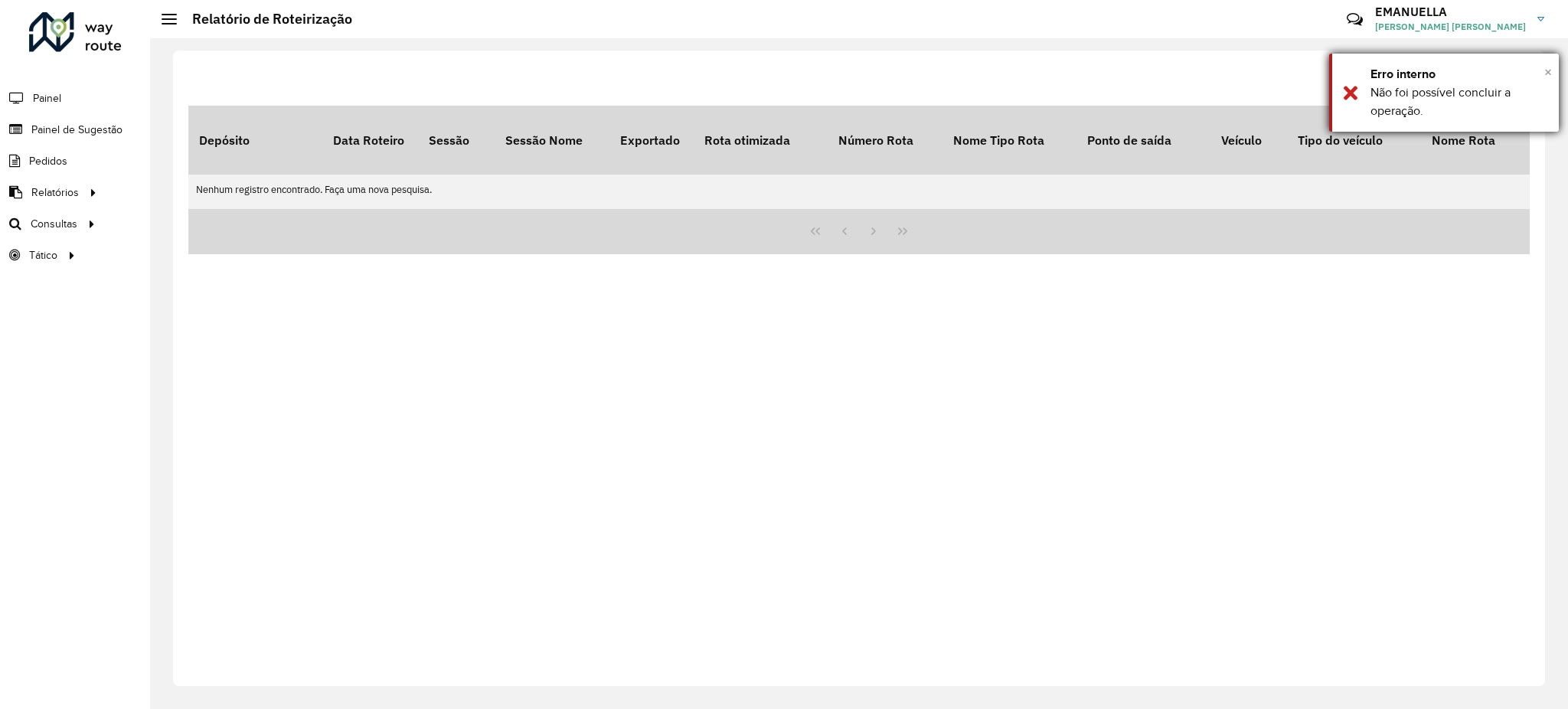
click at [1544, 71] on span "×" at bounding box center [1548, 71] width 8 height 17
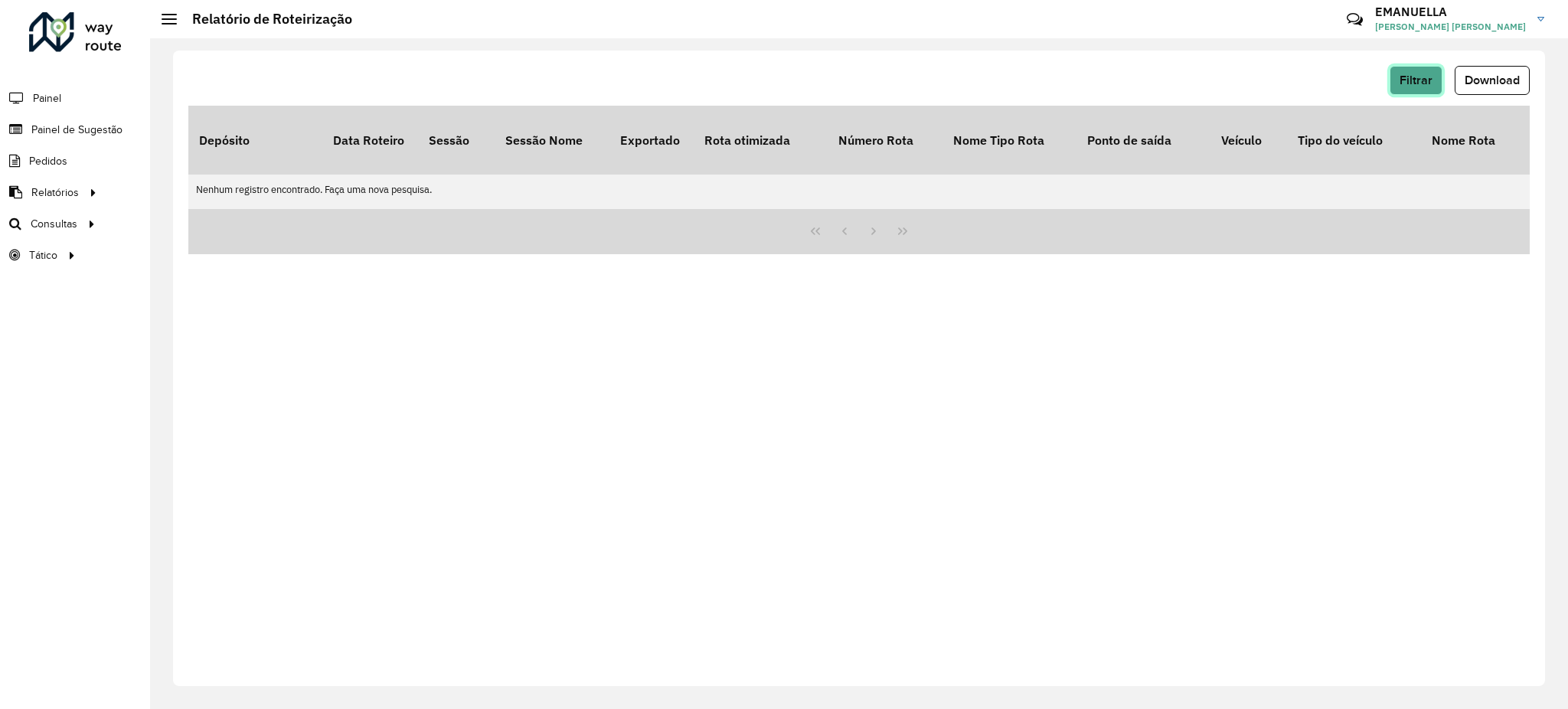
click at [1402, 83] on span "Filtrar" at bounding box center [1415, 80] width 33 height 13
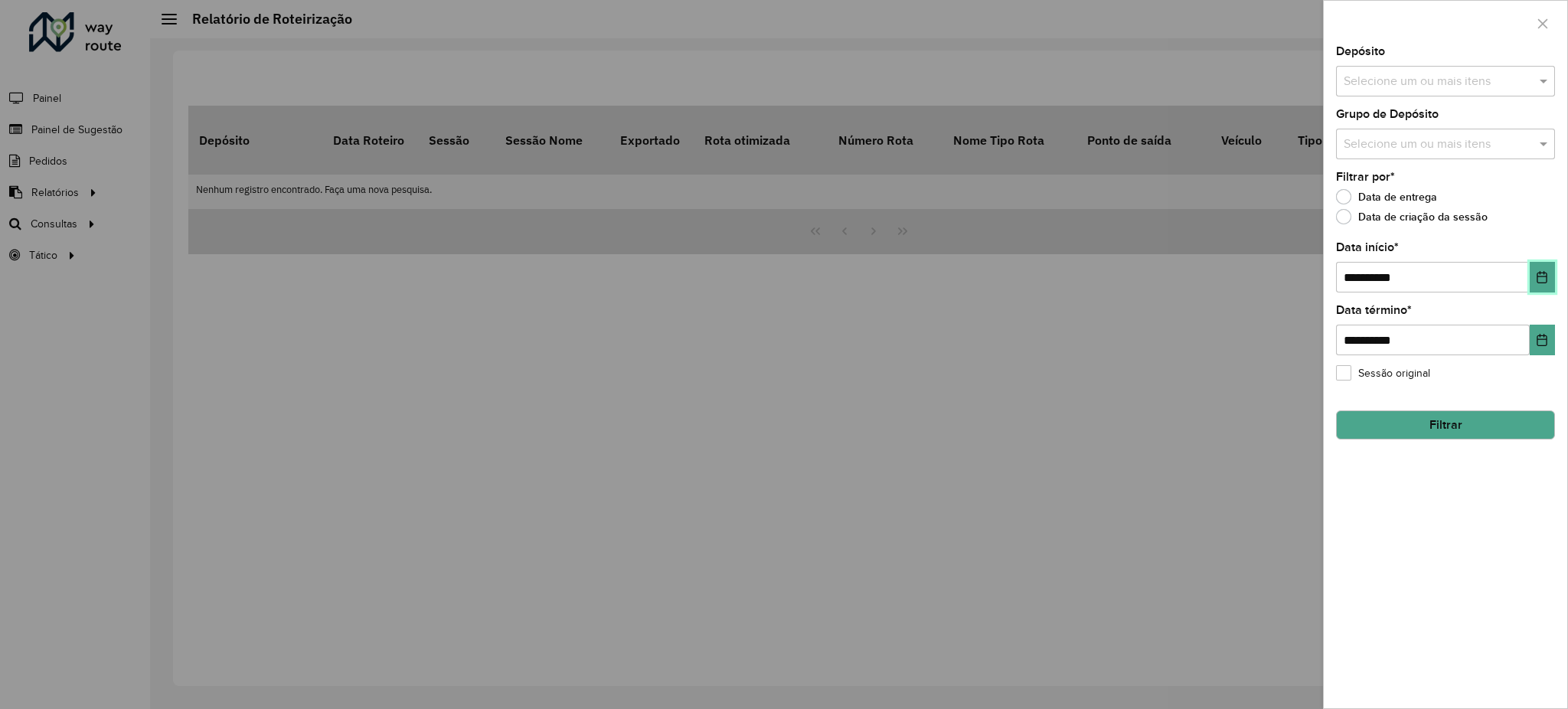
click at [1543, 277] on icon "Choose Date" at bounding box center [1542, 277] width 12 height 12
click at [1498, 198] on div "Data de entrega" at bounding box center [1445, 200] width 219 height 18
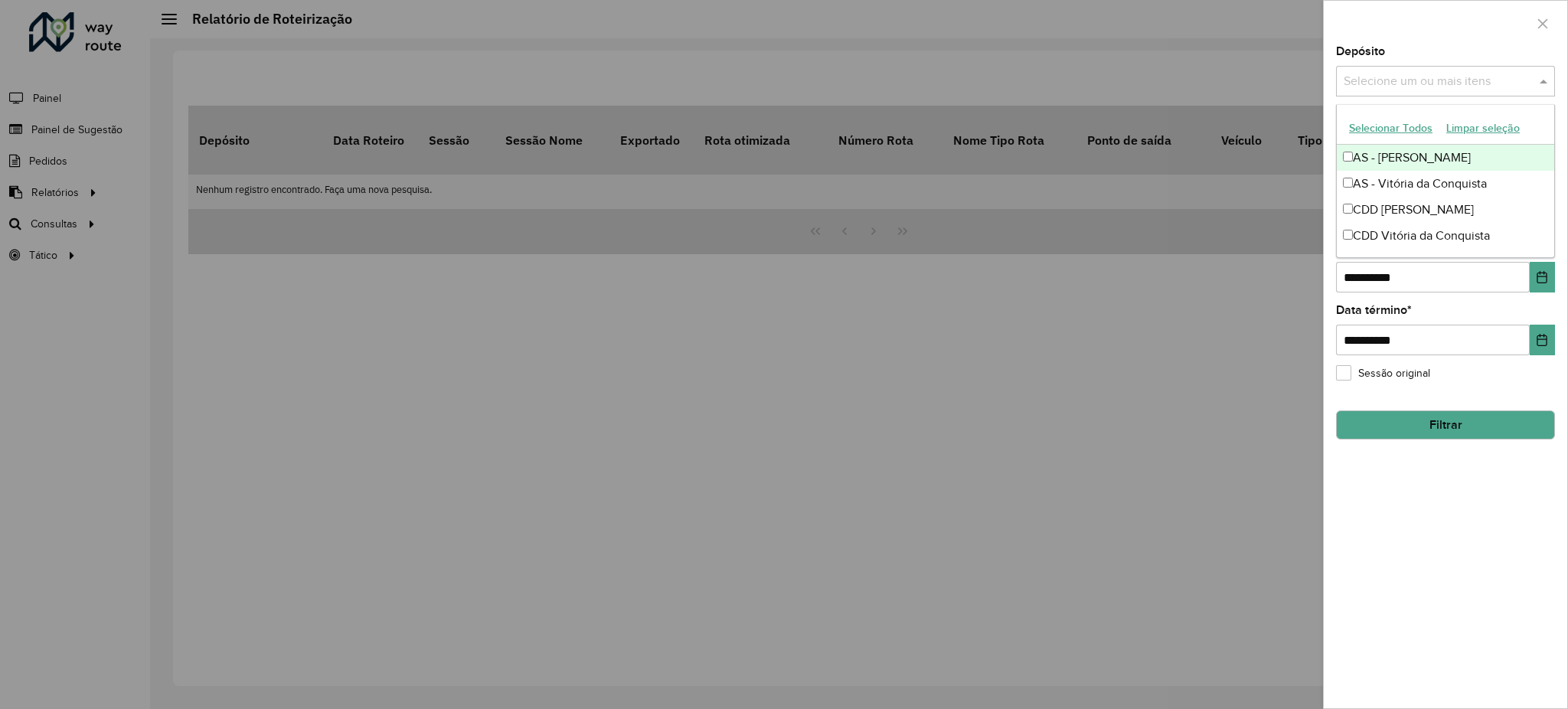
click at [1457, 92] on div "Selecione um ou mais itens" at bounding box center [1445, 81] width 219 height 31
click at [1356, 229] on div "CDD Vitória da Conquista" at bounding box center [1445, 235] width 217 height 26
click at [1488, 466] on div "**********" at bounding box center [1445, 376] width 243 height 662
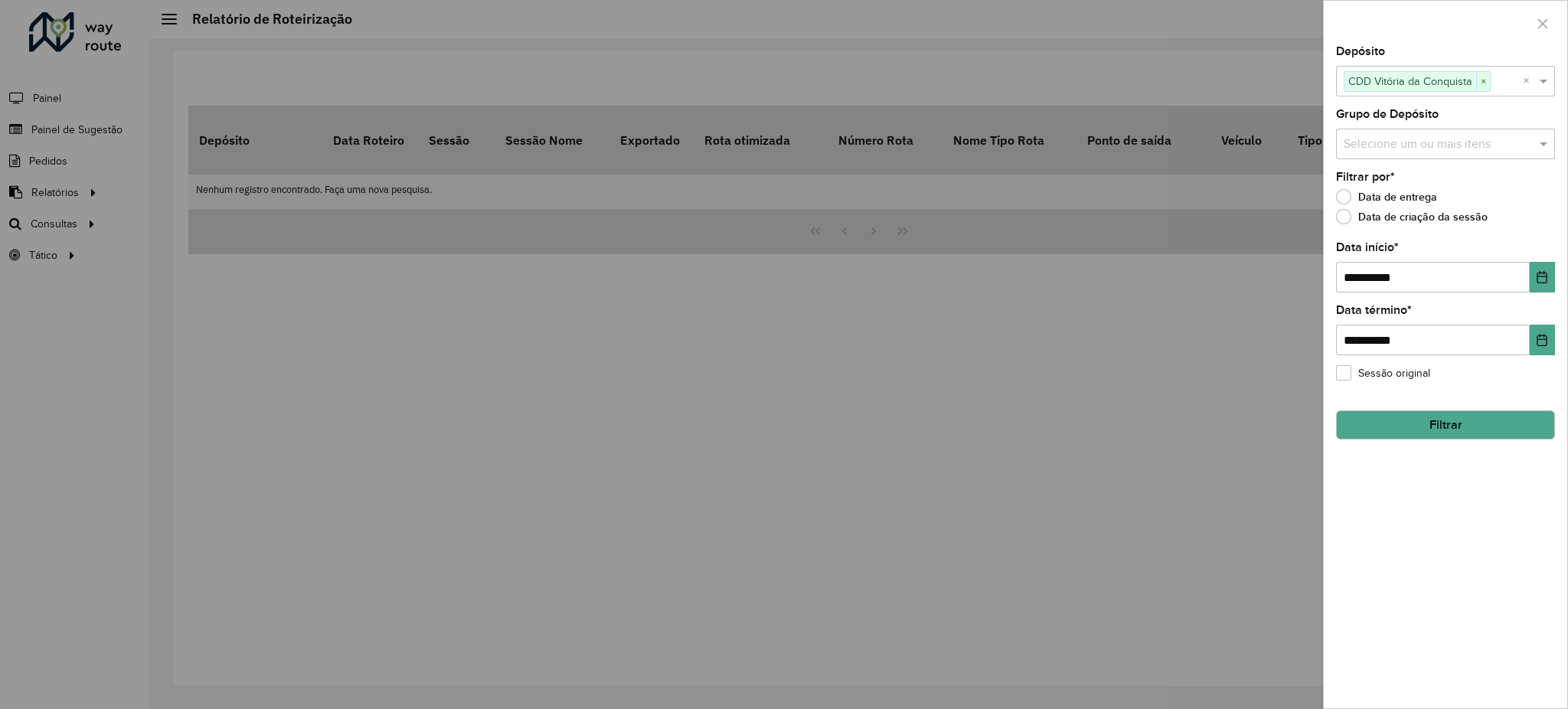
click at [1489, 418] on button "Filtrar" at bounding box center [1445, 424] width 219 height 29
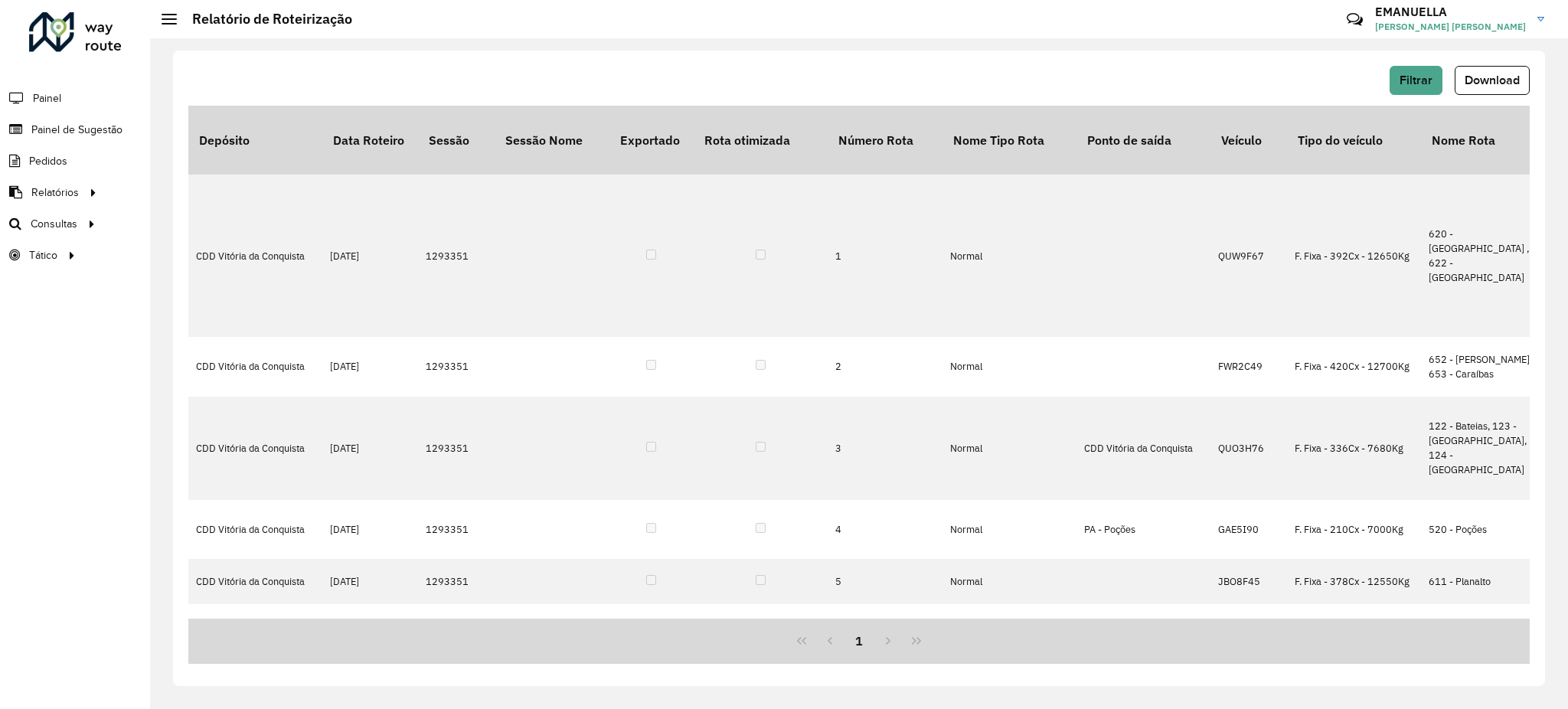
click at [1499, 97] on div "Filtrar Download" at bounding box center [859, 85] width 1341 height 40
click at [1492, 84] on span "Download" at bounding box center [1492, 80] width 55 height 13
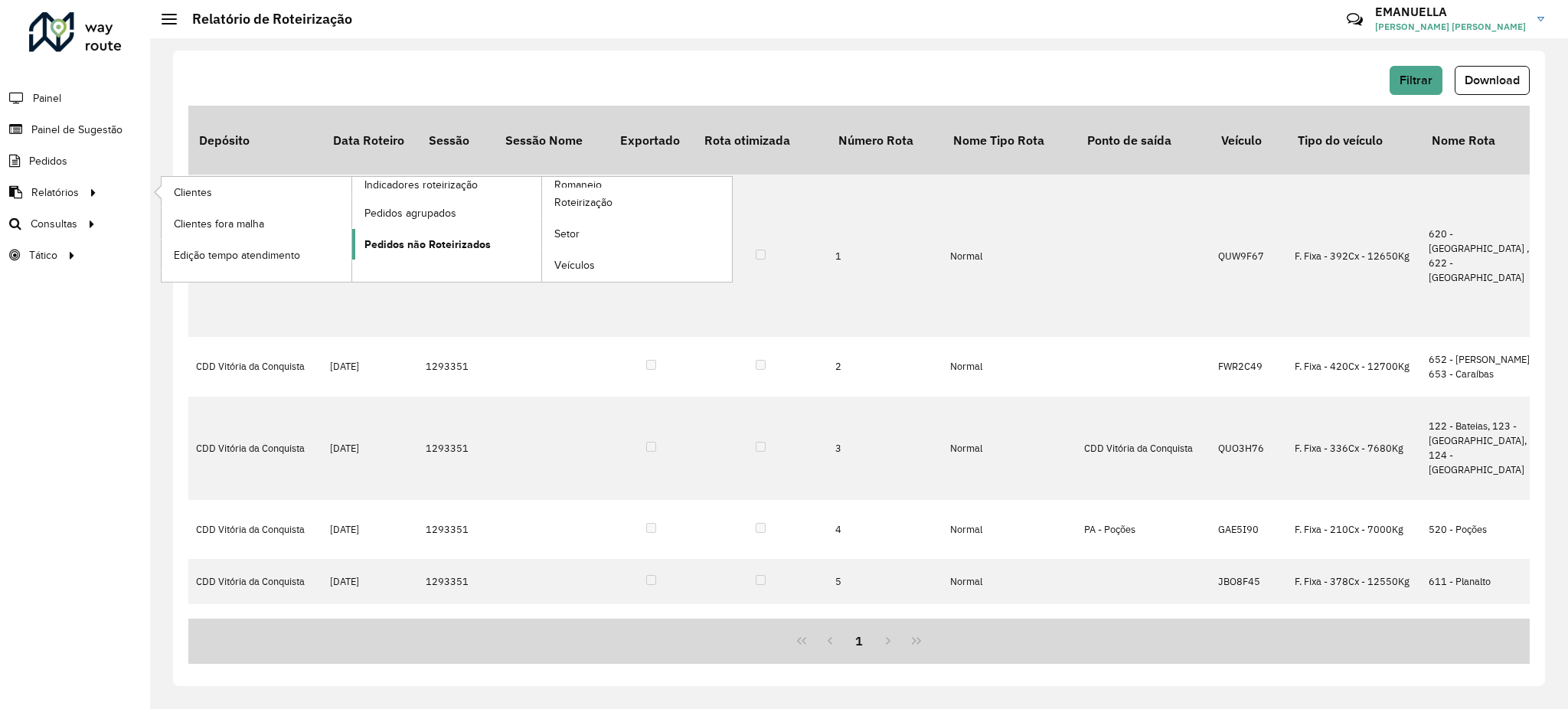
click at [403, 242] on span "Pedidos não Roteirizados" at bounding box center [428, 244] width 127 height 16
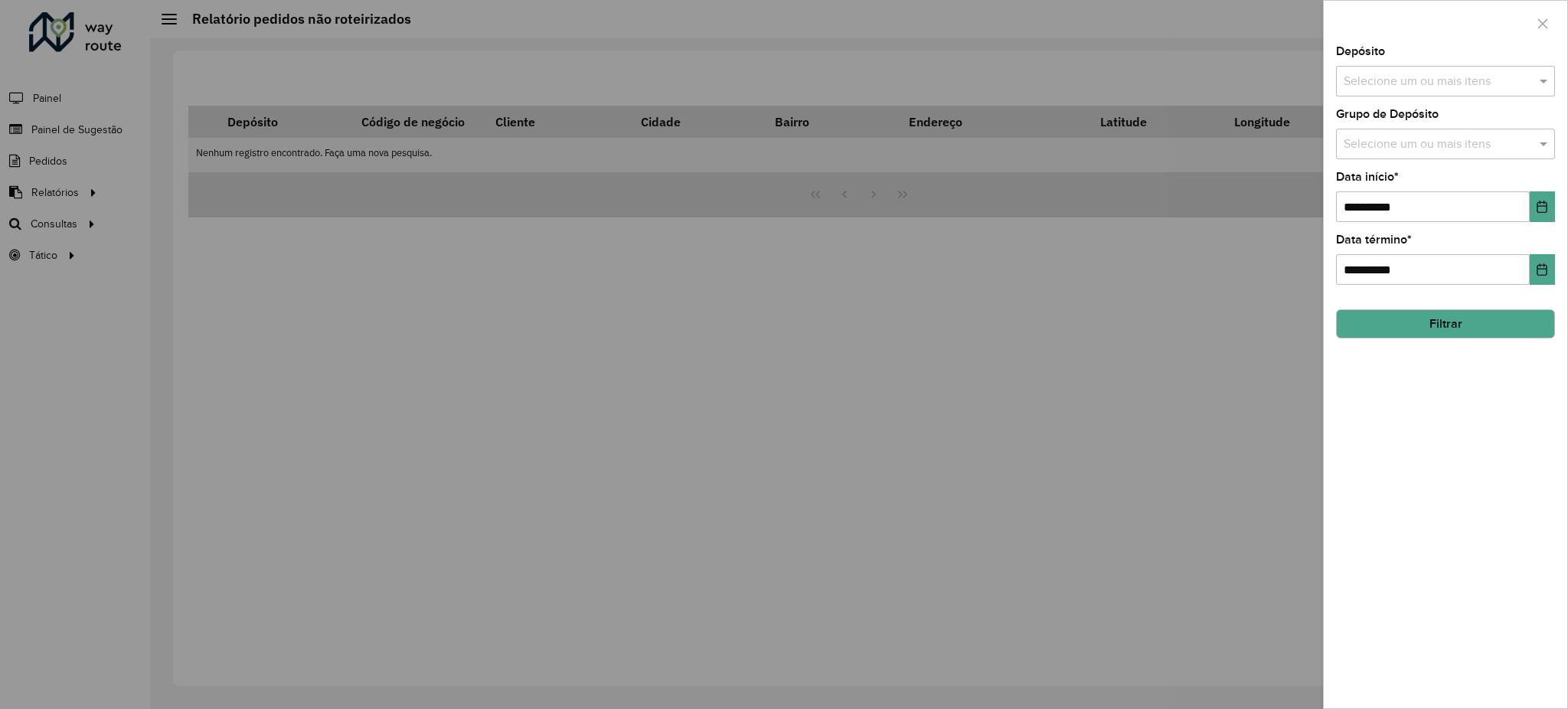
click at [1366, 86] on input "text" at bounding box center [1437, 82] width 196 height 18
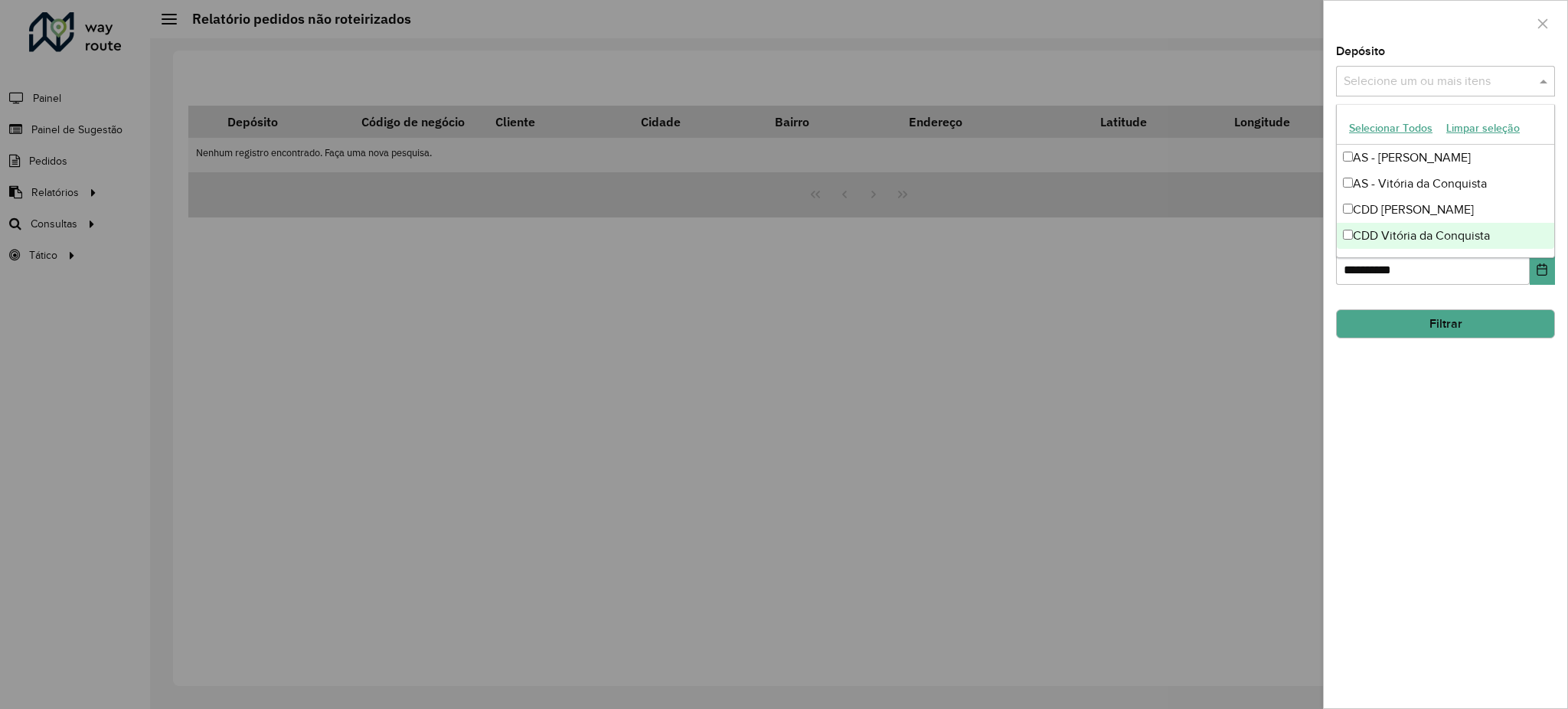
click at [1384, 232] on div "CDD Vitória da Conquista" at bounding box center [1445, 235] width 217 height 26
click at [1414, 335] on button "Filtrar" at bounding box center [1445, 323] width 219 height 29
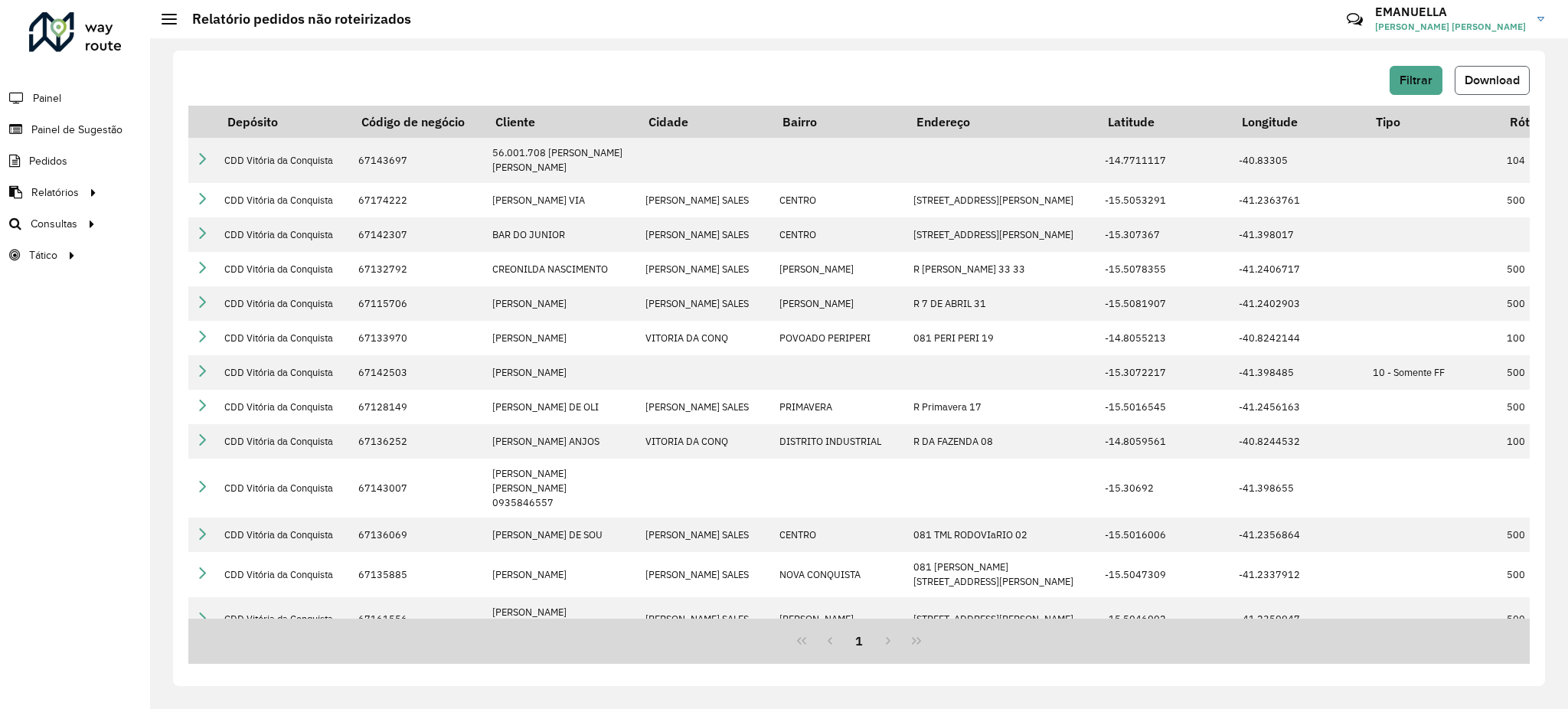
click at [1510, 76] on span "Download" at bounding box center [1492, 80] width 55 height 13
click at [1118, 59] on div "Filtrar Download Depósito Código de negócio Cliente Cidade Bairro Endereço Lati…" at bounding box center [859, 367] width 1372 height 635
click at [1464, 79] on span "Download" at bounding box center [1492, 80] width 55 height 13
click at [1426, 76] on span "Filtrar" at bounding box center [1415, 80] width 33 height 13
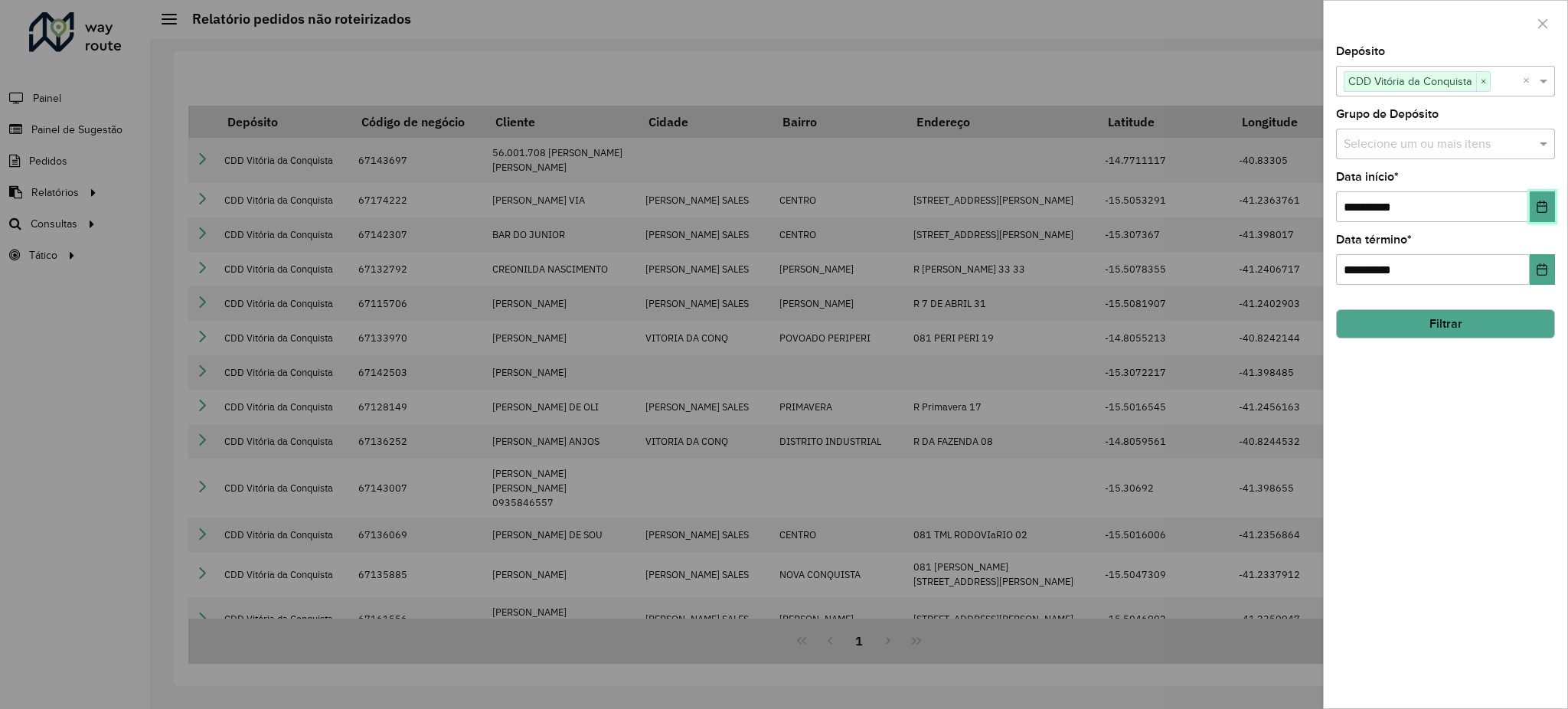
click at [1546, 206] on icon "Choose Date" at bounding box center [1542, 206] width 10 height 12
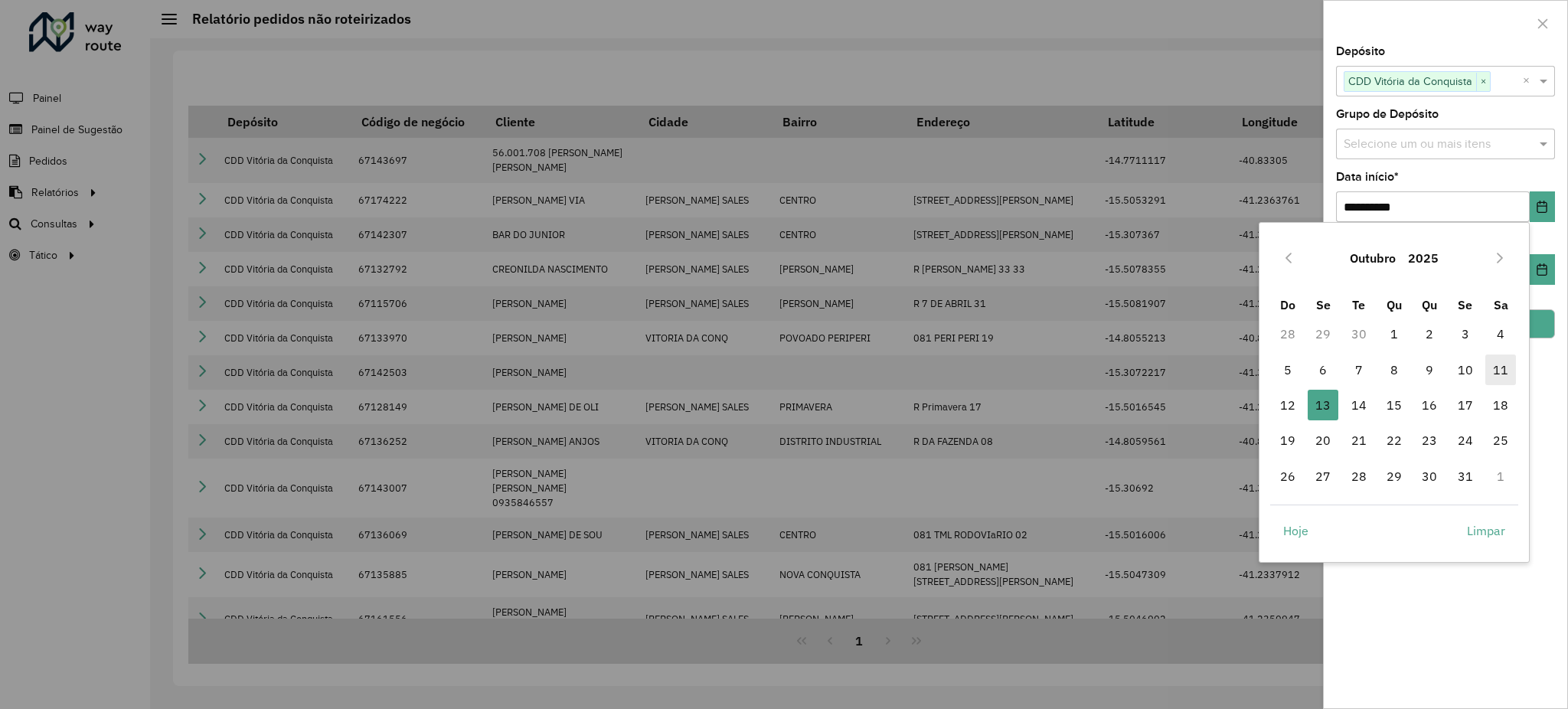
click at [1486, 373] on span "11" at bounding box center [1500, 369] width 31 height 31
type input "**********"
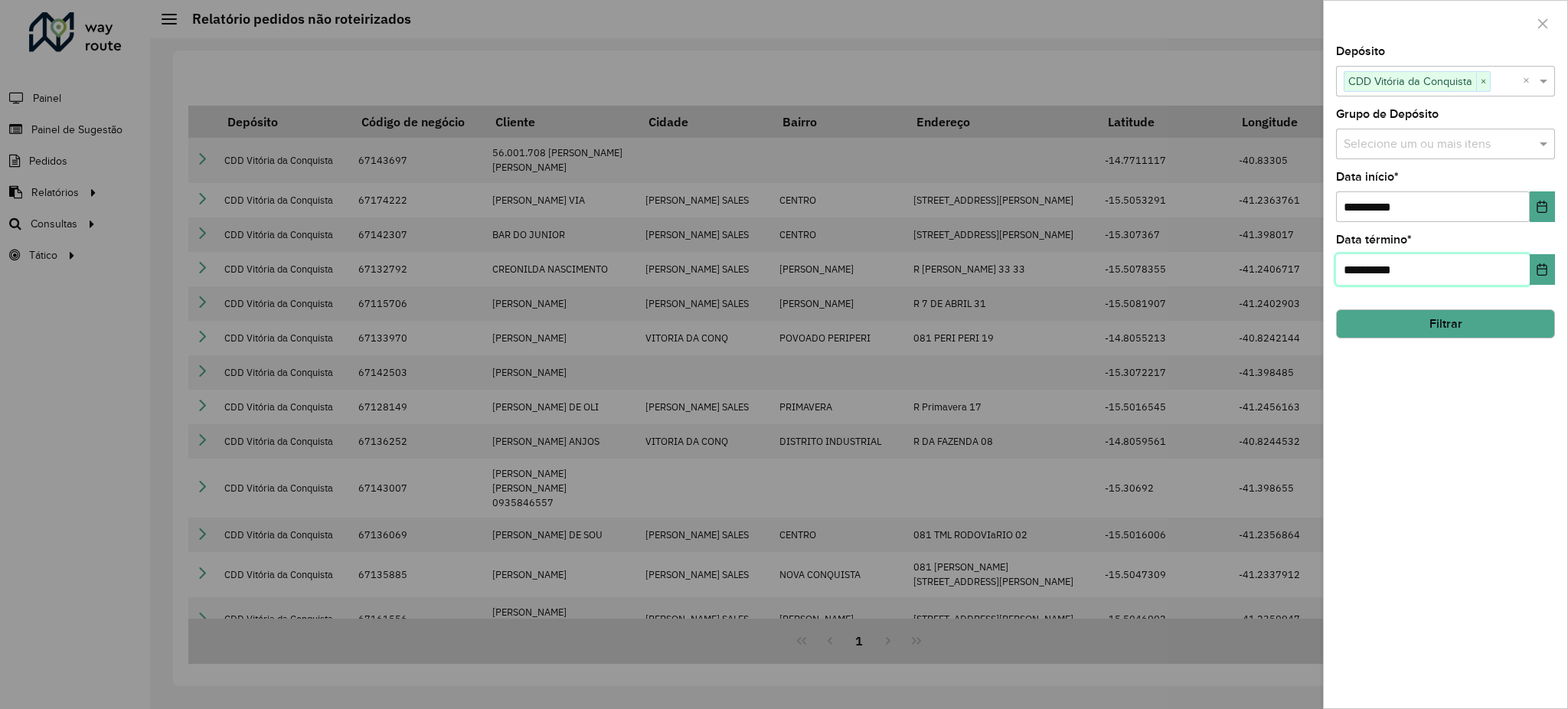
click at [1528, 268] on input "**********" at bounding box center [1433, 269] width 193 height 31
click at [1537, 264] on icon "Choose Date" at bounding box center [1542, 270] width 12 height 12
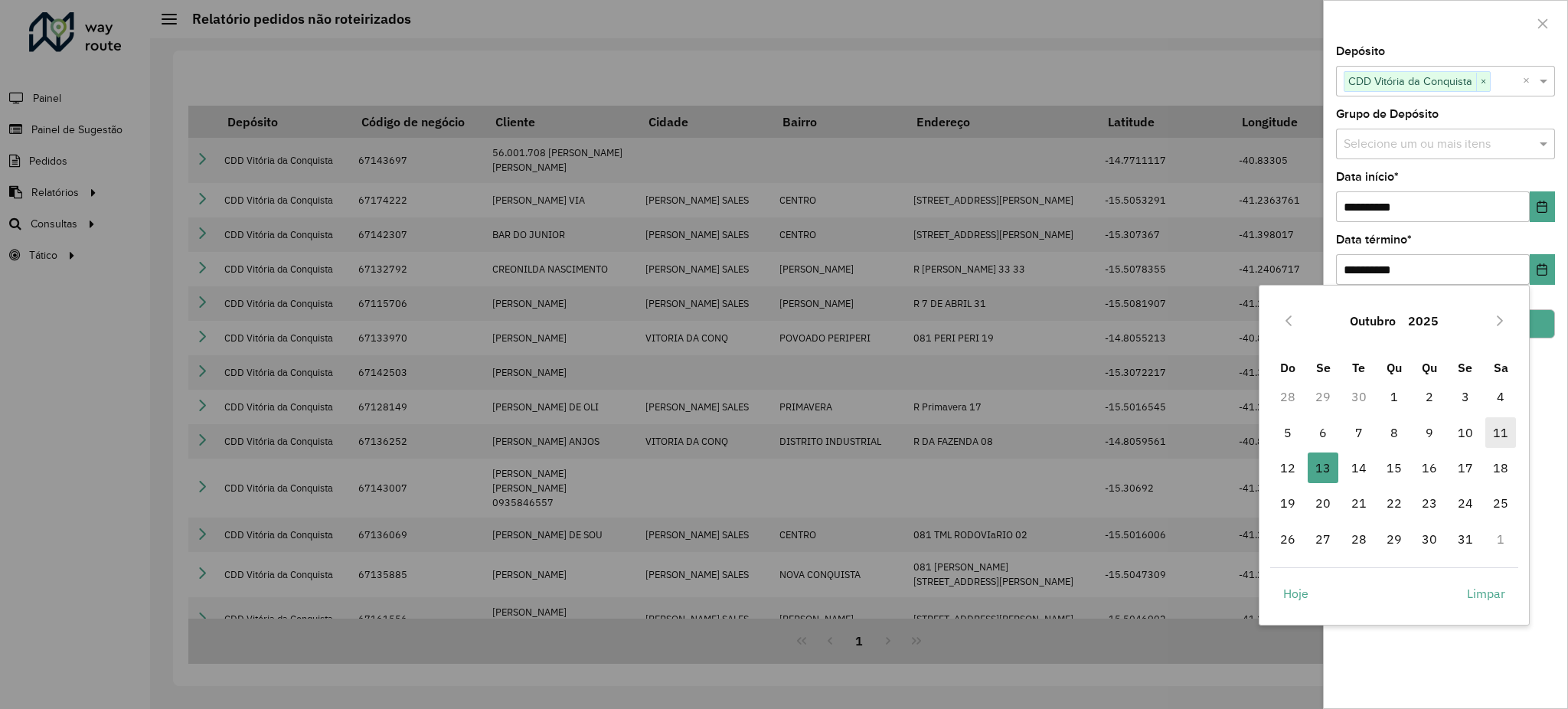
click at [1487, 436] on span "11" at bounding box center [1500, 432] width 31 height 31
type input "**********"
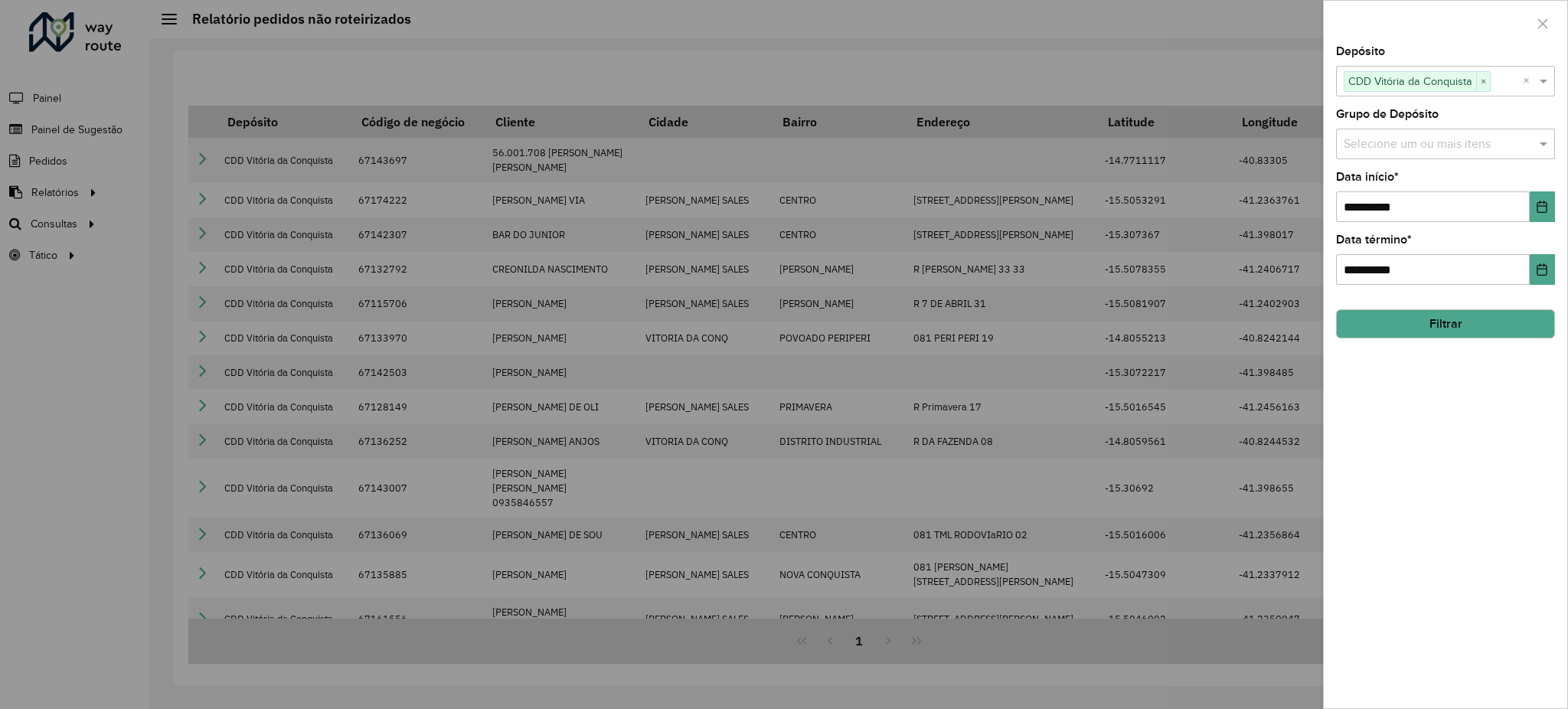
click at [1497, 329] on button "Filtrar" at bounding box center [1445, 323] width 219 height 29
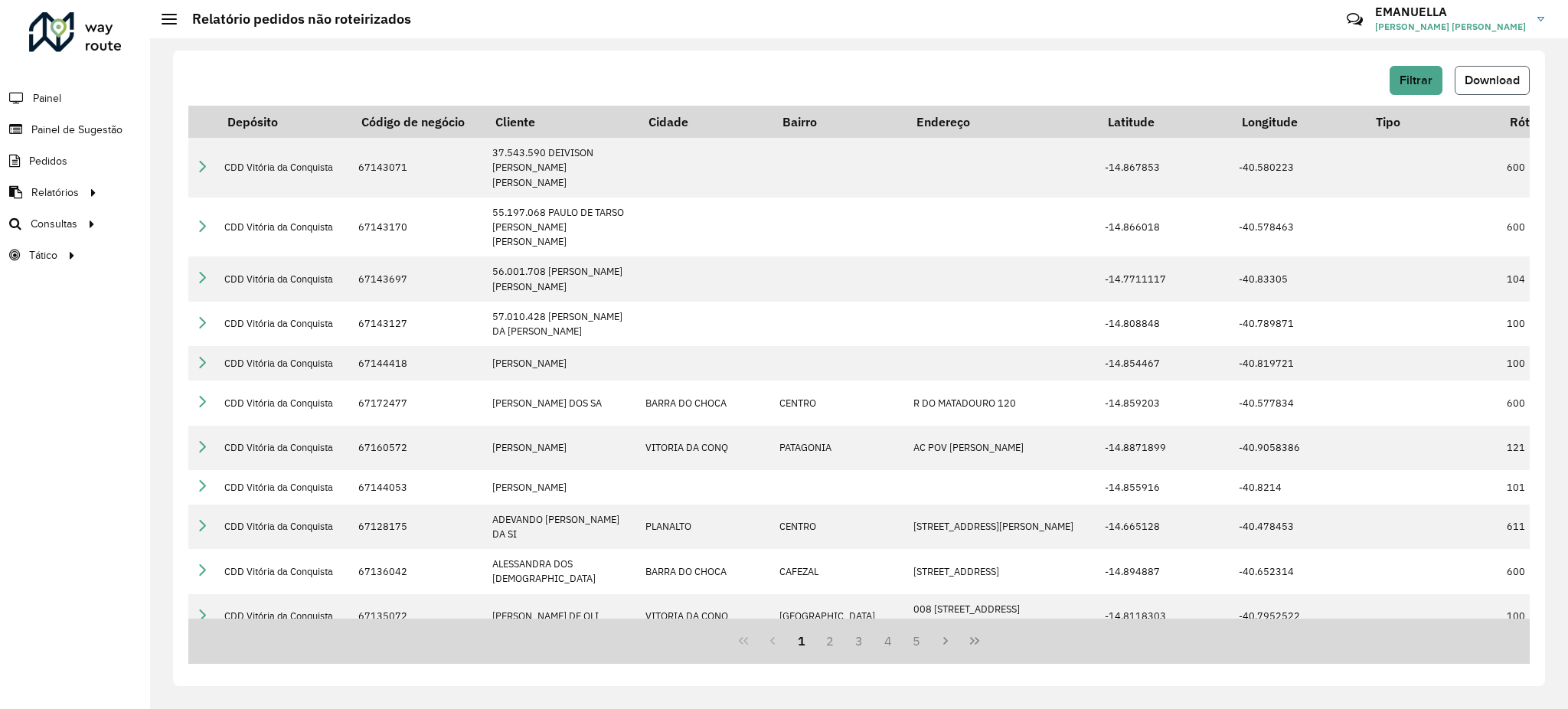
click at [1484, 84] on span "Download" at bounding box center [1492, 80] width 55 height 13
click at [1202, 80] on div "Filtrar Download" at bounding box center [859, 80] width 1341 height 29
click at [1128, 84] on div "Filtrar Download" at bounding box center [859, 80] width 1341 height 29
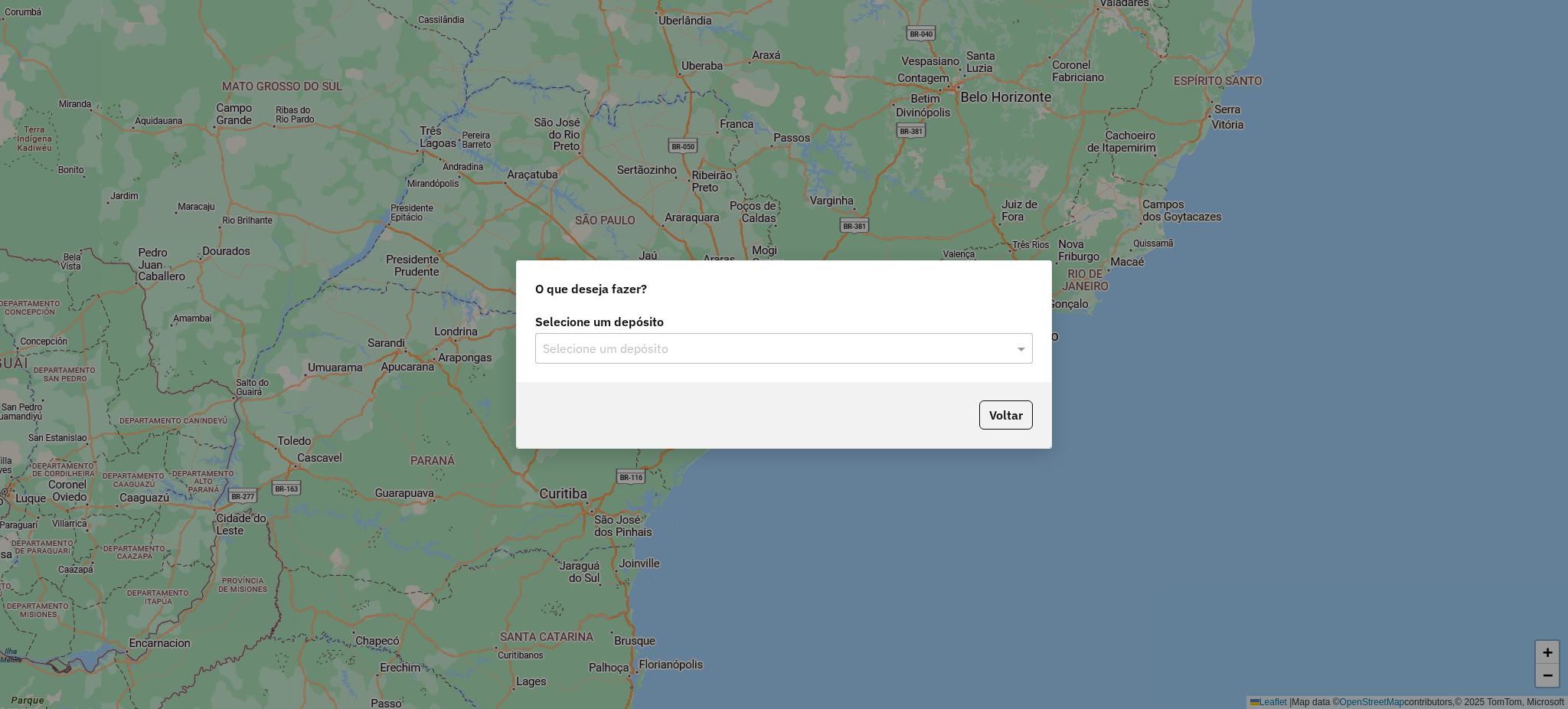
click at [676, 341] on input "text" at bounding box center [769, 349] width 452 height 18
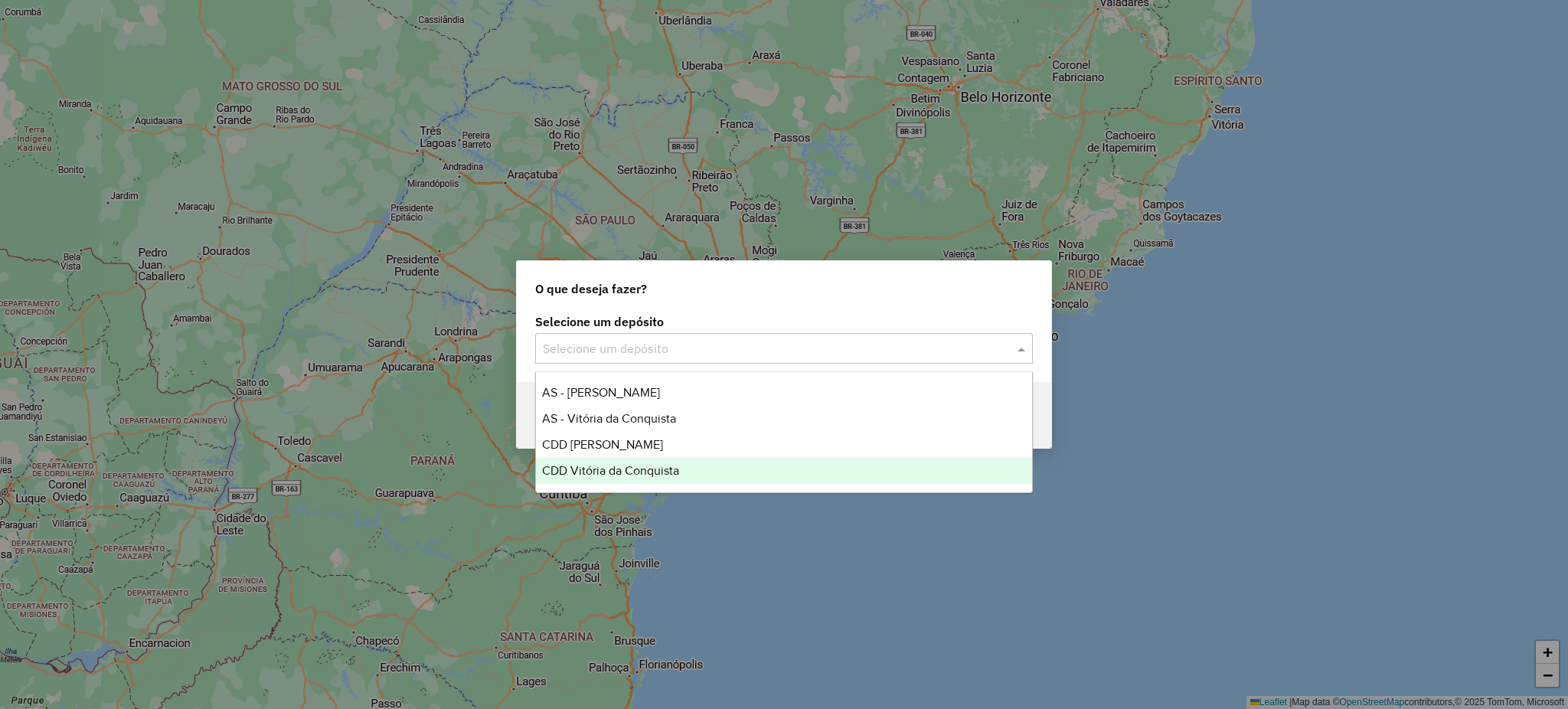
click at [620, 470] on span "CDD Vitória da Conquista" at bounding box center [611, 470] width 137 height 13
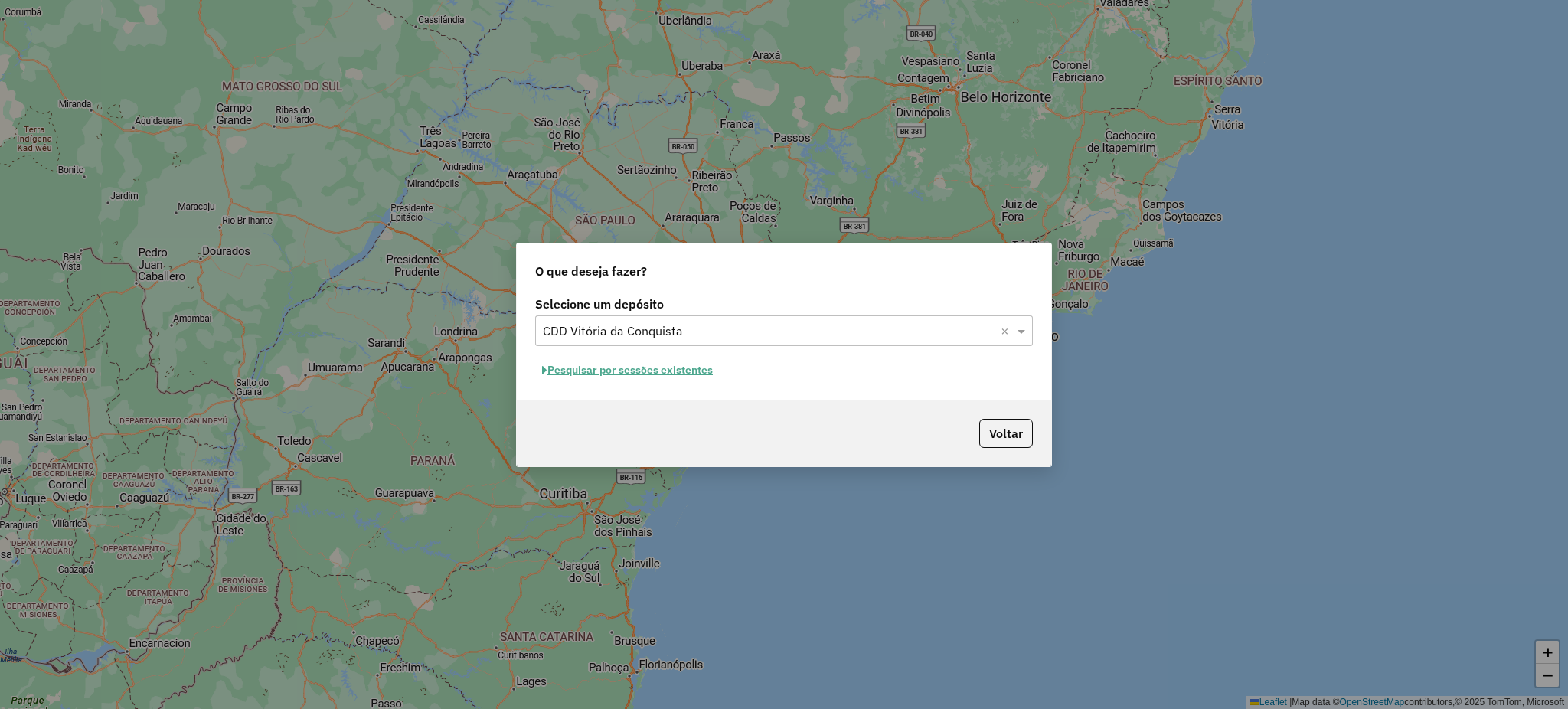
click at [615, 376] on button "Pesquisar por sessões existentes" at bounding box center [628, 370] width 185 height 24
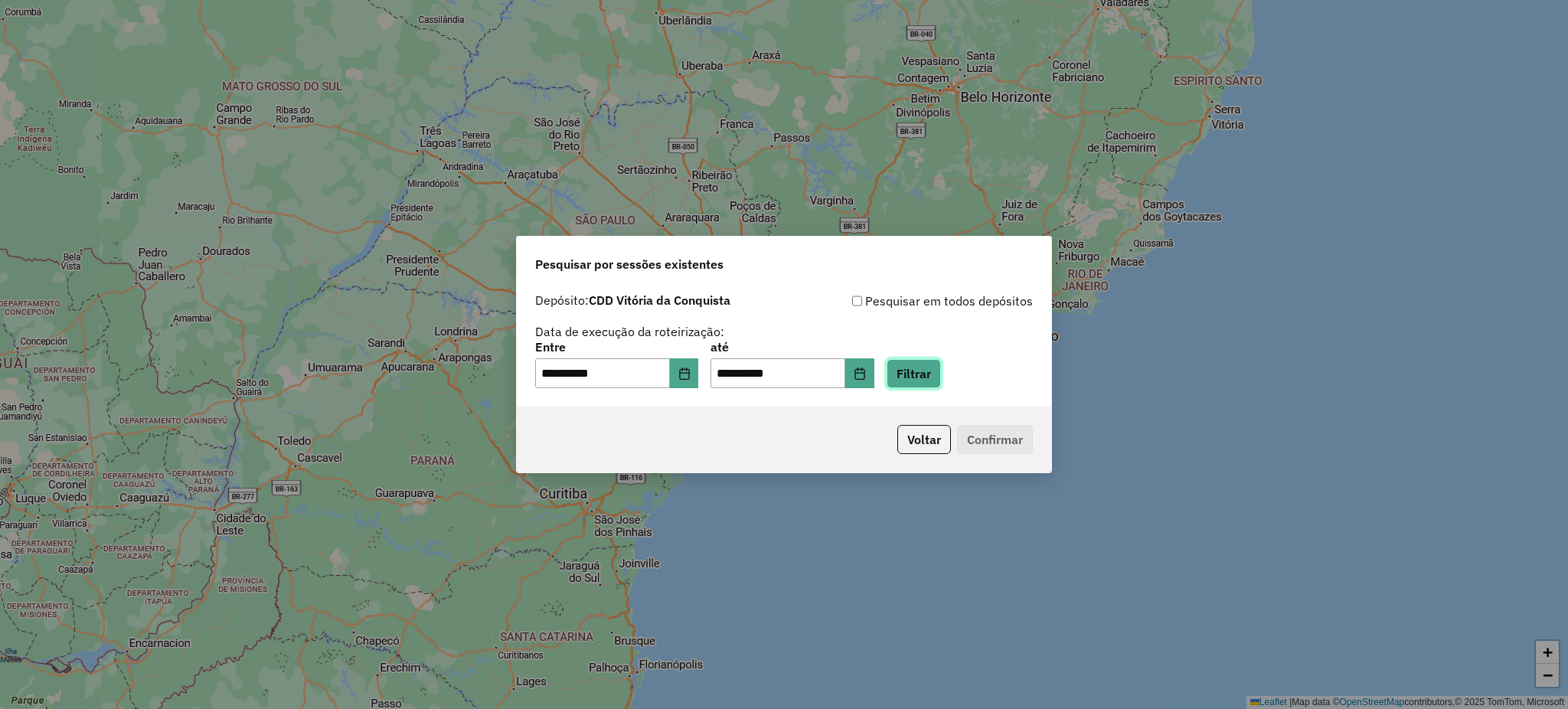
click at [937, 361] on button "Filtrar" at bounding box center [914, 373] width 54 height 29
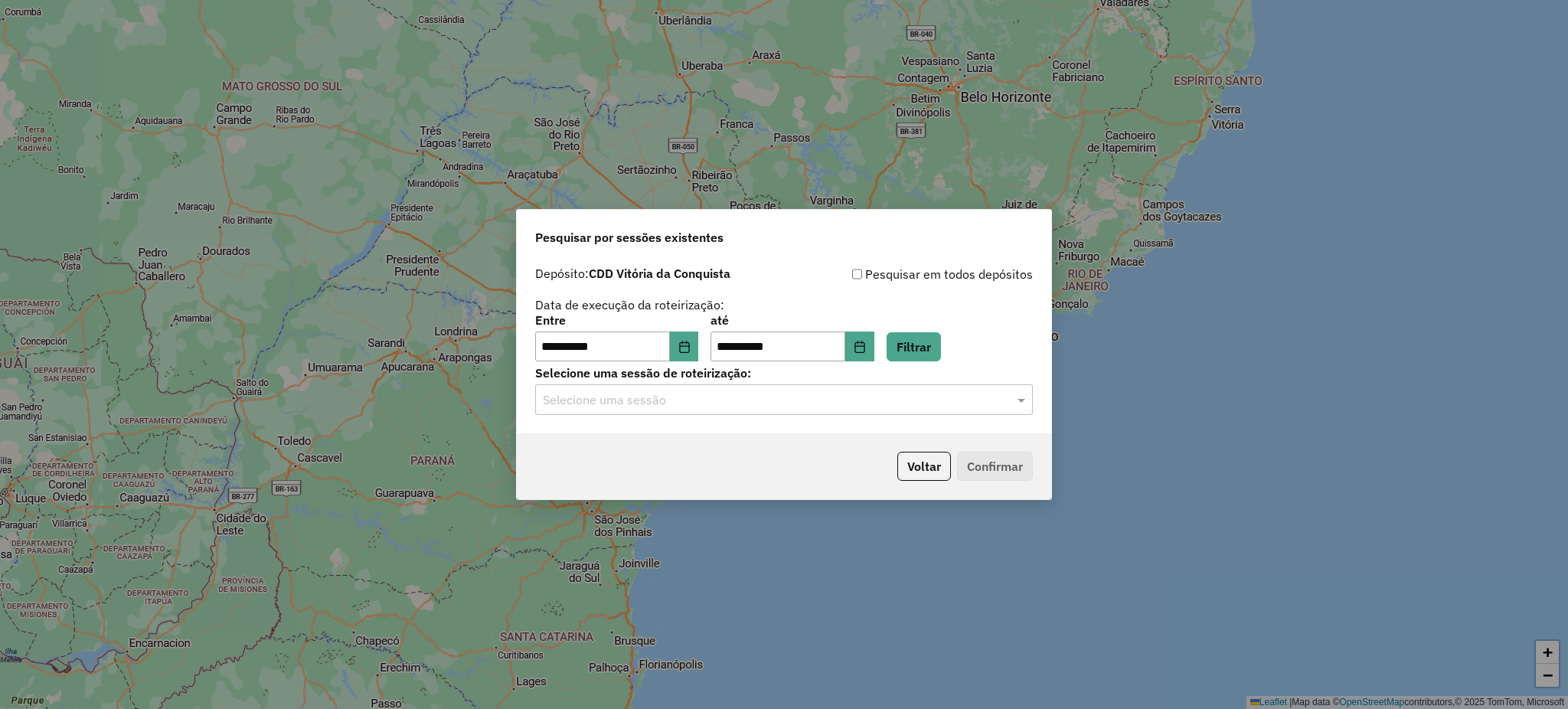
click at [646, 404] on input "text" at bounding box center [769, 400] width 452 height 18
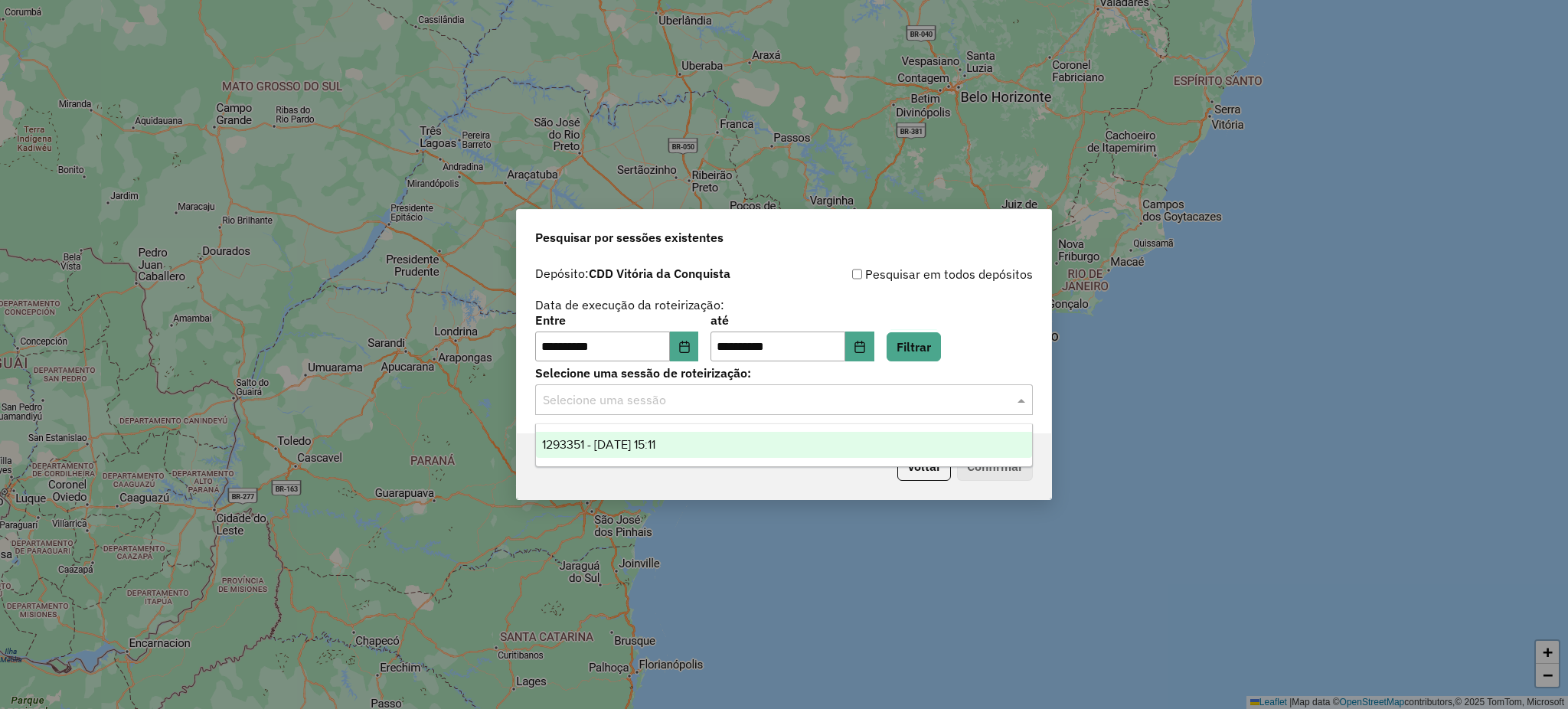
drag, startPoint x: 608, startPoint y: 446, endPoint x: 620, endPoint y: 448, distance: 12.2
click at [609, 447] on span "1293351 - 13/10/2025 15:11" at bounding box center [599, 444] width 113 height 13
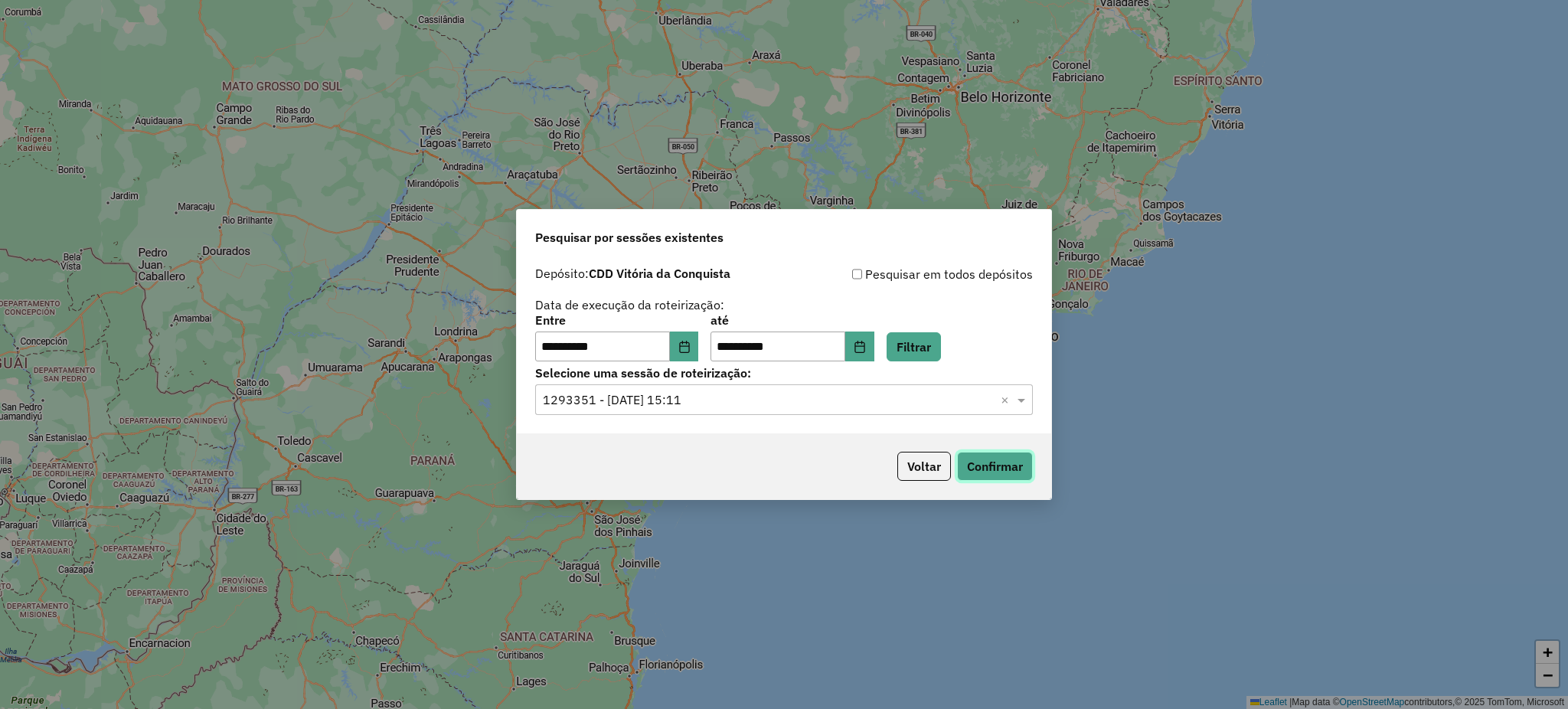
click at [976, 472] on button "Confirmar" at bounding box center [995, 466] width 76 height 29
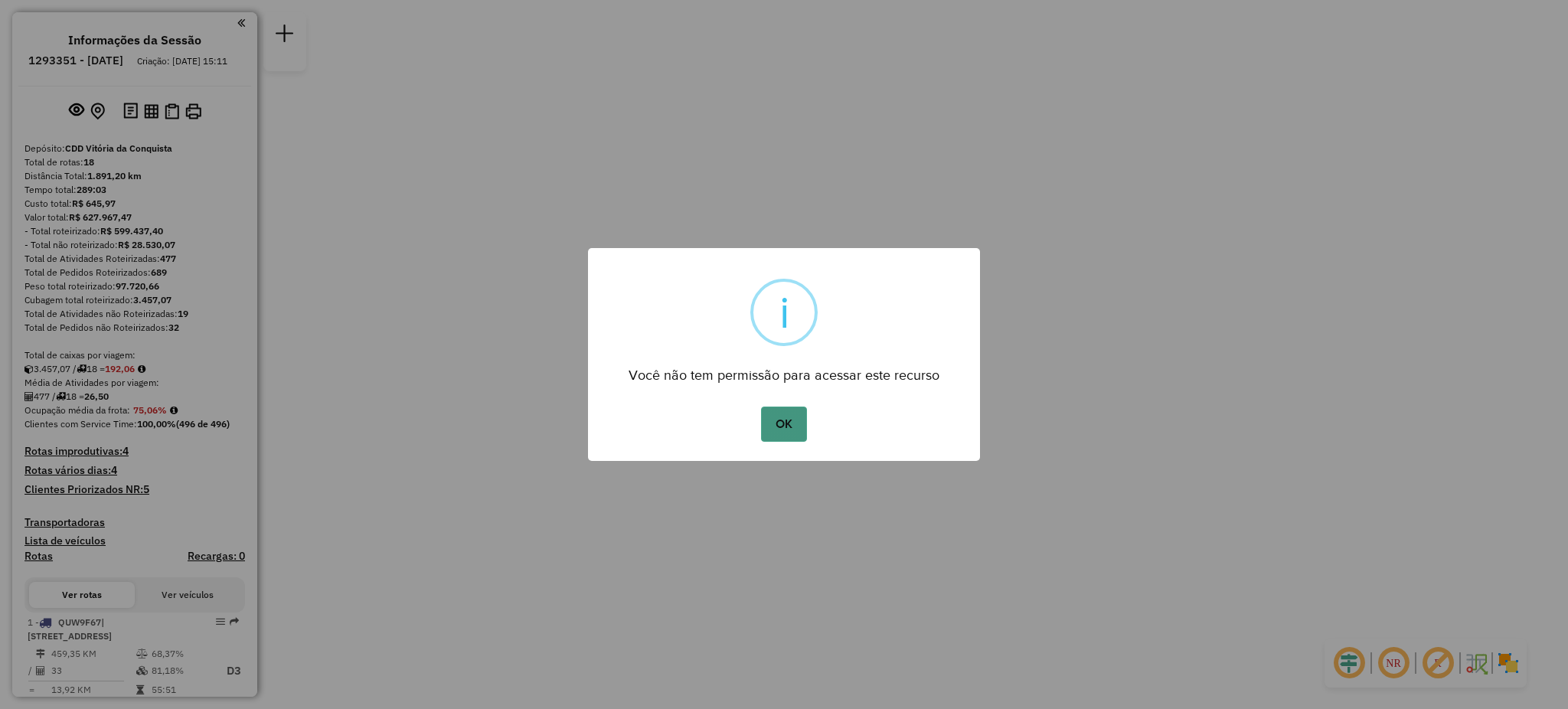
click at [792, 439] on button "OK" at bounding box center [783, 423] width 45 height 35
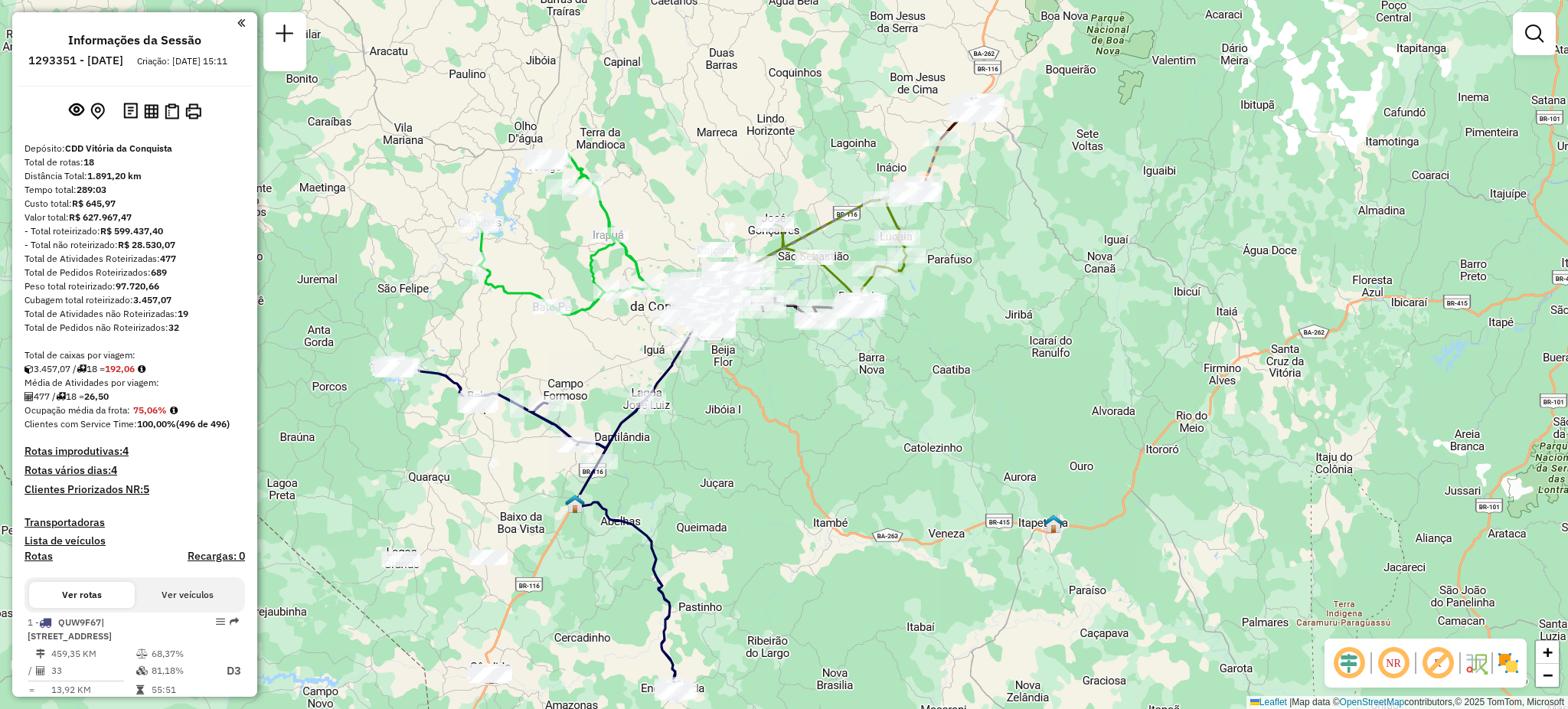
drag, startPoint x: 752, startPoint y: 497, endPoint x: 586, endPoint y: 431, distance: 178.6
click at [790, 372] on div "Janela de atendimento Grade de atendimento Capacidade Transportadoras Veículos …" at bounding box center [784, 354] width 1568 height 709
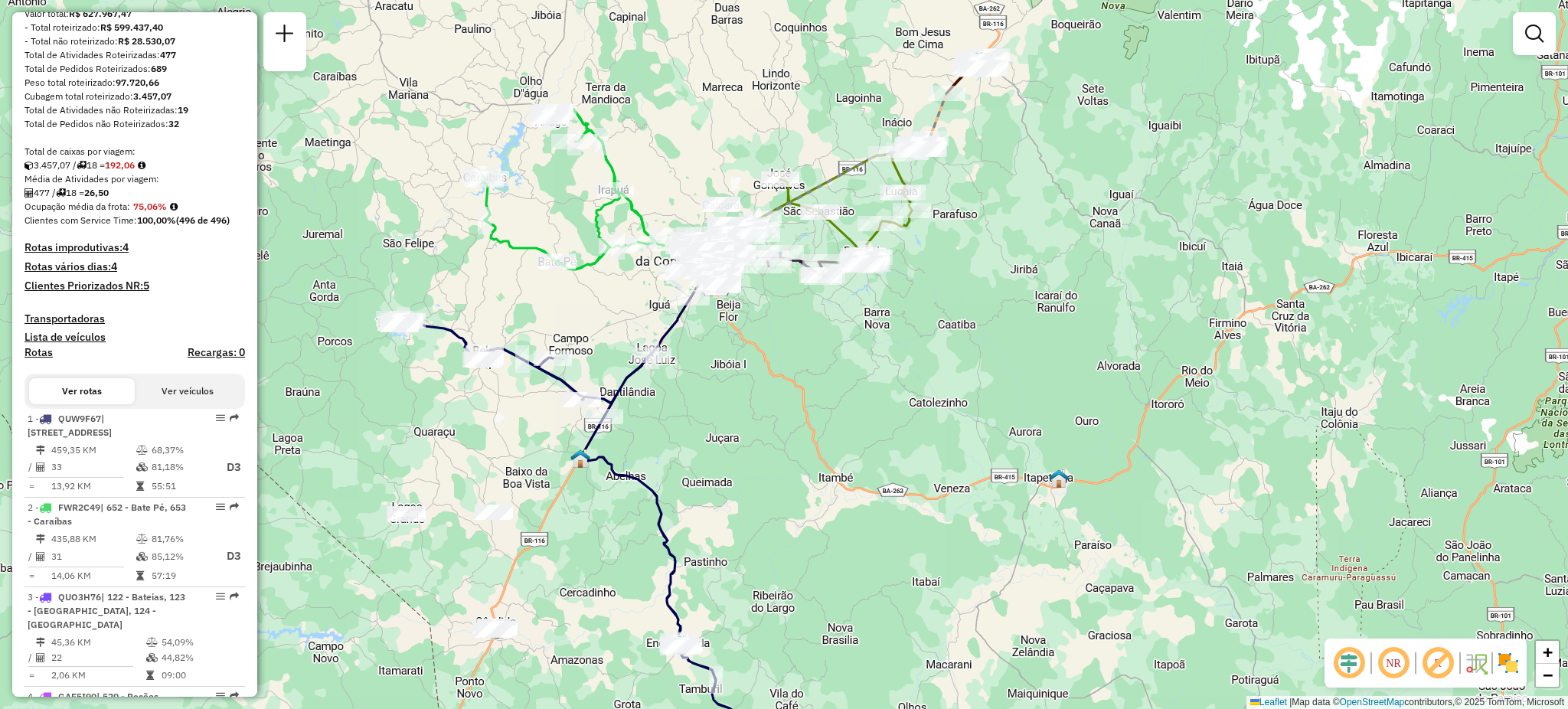
scroll to position [306, 0]
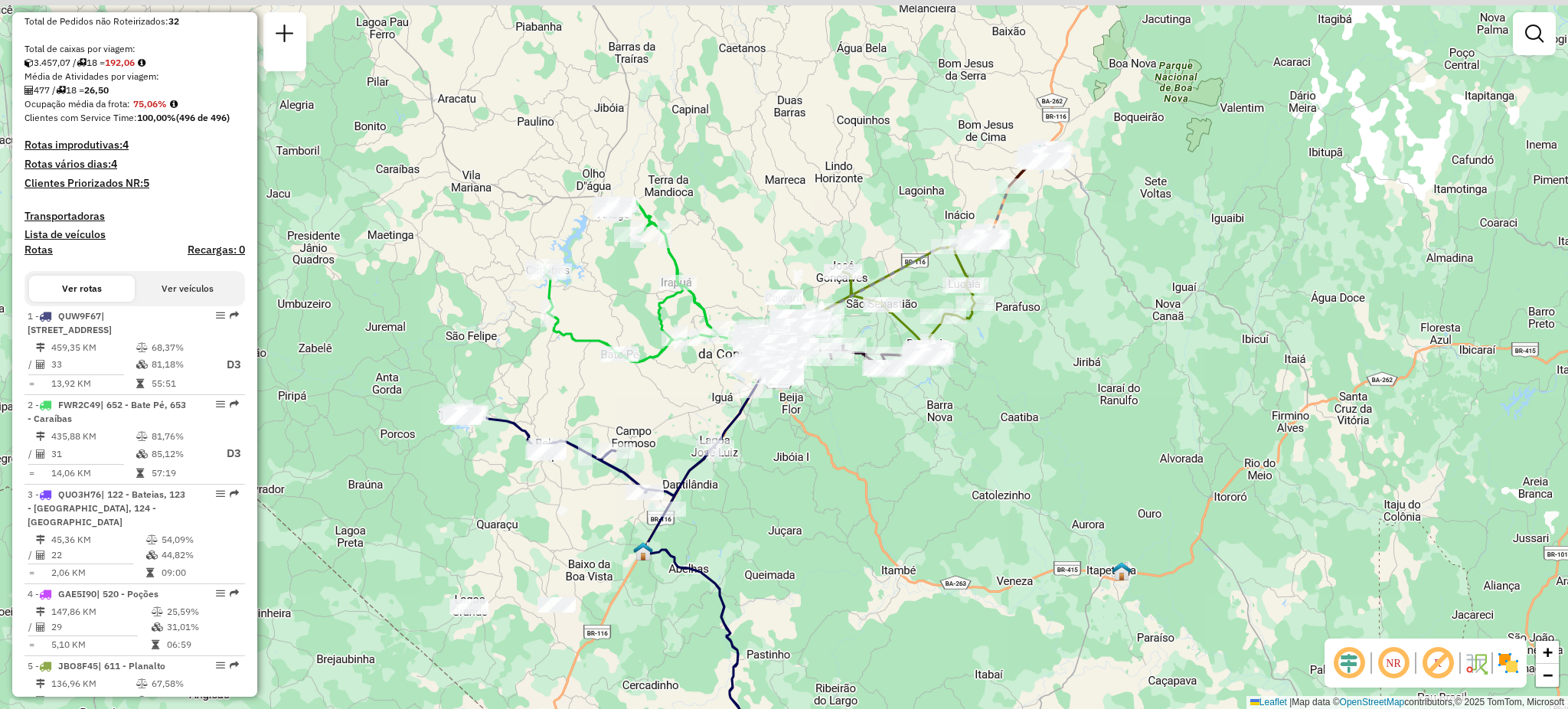
drag, startPoint x: 885, startPoint y: 374, endPoint x: 817, endPoint y: 466, distance: 114.4
click at [817, 466] on div "Janela de atendimento Grade de atendimento Capacidade Transportadoras Veículos …" at bounding box center [784, 354] width 1568 height 709
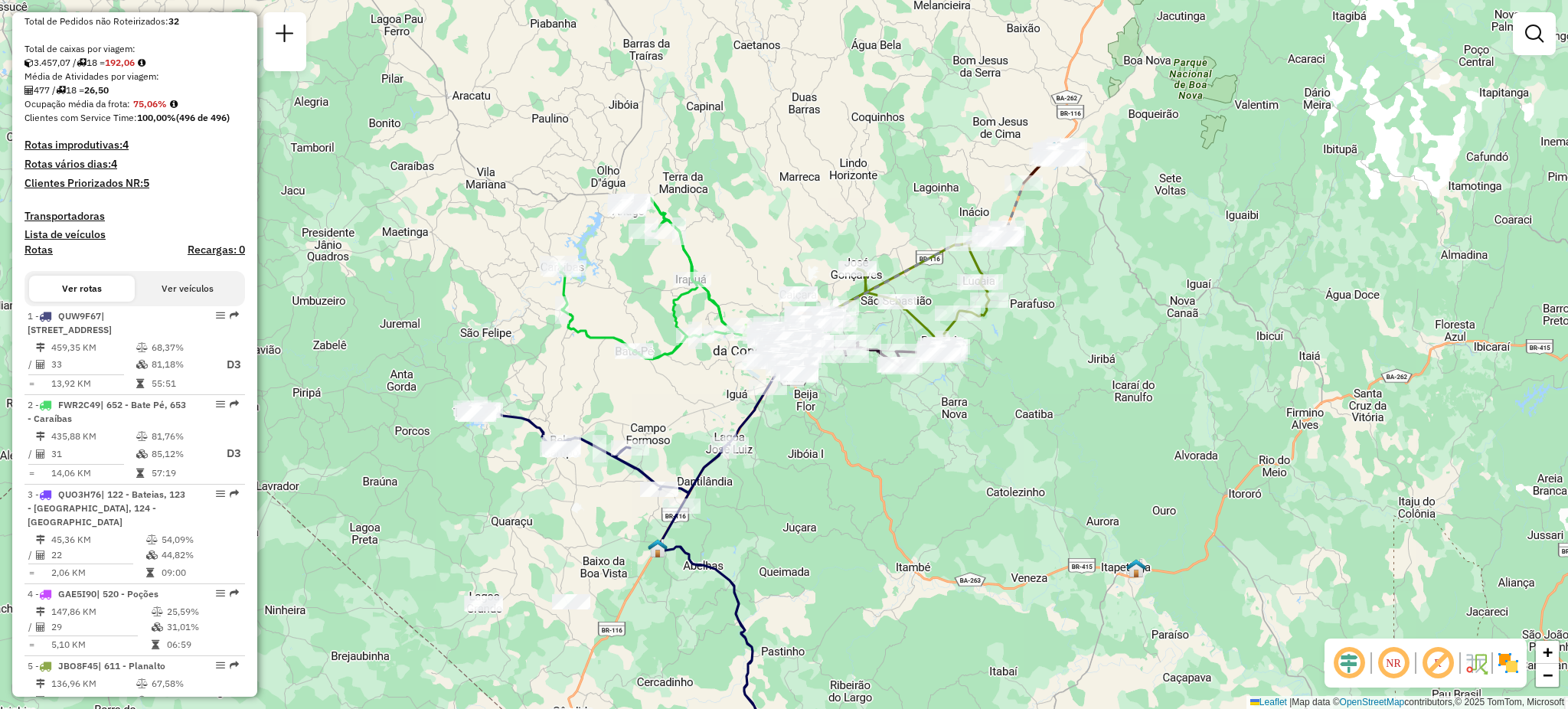
drag, startPoint x: 878, startPoint y: 522, endPoint x: 887, endPoint y: 515, distance: 11.4
click at [896, 518] on div "Janela de atendimento Grade de atendimento Capacidade Transportadoras Veículos …" at bounding box center [784, 354] width 1568 height 709
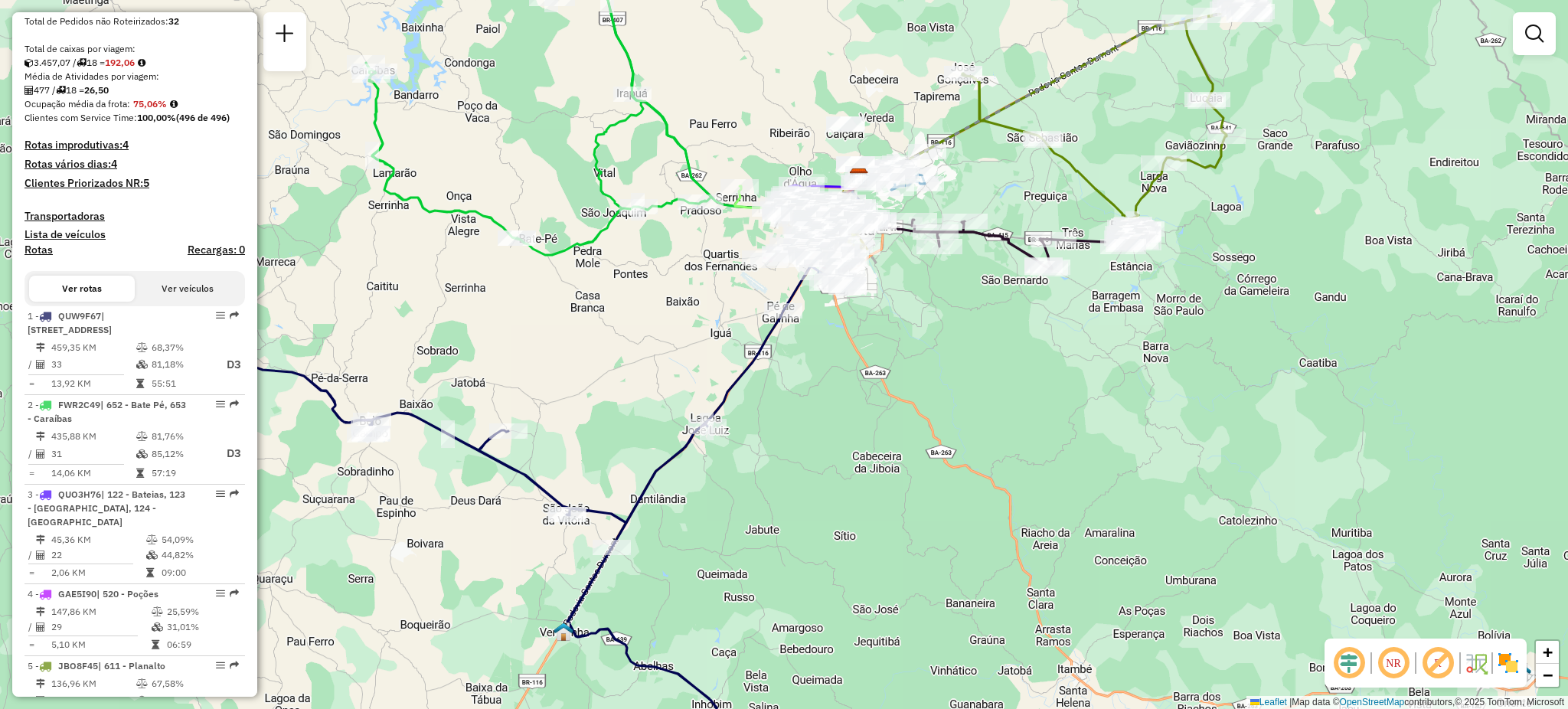
drag, startPoint x: 774, startPoint y: 481, endPoint x: 917, endPoint y: 533, distance: 152.2
click at [917, 533] on div "Janela de atendimento Grade de atendimento Capacidade Transportadoras Veículos …" at bounding box center [784, 354] width 1568 height 709
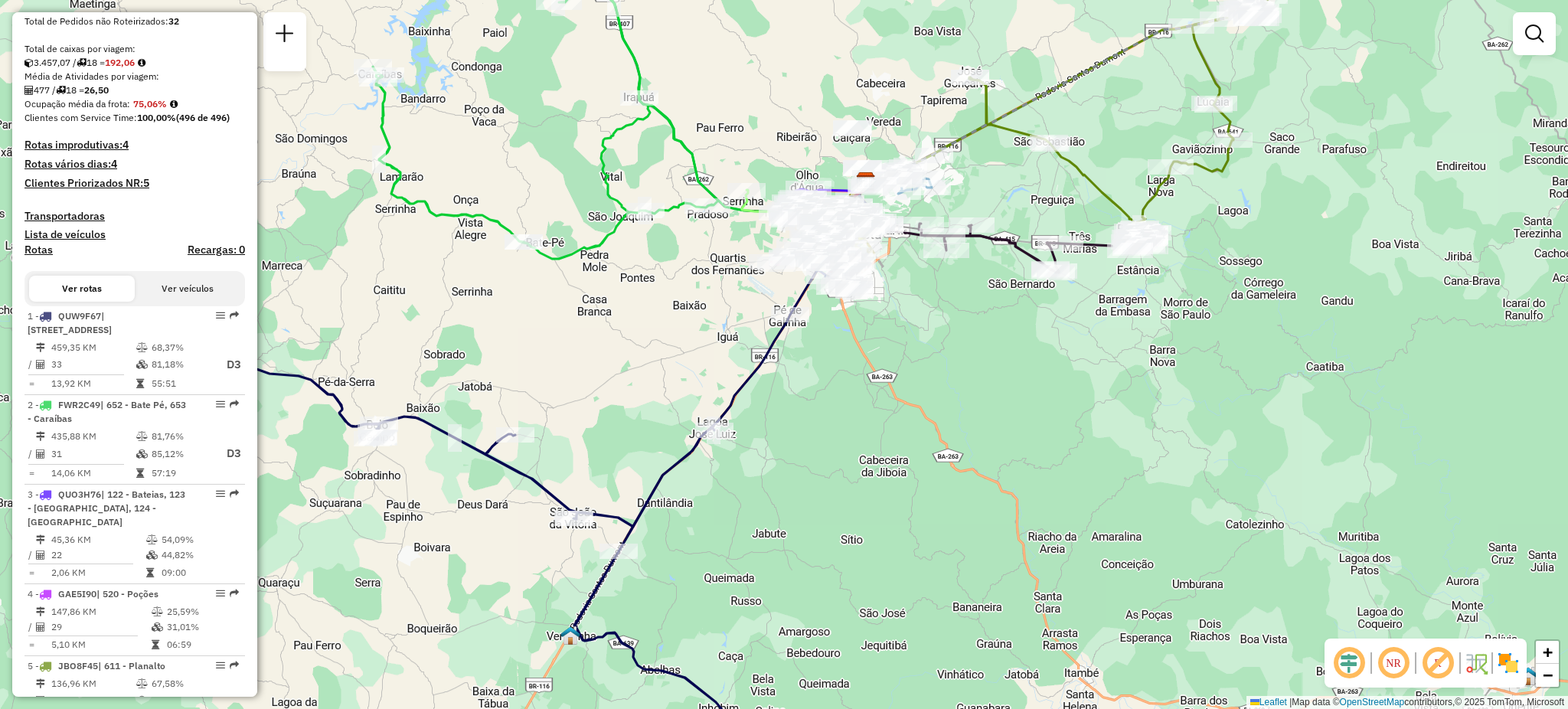
drag, startPoint x: 591, startPoint y: 409, endPoint x: 615, endPoint y: 420, distance: 26.4
click at [615, 420] on div "Janela de atendimento Grade de atendimento Capacidade Transportadoras Veículos …" at bounding box center [784, 354] width 1568 height 709
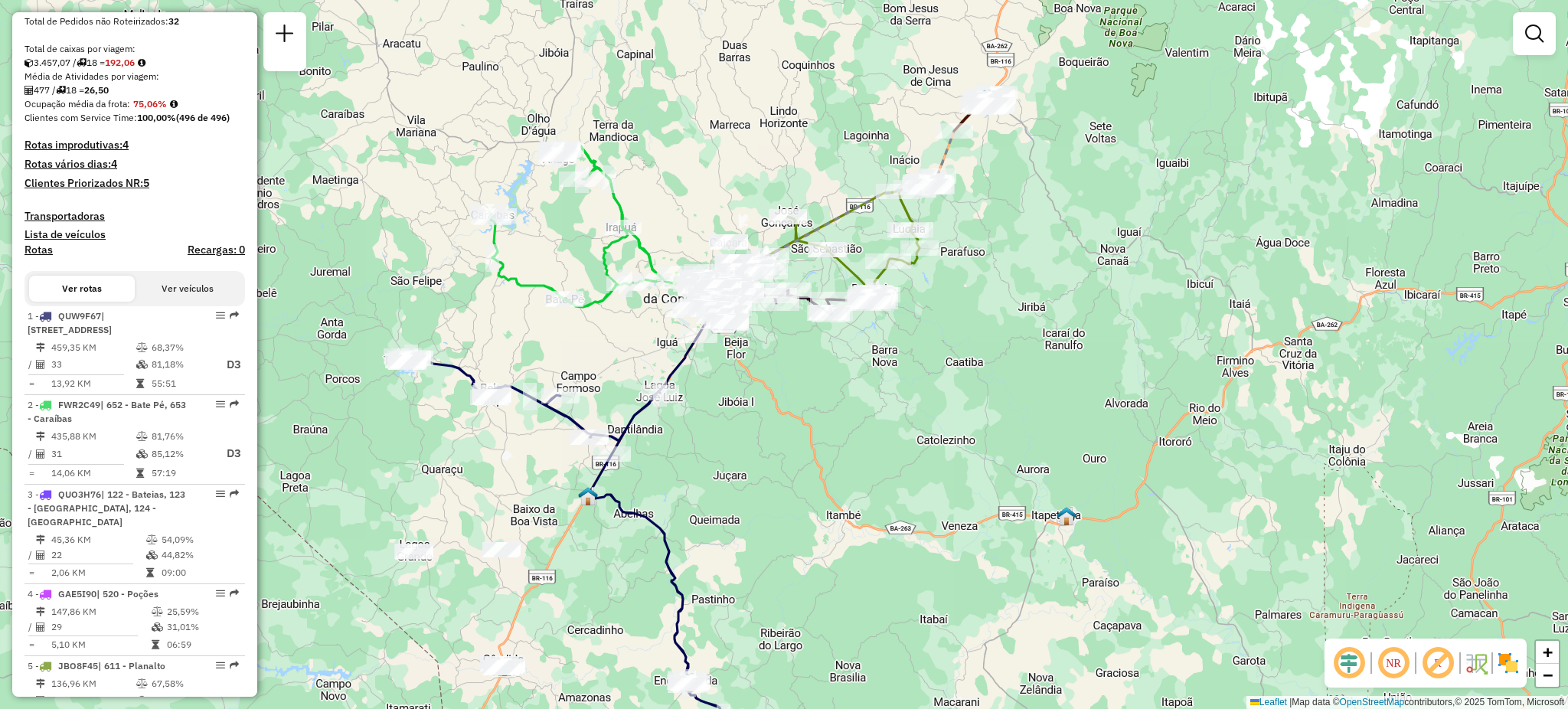
drag, startPoint x: 623, startPoint y: 365, endPoint x: 600, endPoint y: 371, distance: 23.8
click at [600, 371] on div "Janela de atendimento Grade de atendimento Capacidade Transportadoras Veículos …" at bounding box center [784, 354] width 1568 height 709
